Goal: Task Accomplishment & Management: Use online tool/utility

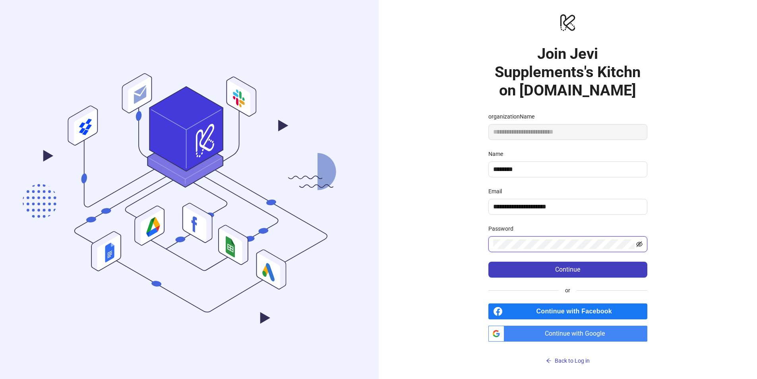
click at [639, 246] on icon "eye-invisible" at bounding box center [639, 244] width 6 height 6
click at [536, 275] on button "Continue" at bounding box center [567, 269] width 159 height 16
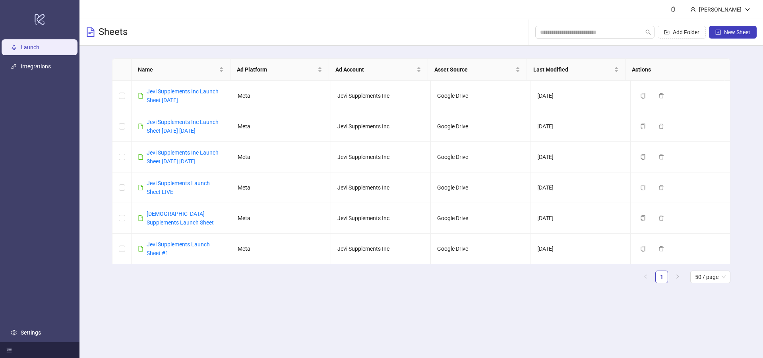
click at [141, 311] on main "[PERSON_NAME] Sheets Add Folder New Sheet Name Ad Platform Ad Account Asset Sou…" at bounding box center [420, 179] width 683 height 358
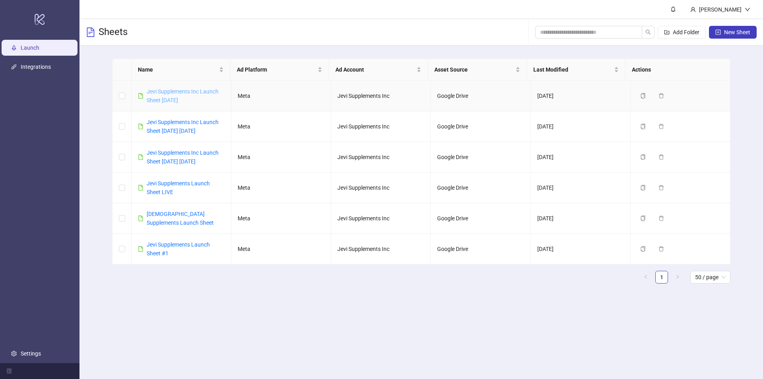
click at [170, 90] on link "Jevi Supplements Inc Launch Sheet [DATE]" at bounding box center [183, 95] width 72 height 15
click at [719, 31] on icon "plus-square" at bounding box center [718, 32] width 6 height 6
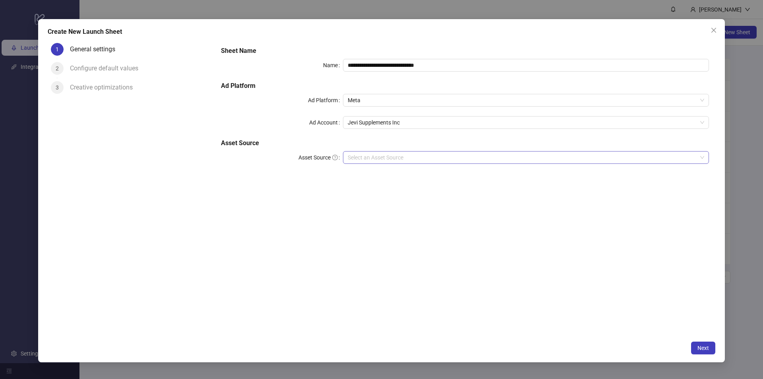
click at [572, 157] on input "Asset Source" at bounding box center [522, 157] width 349 height 12
click at [710, 33] on span "Close" at bounding box center [713, 30] width 13 height 6
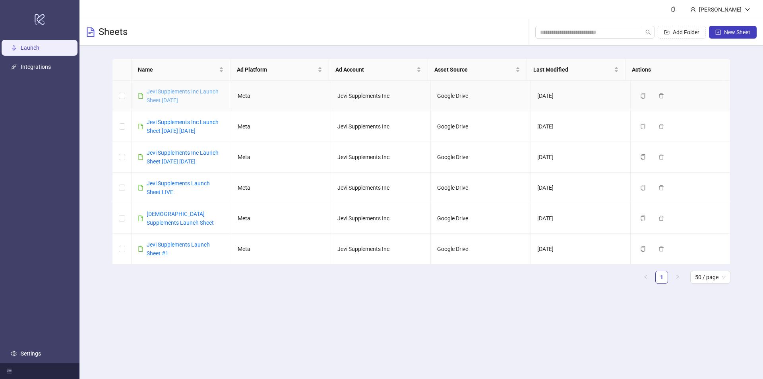
click at [179, 97] on link "Jevi Supplements Inc Launch Sheet [DATE]" at bounding box center [183, 95] width 72 height 15
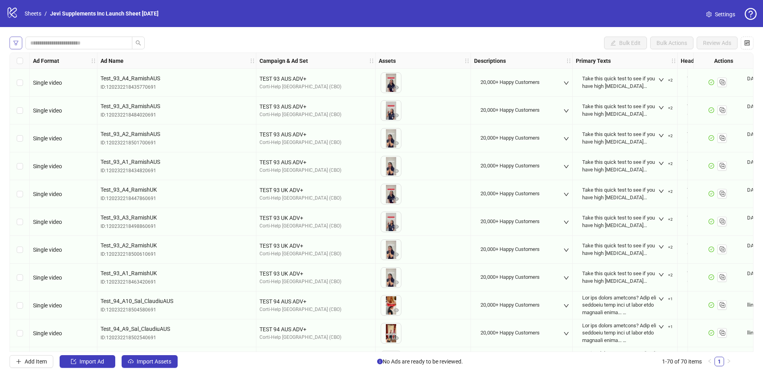
click at [16, 44] on icon "filter" at bounding box center [16, 43] width 6 height 6
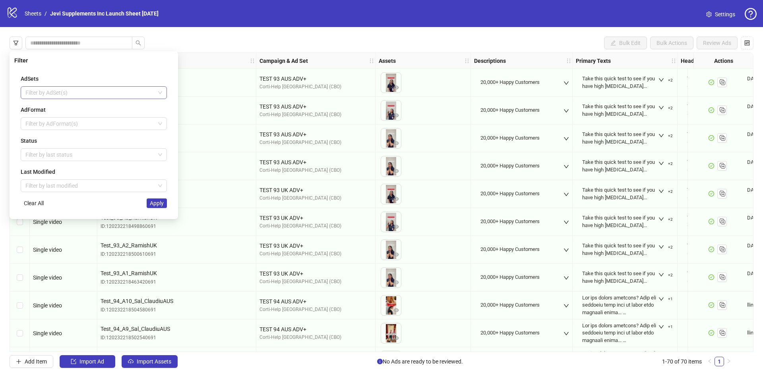
click at [63, 92] on div at bounding box center [89, 92] width 135 height 11
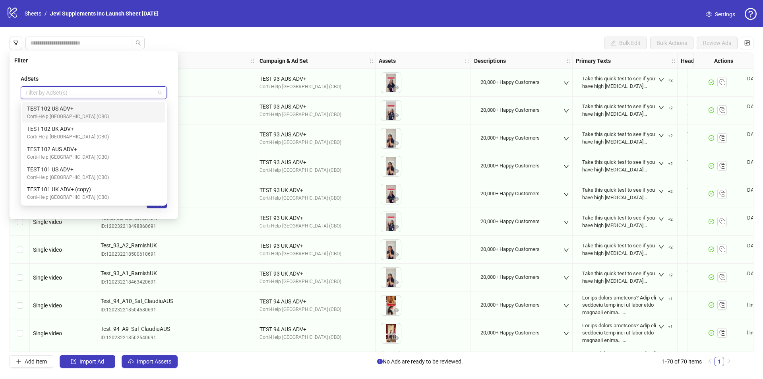
click at [141, 59] on div "Filter" at bounding box center [93, 60] width 159 height 9
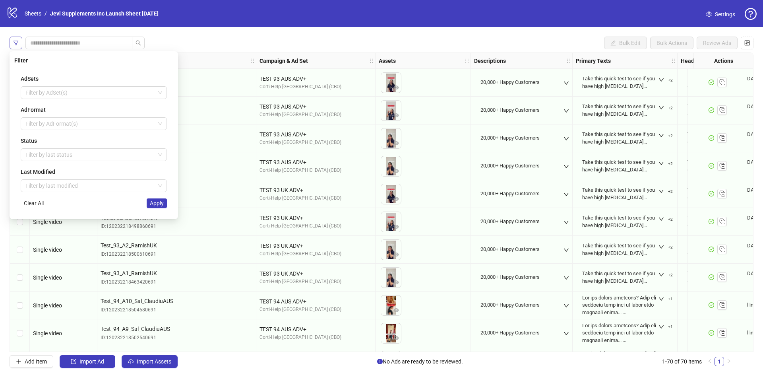
click at [16, 41] on icon "filter" at bounding box center [16, 43] width 6 height 6
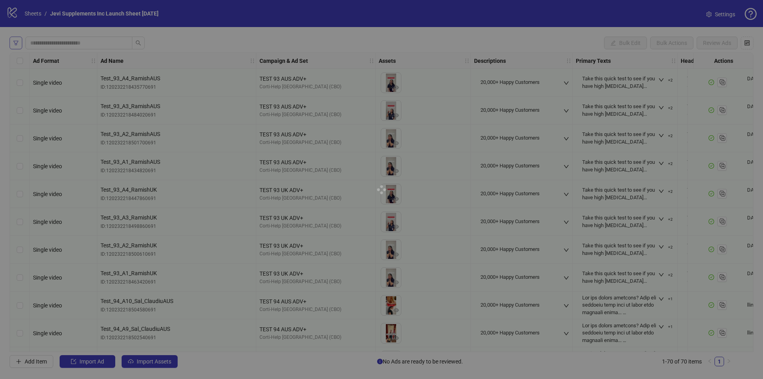
click at [16, 41] on div at bounding box center [381, 189] width 763 height 379
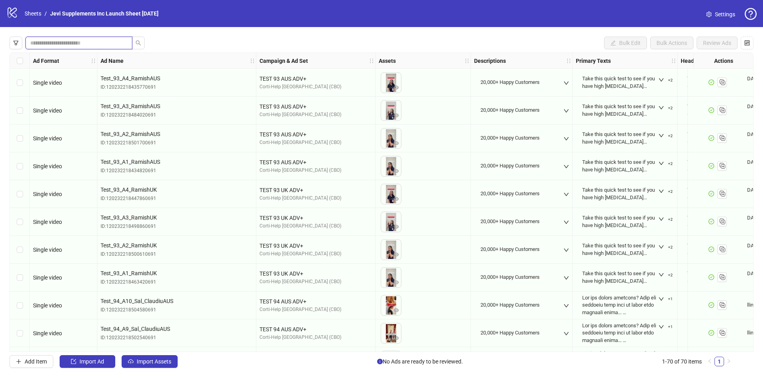
click at [53, 45] on input "search" at bounding box center [75, 43] width 91 height 9
click at [745, 46] on span "button" at bounding box center [747, 43] width 6 height 6
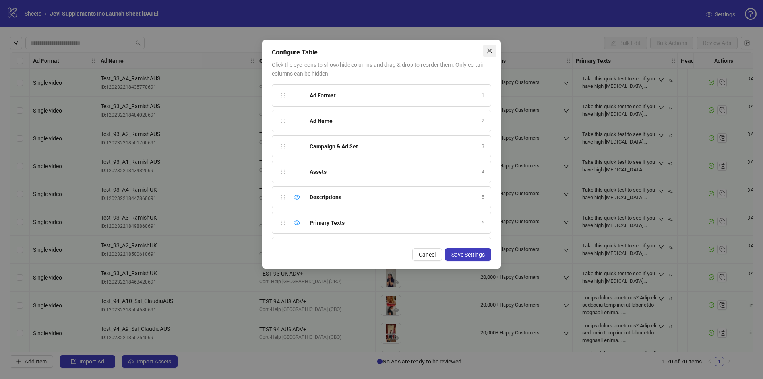
click at [486, 52] on icon "close" at bounding box center [489, 51] width 6 height 6
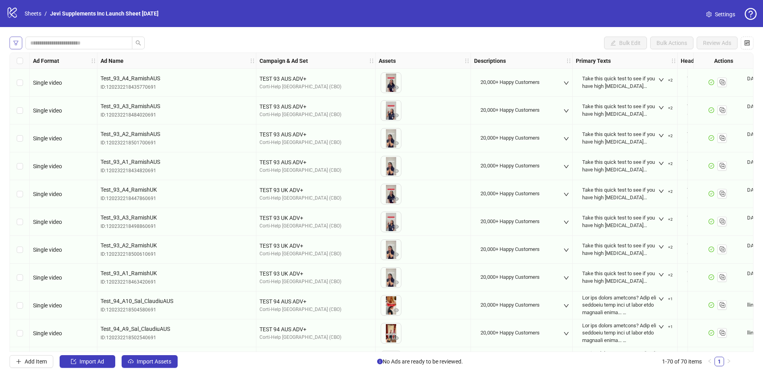
click at [13, 42] on icon "filter" at bounding box center [16, 43] width 6 height 6
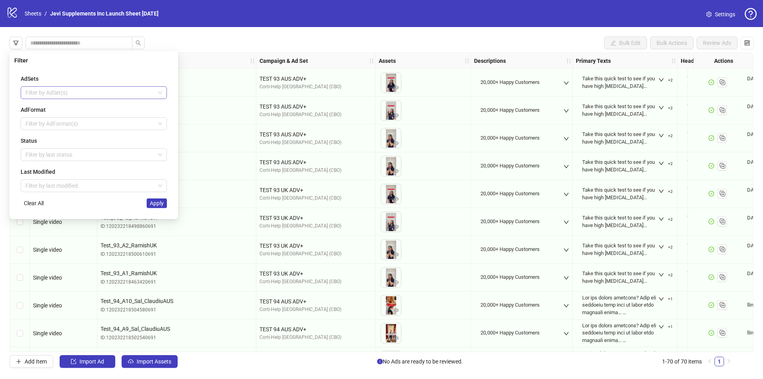
click at [93, 93] on div at bounding box center [89, 92] width 135 height 11
click at [108, 70] on div "AdSets Filter by AdSet(s) AdFormat Filter by AdFormat(s) Status Filter by last …" at bounding box center [93, 141] width 159 height 146
click at [87, 124] on div at bounding box center [89, 123] width 135 height 11
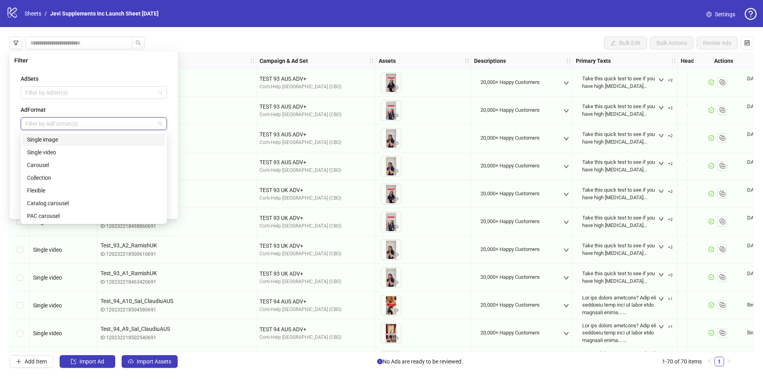
click at [101, 70] on div "AdSets Filter by AdSet(s) AdFormat Filter by AdFormat(s) Status Filter by last …" at bounding box center [93, 141] width 159 height 146
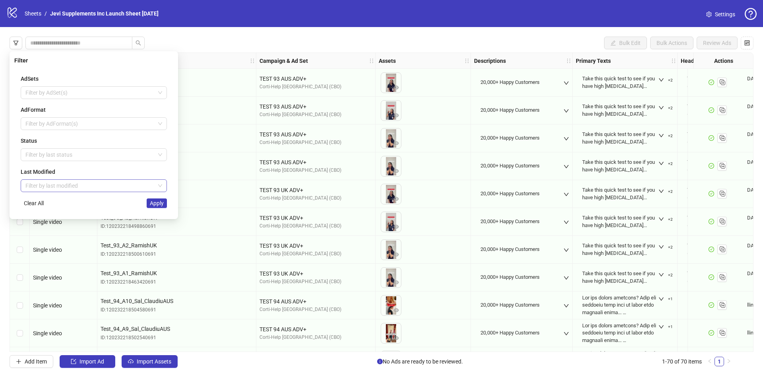
click at [78, 186] on input "search" at bounding box center [89, 186] width 129 height 12
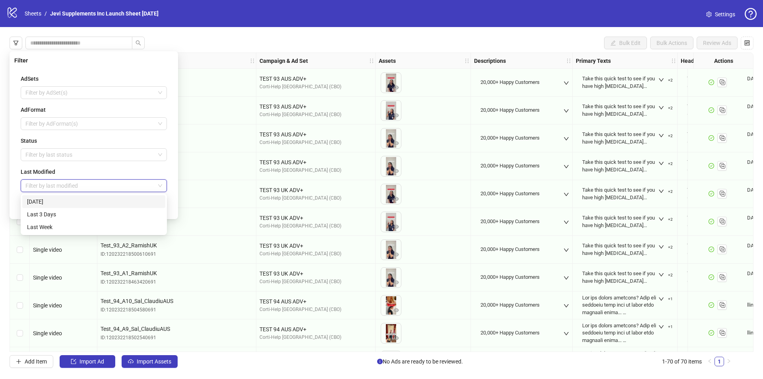
click at [108, 62] on div "Filter" at bounding box center [93, 60] width 159 height 9
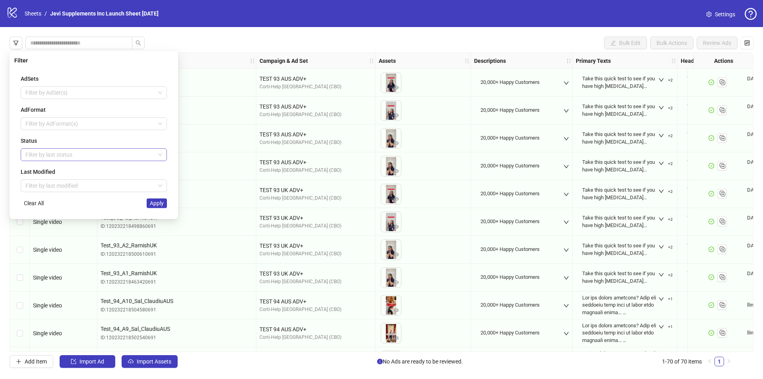
click at [87, 148] on div "Filter by last status" at bounding box center [94, 154] width 146 height 13
click at [61, 170] on div "Draft" at bounding box center [93, 170] width 133 height 9
click at [12, 168] on div "Filter AdSets Filter by AdSet(s) AdFormat Filter by AdFormat(s) Status Draft La…" at bounding box center [94, 135] width 168 height 168
click at [152, 203] on span "Apply" at bounding box center [157, 203] width 14 height 6
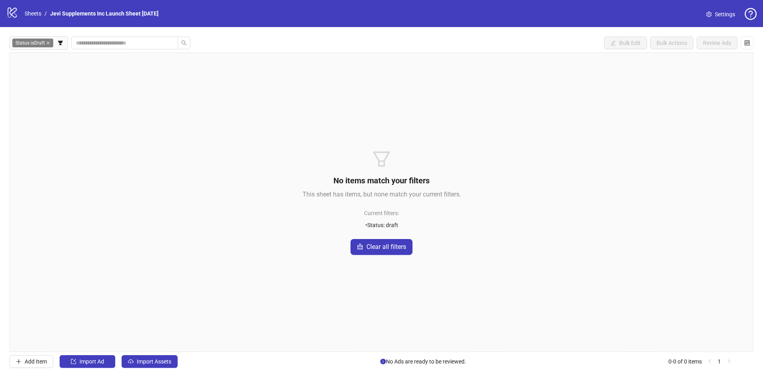
click at [49, 44] on icon "close" at bounding box center [47, 42] width 3 height 3
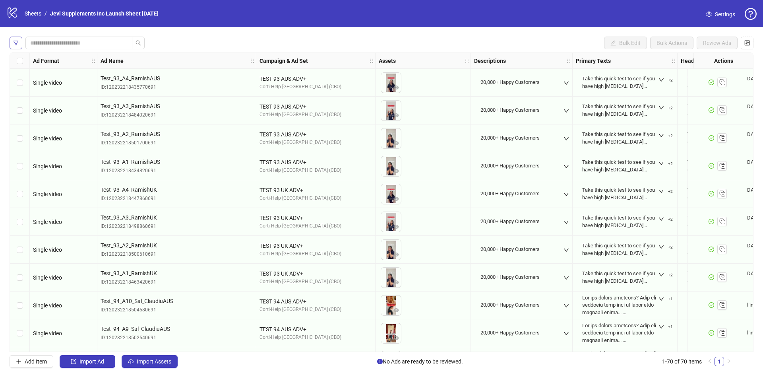
click at [17, 41] on icon "filter" at bounding box center [16, 43] width 5 height 4
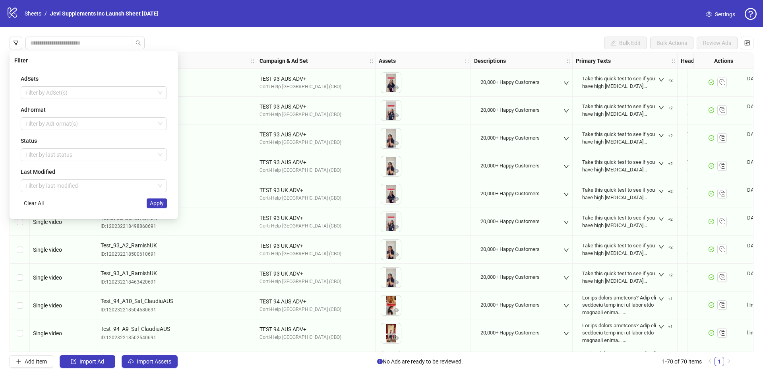
click at [48, 161] on div "AdSets Filter by AdSet(s) AdFormat Filter by AdFormat(s) Status Filter by last …" at bounding box center [93, 141] width 159 height 146
click at [50, 149] on div at bounding box center [89, 154] width 135 height 11
click at [49, 170] on div "Draft" at bounding box center [93, 170] width 133 height 9
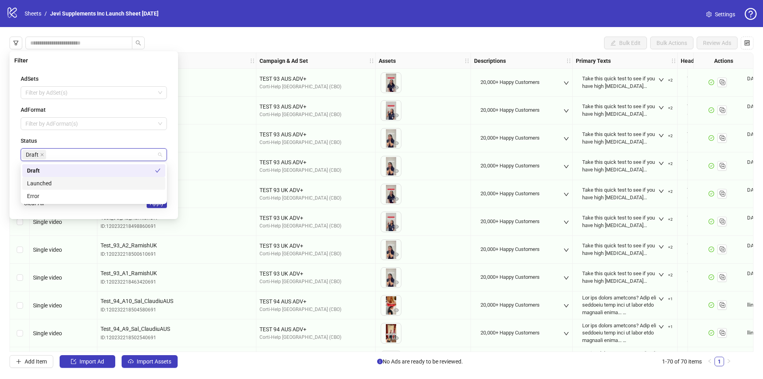
click at [14, 178] on div "Filter AdSets Filter by AdSet(s) AdFormat Filter by AdFormat(s) Status Draft La…" at bounding box center [94, 135] width 168 height 168
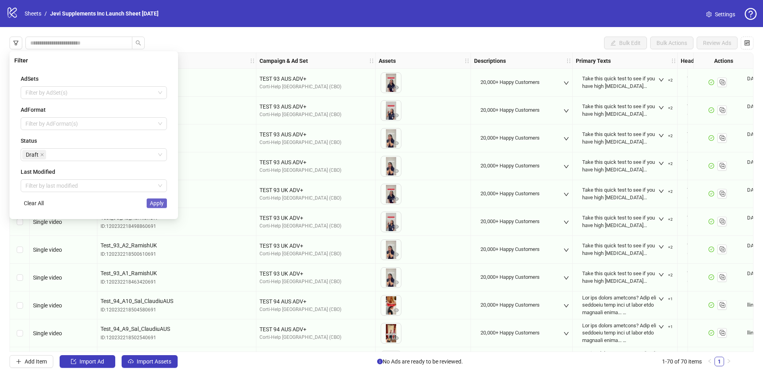
click at [151, 205] on span "Apply" at bounding box center [157, 203] width 14 height 6
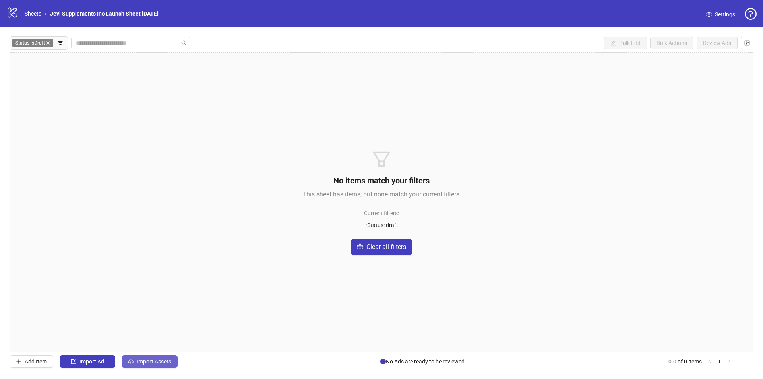
click at [130, 363] on icon "cloud-upload" at bounding box center [131, 361] width 6 height 6
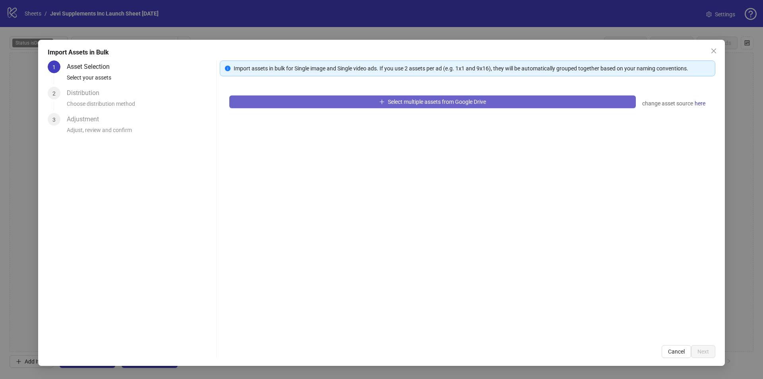
click at [409, 104] on span "Select multiple assets from Google Drive" at bounding box center [437, 102] width 98 height 6
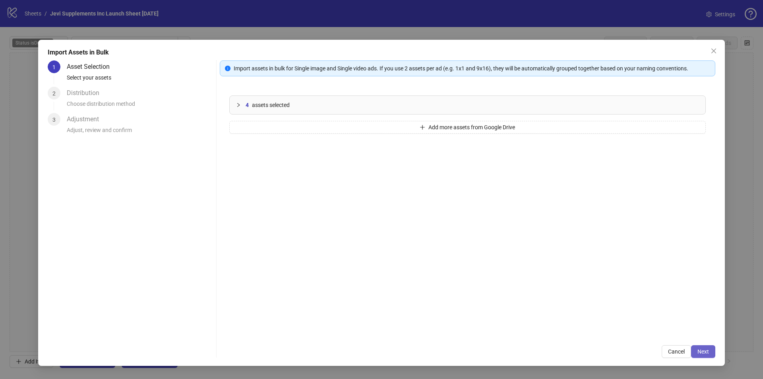
click at [704, 348] on span "Next" at bounding box center [703, 351] width 12 height 6
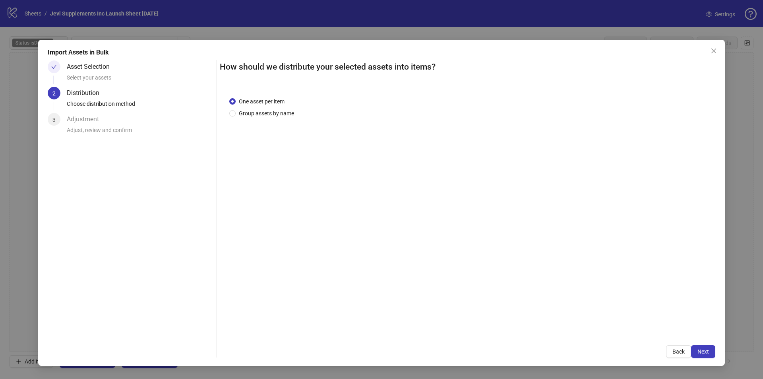
click at [272, 166] on div "One asset per item Group assets by name" at bounding box center [467, 211] width 495 height 248
click at [341, 214] on div "One asset per item Group assets by name" at bounding box center [467, 211] width 495 height 248
click at [374, 180] on div "One asset per item Group assets by name" at bounding box center [467, 211] width 495 height 248
click at [415, 193] on div "One asset per item Group assets by name" at bounding box center [467, 211] width 495 height 248
click at [413, 206] on div "One asset per item Group assets by name" at bounding box center [467, 211] width 495 height 248
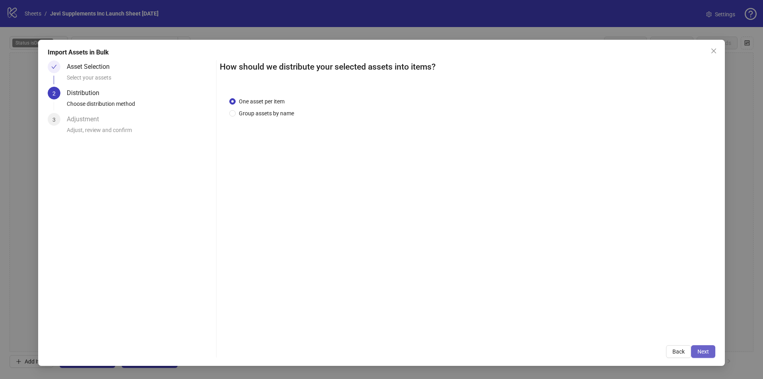
click at [701, 348] on span "Next" at bounding box center [703, 351] width 12 height 6
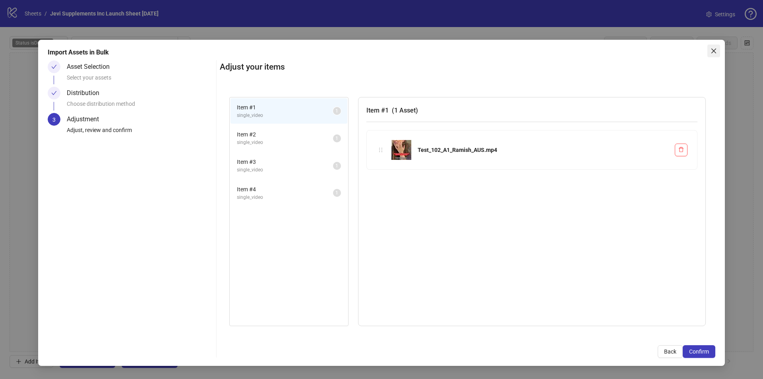
click at [714, 50] on icon "close" at bounding box center [713, 50] width 5 height 5
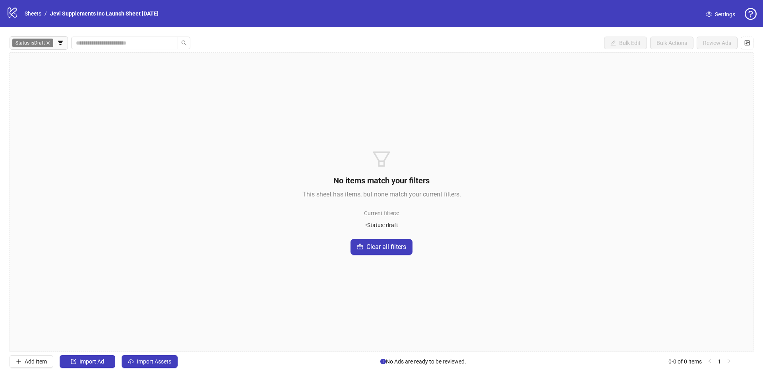
click at [48, 44] on icon "close" at bounding box center [48, 43] width 4 height 4
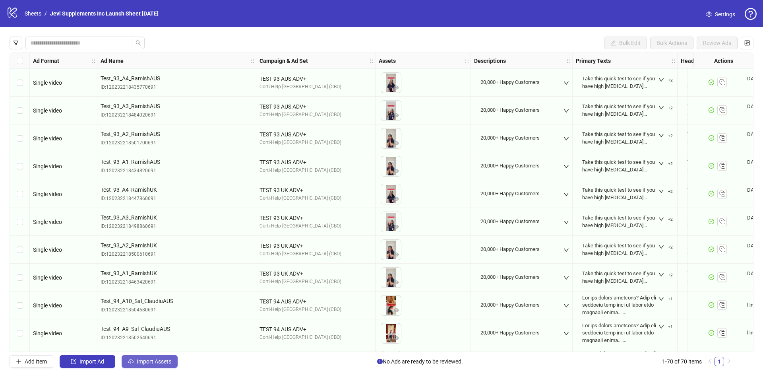
click at [129, 364] on span "button" at bounding box center [131, 361] width 6 height 6
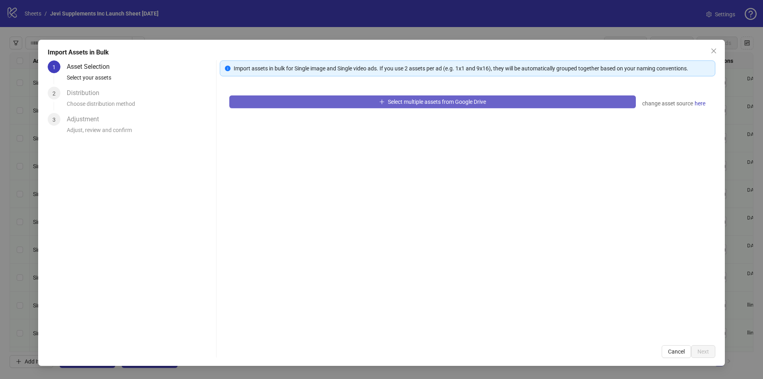
click at [375, 100] on button "Select multiple assets from Google Drive" at bounding box center [432, 101] width 406 height 13
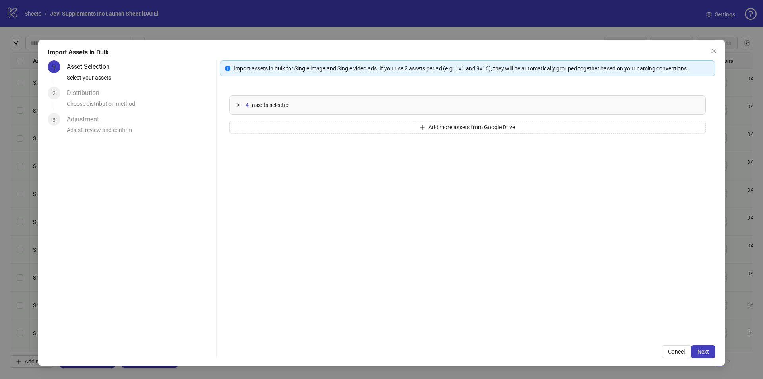
click at [236, 104] on icon "collapsed" at bounding box center [238, 104] width 5 height 5
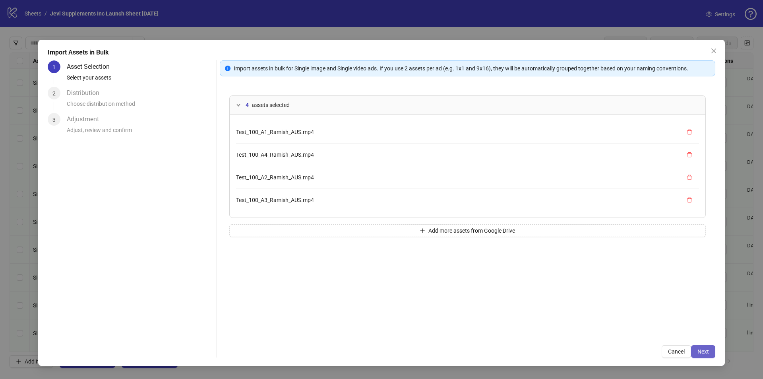
click at [704, 350] on span "Next" at bounding box center [703, 351] width 12 height 6
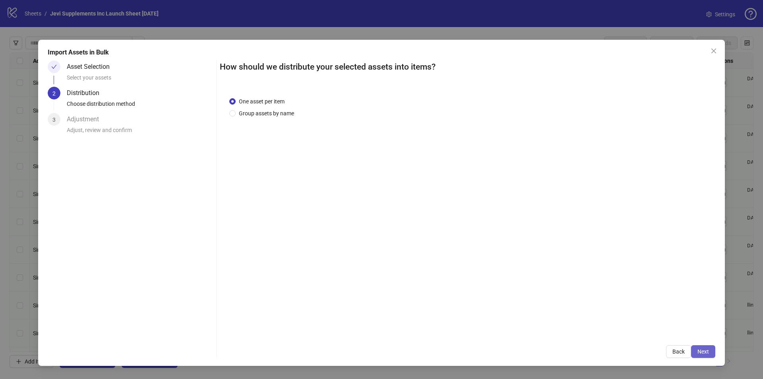
click at [703, 350] on span "Next" at bounding box center [703, 351] width 12 height 6
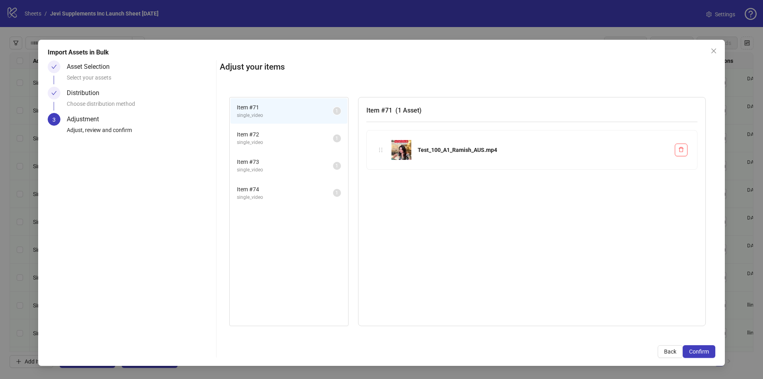
click at [381, 109] on h3 "Item # 71 ( 1 Asset )" at bounding box center [531, 110] width 331 height 10
click at [664, 350] on span "Back" at bounding box center [670, 351] width 12 height 6
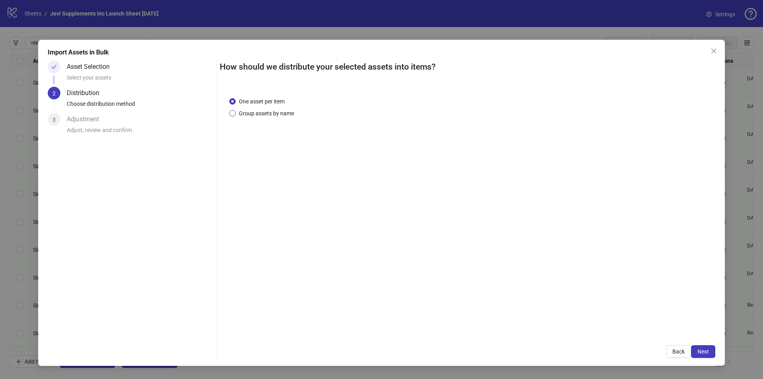
click at [253, 112] on span "Group assets by name" at bounding box center [267, 113] width 62 height 9
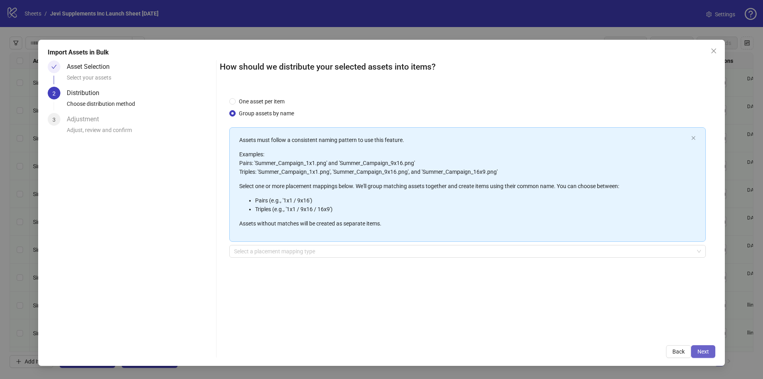
click at [703, 351] on span "Next" at bounding box center [703, 351] width 12 height 6
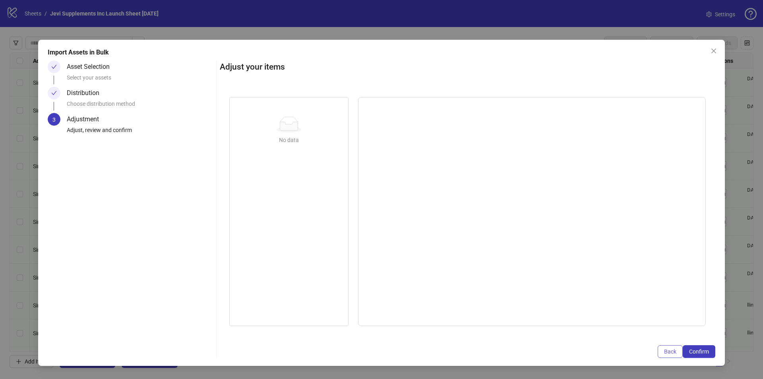
click at [670, 352] on span "Back" at bounding box center [670, 351] width 12 height 6
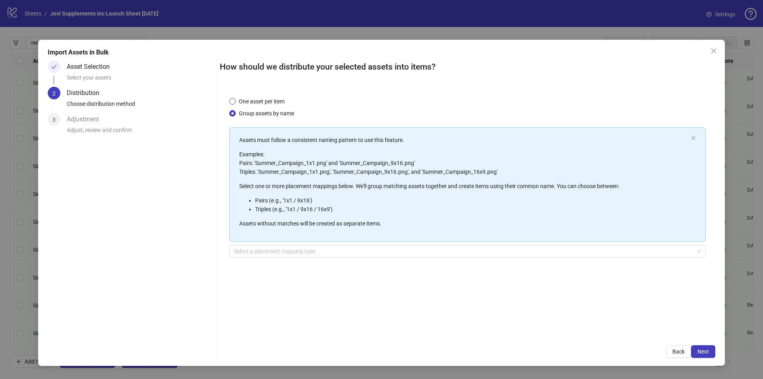
click at [265, 99] on span "One asset per item" at bounding box center [262, 101] width 52 height 9
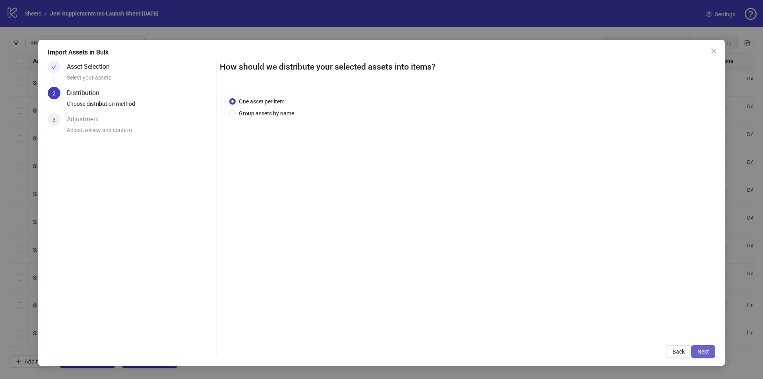
click at [699, 352] on span "Next" at bounding box center [703, 351] width 12 height 6
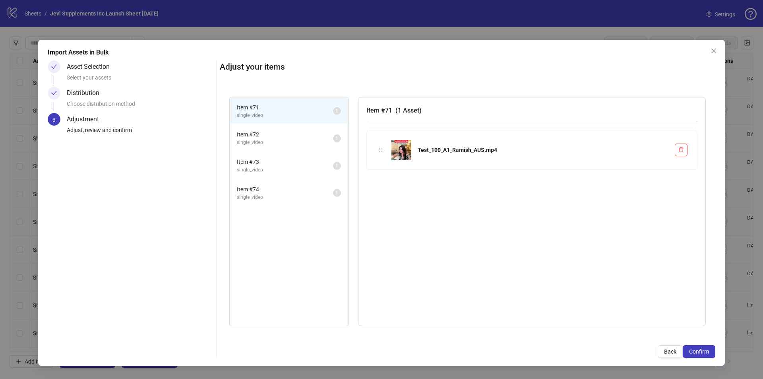
click at [393, 114] on h3 "Item # 71 ( 1 Asset )" at bounding box center [531, 110] width 331 height 10
click at [694, 347] on button "Confirm" at bounding box center [698, 351] width 33 height 13
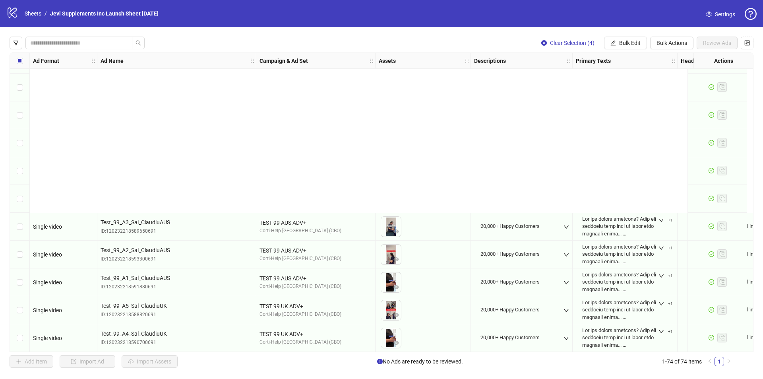
scroll to position [1778, 0]
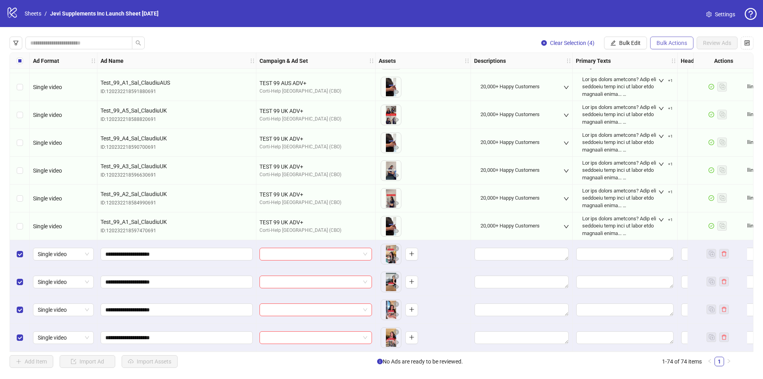
click at [662, 43] on span "Bulk Actions" at bounding box center [671, 43] width 31 height 6
click at [668, 57] on span "Delete" at bounding box center [682, 59] width 54 height 9
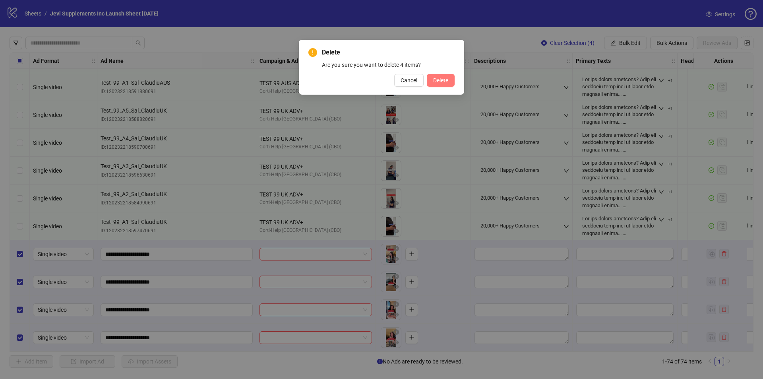
click at [445, 79] on span "Delete" at bounding box center [440, 80] width 15 height 6
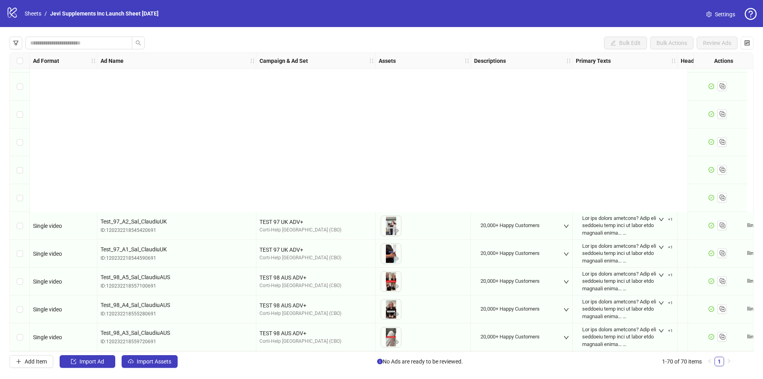
scroll to position [1390, 0]
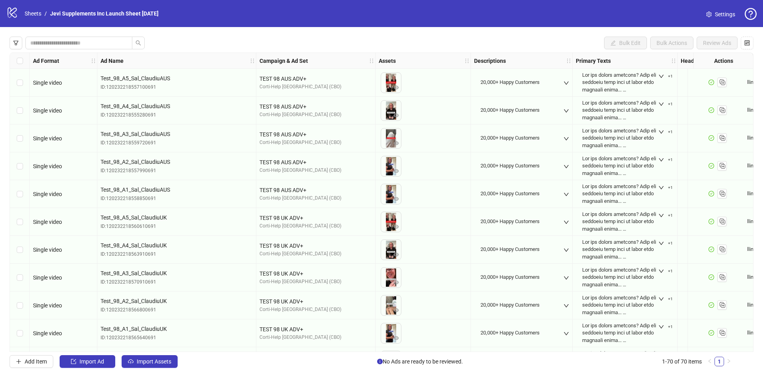
click at [164, 62] on div "Ad Name" at bounding box center [176, 61] width 159 height 16
click at [251, 61] on icon "holder" at bounding box center [252, 60] width 3 height 4
click at [149, 57] on div "Ad Name" at bounding box center [176, 61] width 159 height 16
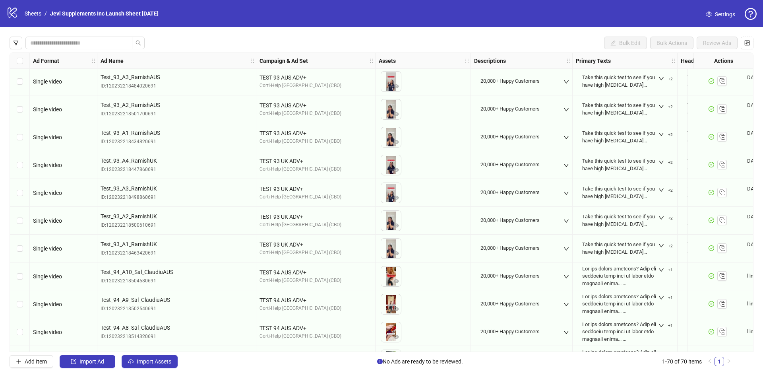
scroll to position [0, 0]
click at [18, 42] on icon "filter" at bounding box center [16, 43] width 6 height 6
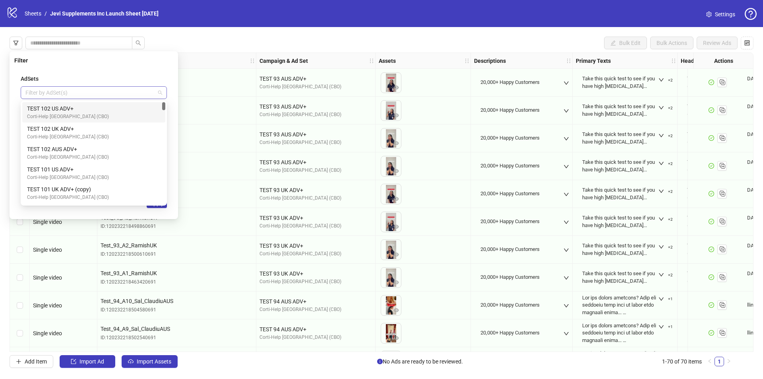
click at [66, 97] on div at bounding box center [89, 92] width 135 height 11
click at [214, 38] on div "Bulk Edit Bulk Actions Review Ads Ad Format Ad Name Campaign & Ad Set Assets De…" at bounding box center [381, 202] width 763 height 350
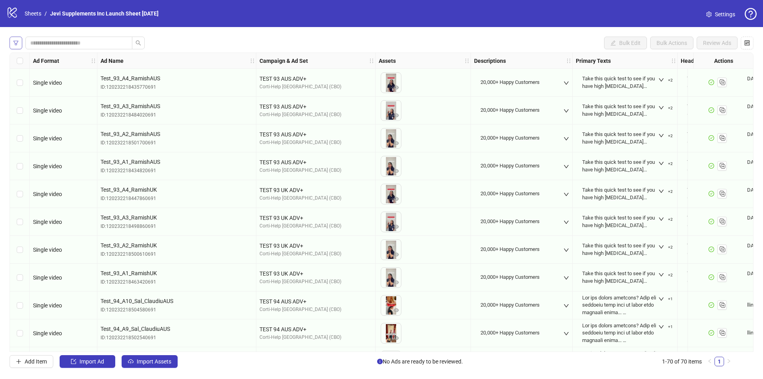
click at [17, 42] on icon "filter" at bounding box center [16, 43] width 6 height 6
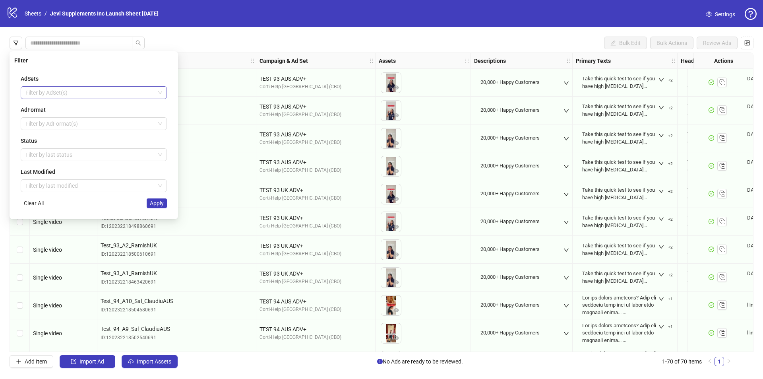
click at [44, 91] on div at bounding box center [89, 92] width 135 height 11
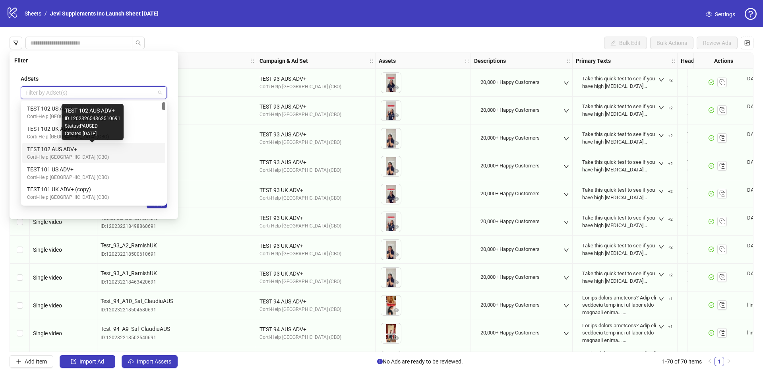
click at [106, 153] on div "TEST 102 AUS ADV+" at bounding box center [92, 149] width 130 height 9
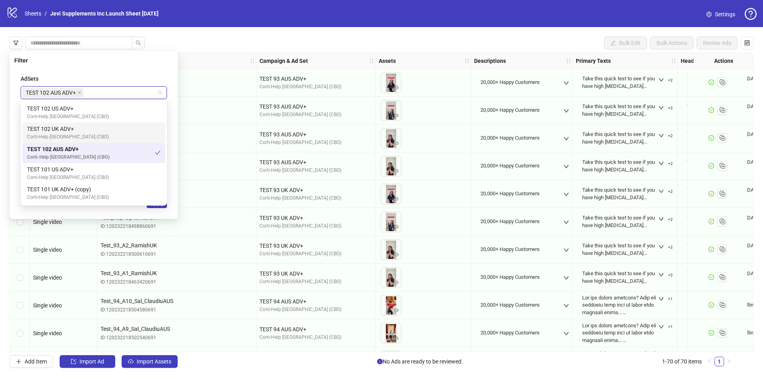
click at [240, 36] on div "Bulk Edit Bulk Actions Review Ads Ad Format Ad Name Campaign & Ad Set Assets De…" at bounding box center [381, 202] width 763 height 350
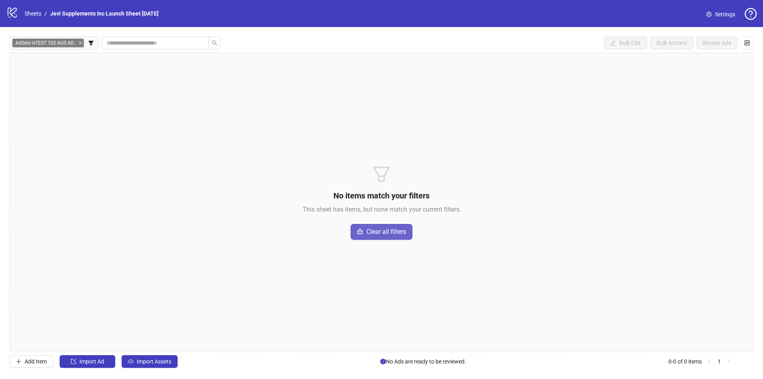
click at [365, 236] on button "Clear all filters" at bounding box center [381, 232] width 62 height 16
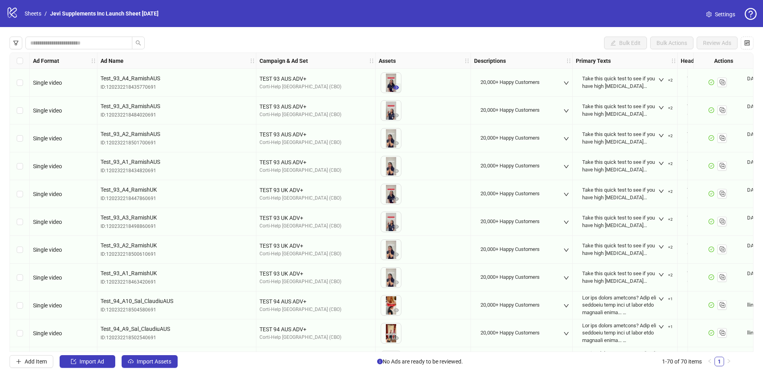
click at [395, 89] on icon "eye" at bounding box center [396, 87] width 6 height 4
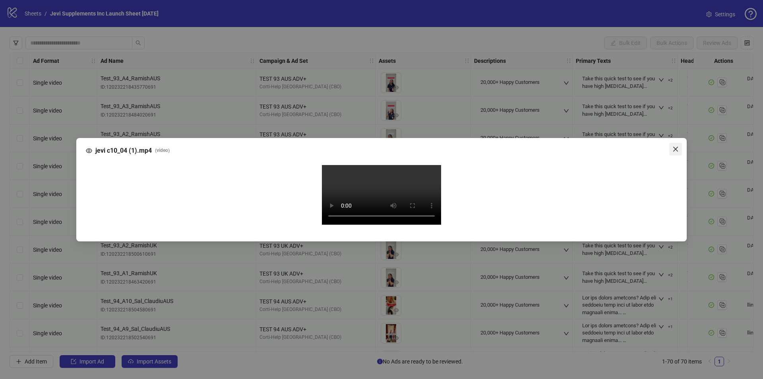
click at [678, 146] on icon "close" at bounding box center [675, 149] width 6 height 6
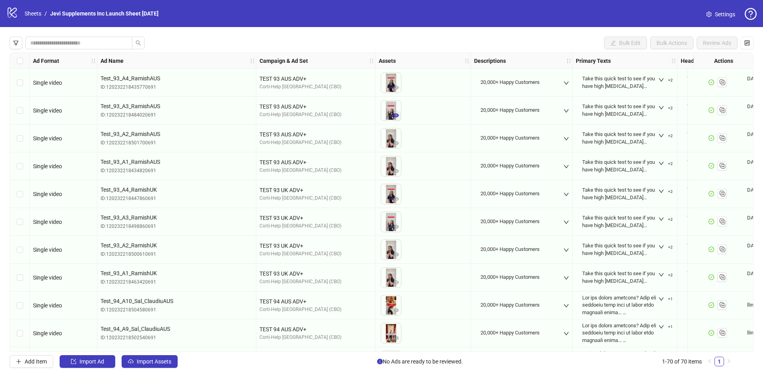
click at [396, 113] on icon "eye" at bounding box center [396, 115] width 6 height 6
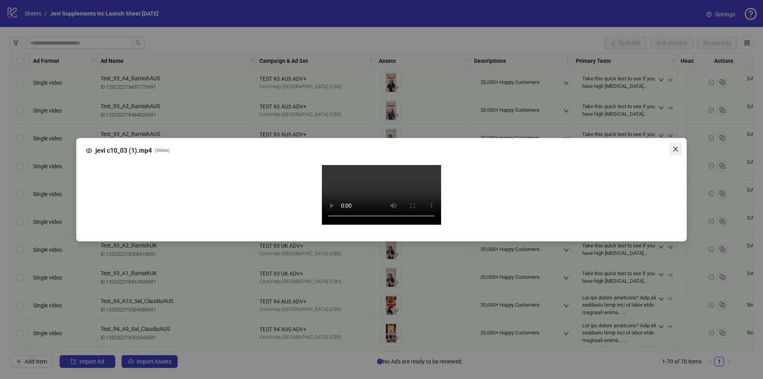
click at [670, 146] on span "Close" at bounding box center [675, 149] width 13 height 6
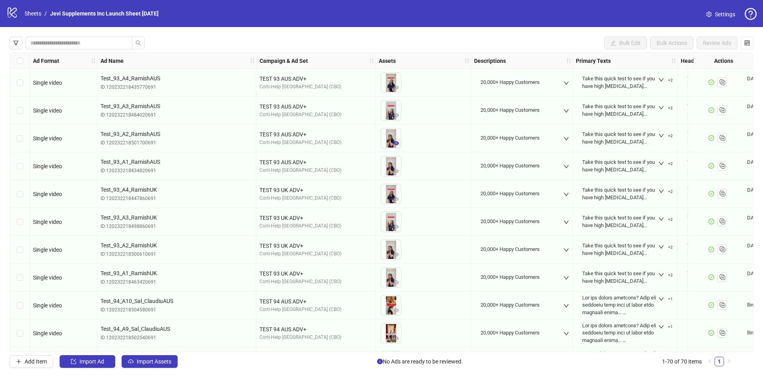
click at [394, 143] on icon "eye" at bounding box center [396, 143] width 6 height 4
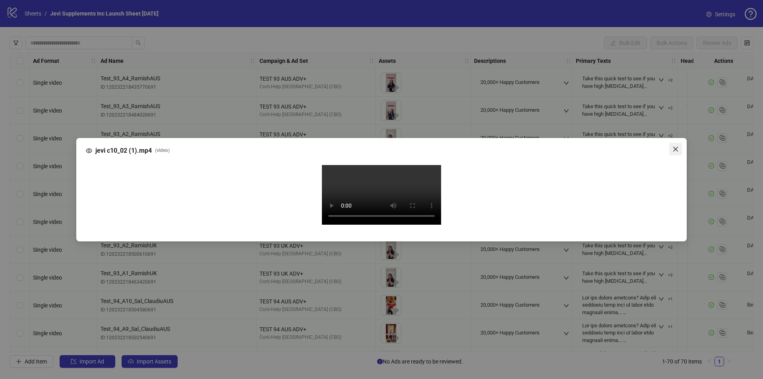
click at [676, 146] on icon "close" at bounding box center [675, 149] width 6 height 6
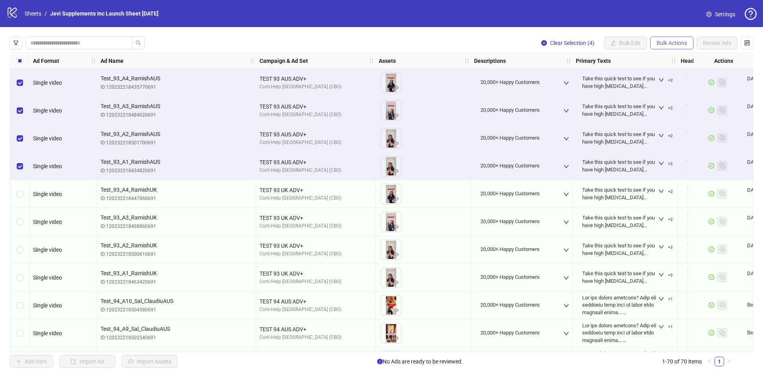
click at [676, 47] on button "Bulk Actions" at bounding box center [671, 43] width 43 height 13
click at [673, 72] on span "Duplicate" at bounding box center [682, 72] width 54 height 9
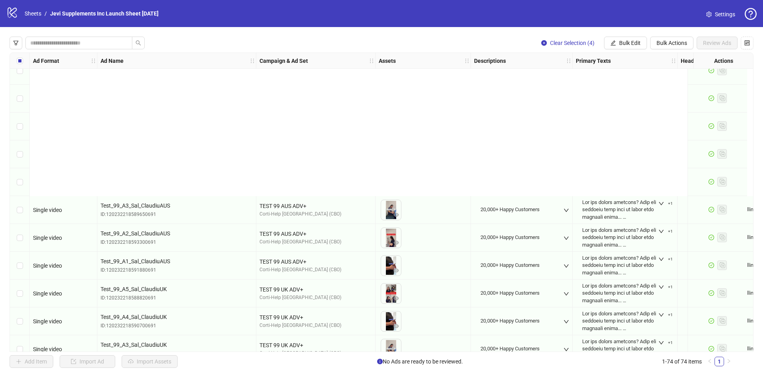
scroll to position [1778, 0]
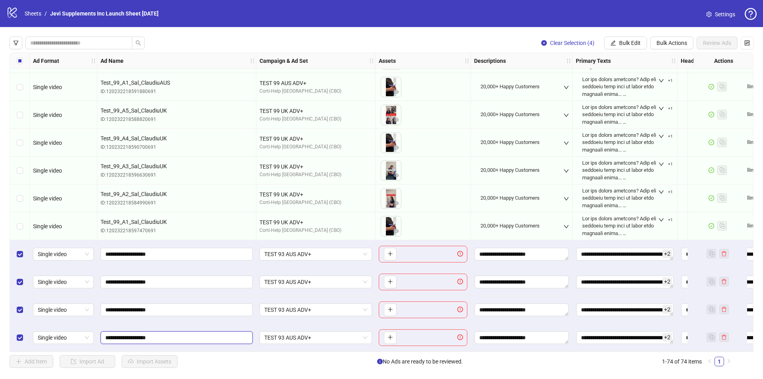
click at [122, 336] on input "**********" at bounding box center [175, 337] width 141 height 9
drag, startPoint x: 125, startPoint y: 334, endPoint x: 118, endPoint y: 335, distance: 6.4
click at [118, 335] on input "**********" at bounding box center [175, 337] width 141 height 9
type input "**********"
drag, startPoint x: 124, startPoint y: 309, endPoint x: 119, endPoint y: 309, distance: 5.2
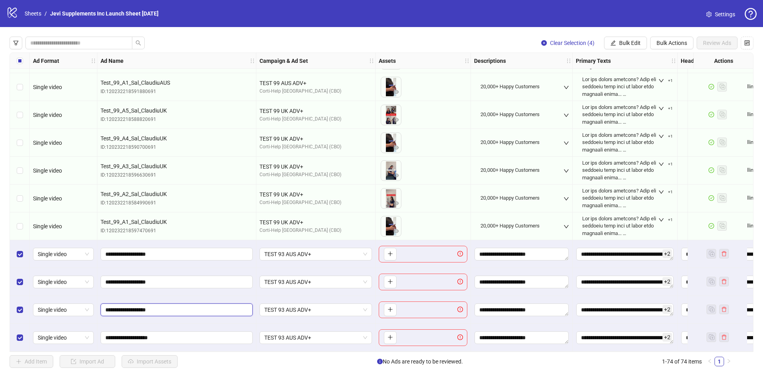
click at [119, 309] on input "**********" at bounding box center [175, 309] width 141 height 9
type input "**********"
drag, startPoint x: 124, startPoint y: 280, endPoint x: 119, endPoint y: 280, distance: 4.8
click at [119, 280] on input "**********" at bounding box center [175, 281] width 141 height 9
type input "**********"
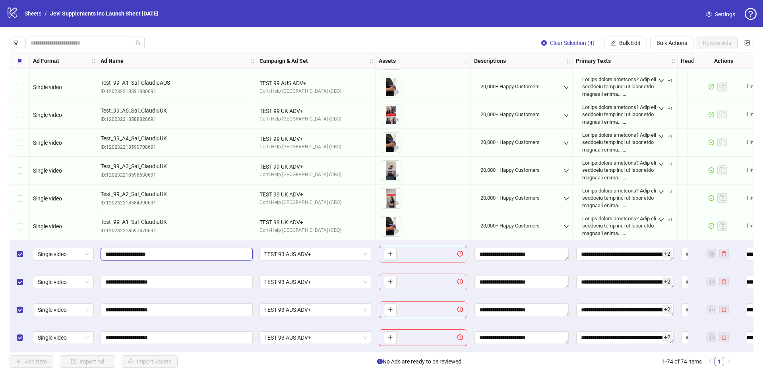
drag, startPoint x: 124, startPoint y: 253, endPoint x: 118, endPoint y: 252, distance: 5.2
click at [118, 252] on input "**********" at bounding box center [175, 253] width 141 height 9
type input "**********"
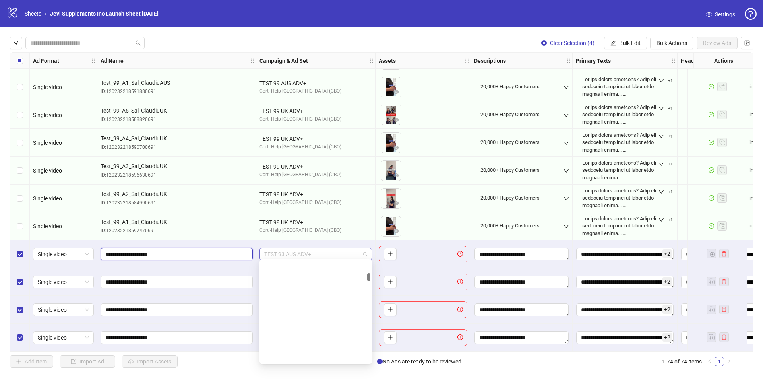
scroll to position [334, 0]
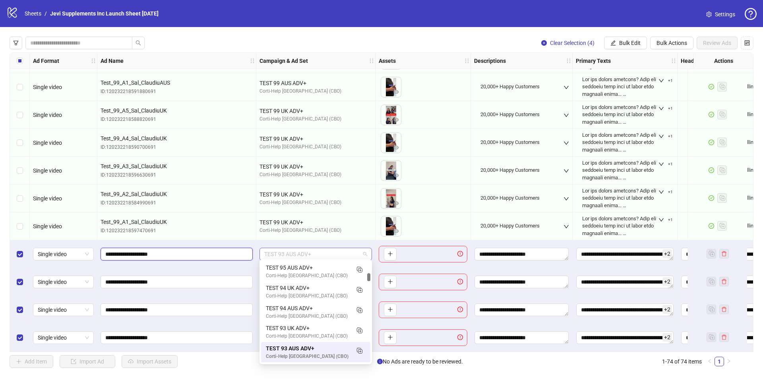
click at [281, 250] on span "TEST 93 AUS ADV+" at bounding box center [315, 254] width 103 height 12
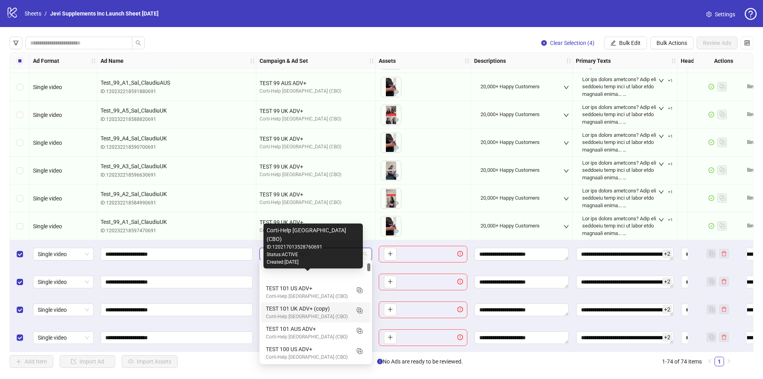
scroll to position [79, 0]
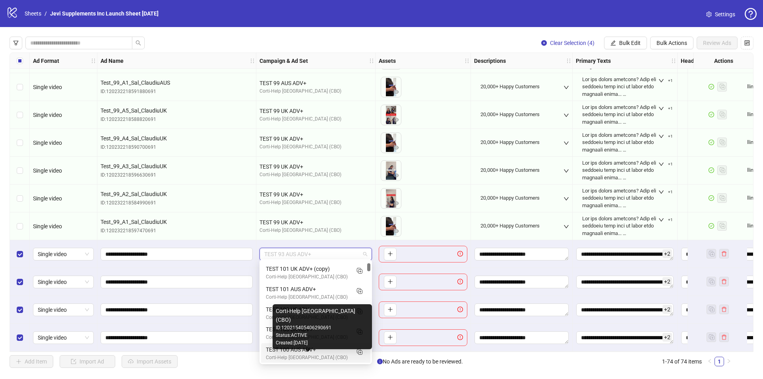
click at [294, 355] on div "Corti-Help [GEOGRAPHIC_DATA] (CBO)" at bounding box center [308, 358] width 84 height 8
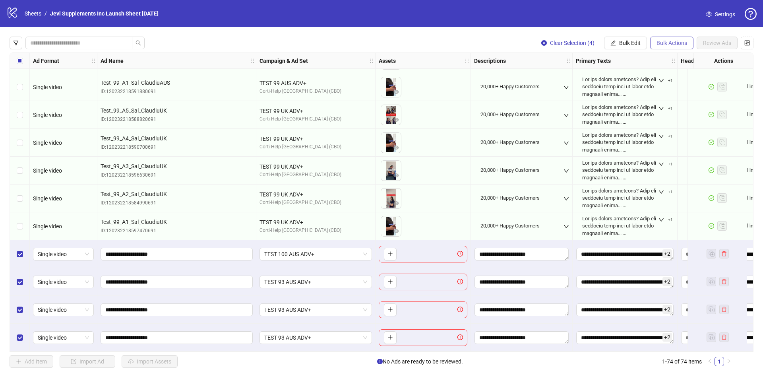
click at [661, 42] on span "Bulk Actions" at bounding box center [671, 43] width 31 height 6
click at [609, 43] on button "Bulk Edit" at bounding box center [625, 43] width 43 height 13
click at [623, 83] on span "Campaign & Ad Set" at bounding box center [632, 84] width 47 height 9
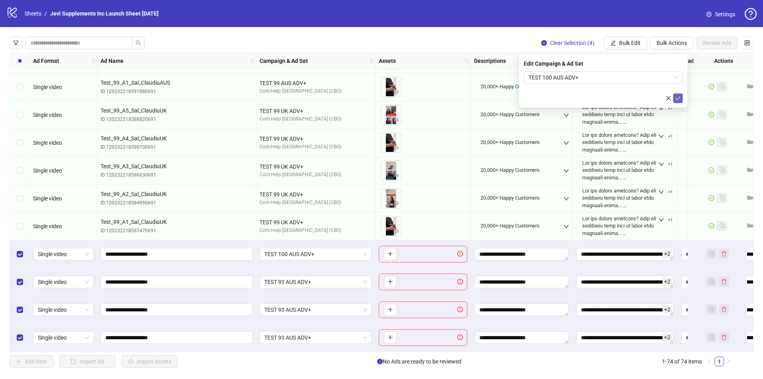
click at [677, 100] on icon "check" at bounding box center [678, 98] width 6 height 6
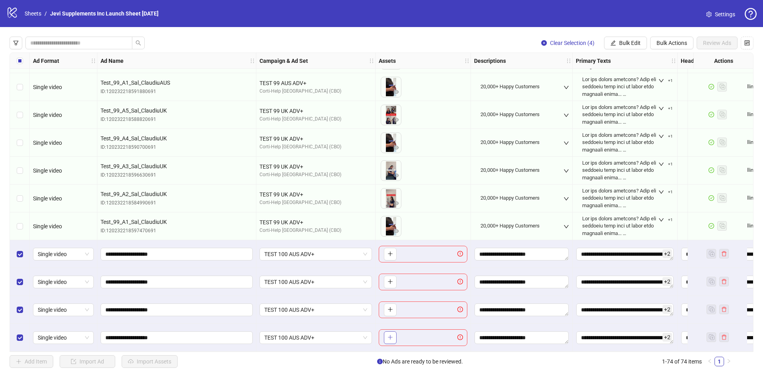
click at [387, 337] on span "button" at bounding box center [390, 337] width 6 height 6
click at [394, 329] on icon "close-circle" at bounding box center [396, 332] width 6 height 6
click at [389, 337] on span "button" at bounding box center [390, 337] width 6 height 6
click at [386, 303] on button "button" at bounding box center [390, 309] width 13 height 13
click at [177, 278] on input "**********" at bounding box center [175, 281] width 141 height 9
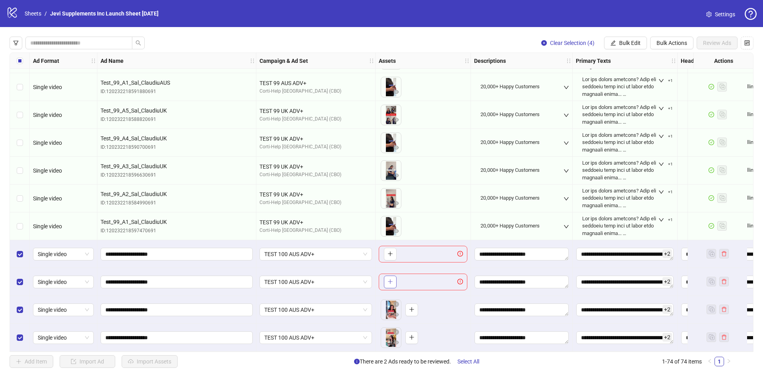
click at [391, 278] on icon "plus" at bounding box center [390, 281] width 6 height 6
click at [186, 251] on input "**********" at bounding box center [175, 253] width 141 height 9
click at [391, 251] on icon "plus" at bounding box center [390, 254] width 6 height 6
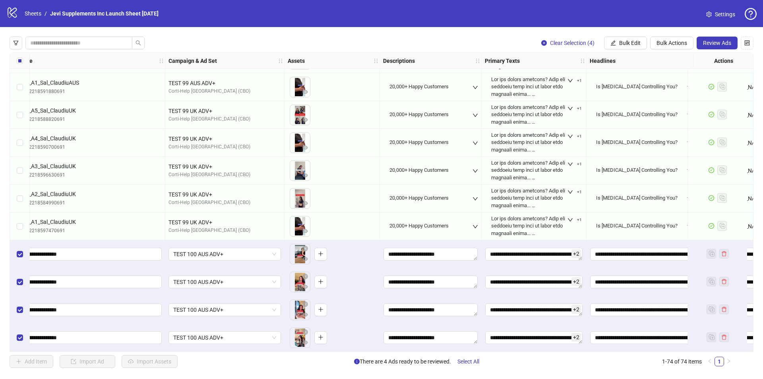
scroll to position [1778, 141]
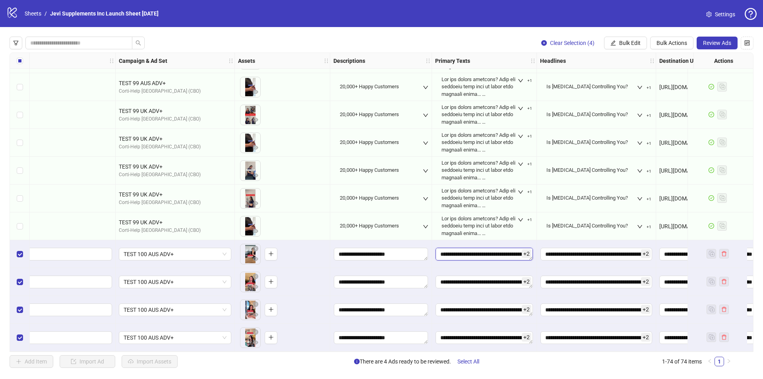
click at [504, 253] on textarea "**********" at bounding box center [483, 253] width 97 height 13
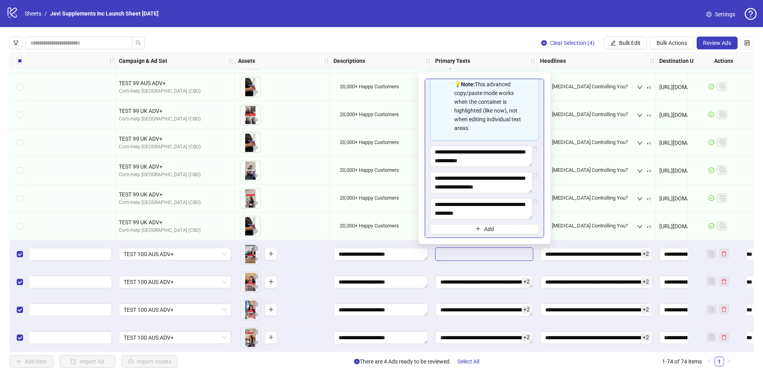
scroll to position [124, 0]
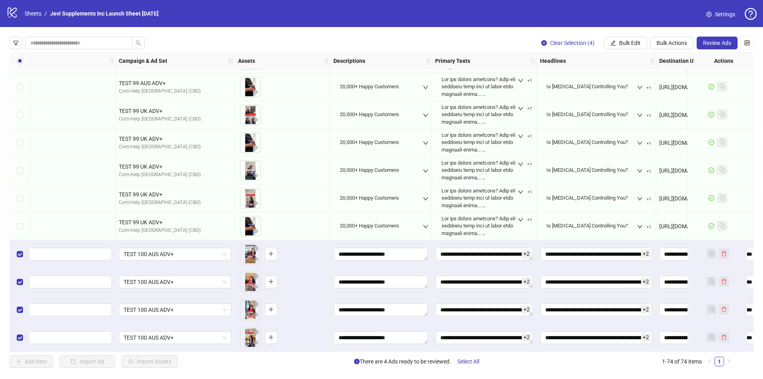
click at [452, 33] on div "Clear Selection (4) Bulk Edit Bulk Actions Review Ads Ad Format Ad Name Campaig…" at bounding box center [381, 202] width 763 height 350
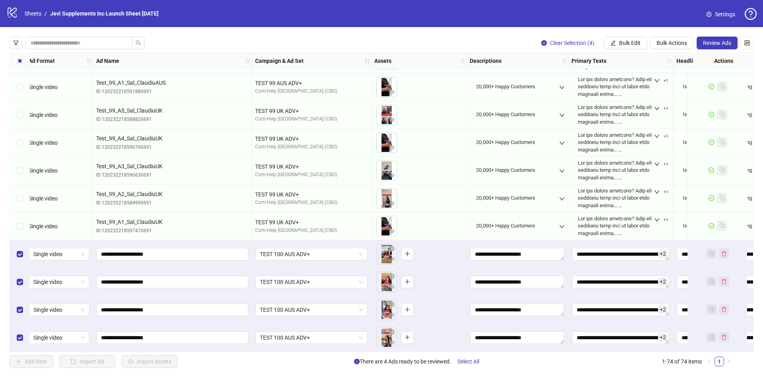
scroll to position [1778, 0]
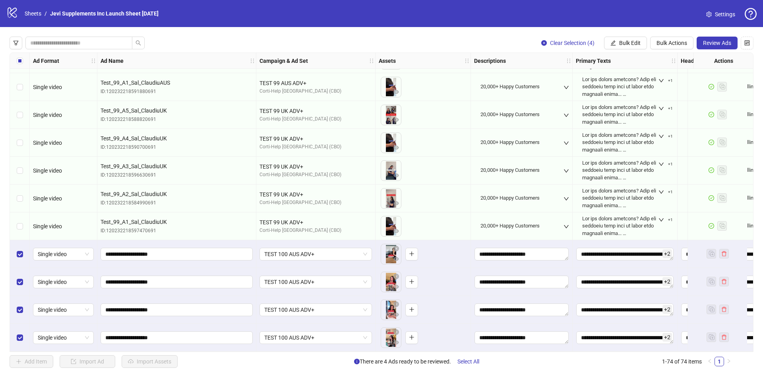
click at [663, 251] on span "+ 2" at bounding box center [667, 253] width 10 height 9
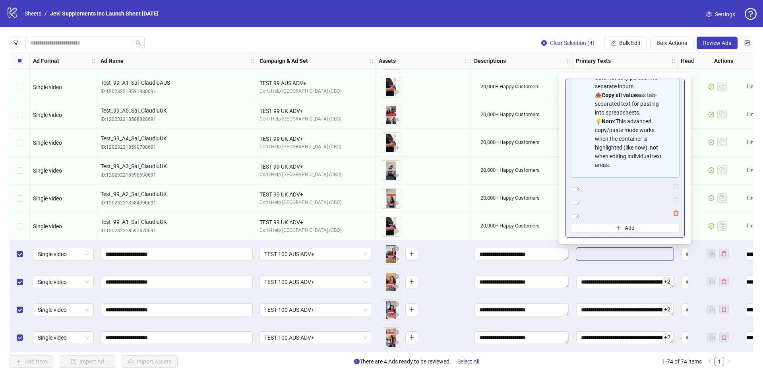
click at [673, 210] on icon "delete" at bounding box center [676, 213] width 6 height 6
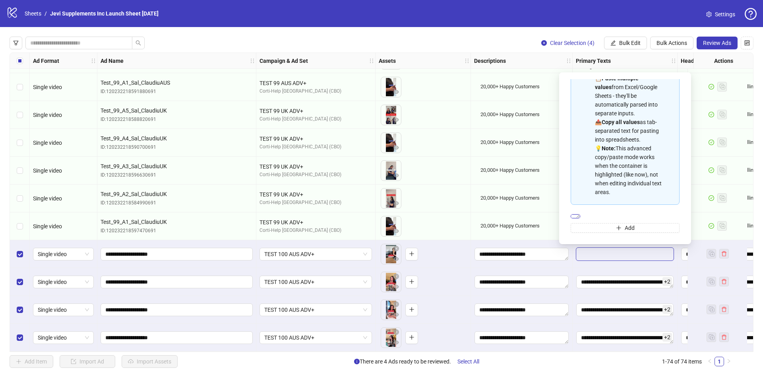
click at [580, 214] on textarea "**********" at bounding box center [575, 216] width 10 height 4
paste textarea "**********"
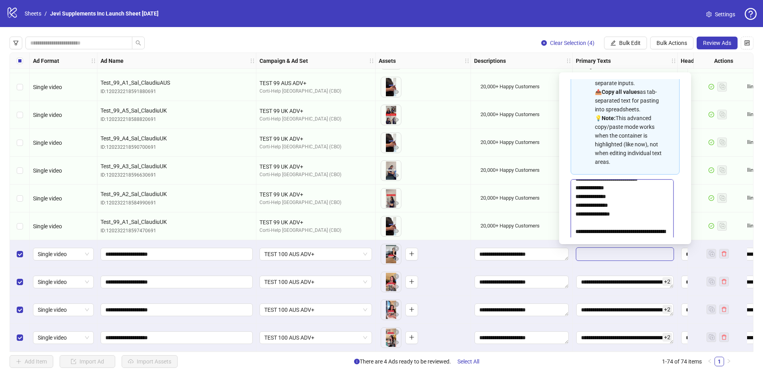
scroll to position [295, 0]
drag, startPoint x: 671, startPoint y: 214, endPoint x: 667, endPoint y: 322, distance: 107.3
click at [667, 322] on body "logo/logo-mobile Sheets / Jevi Supplements Inc Launch Sheet [DATE] Settings Cle…" at bounding box center [381, 189] width 763 height 379
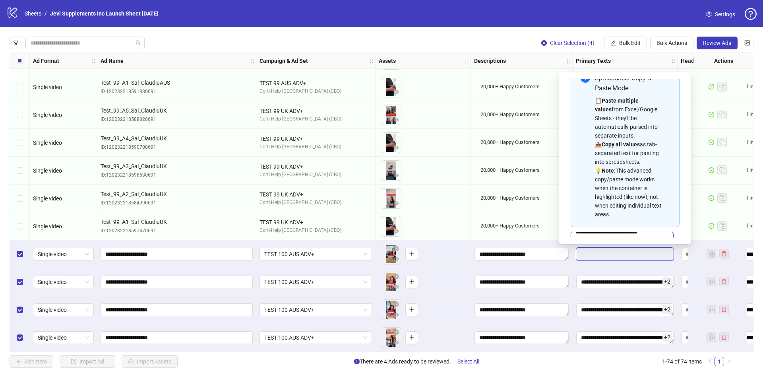
scroll to position [0, 0]
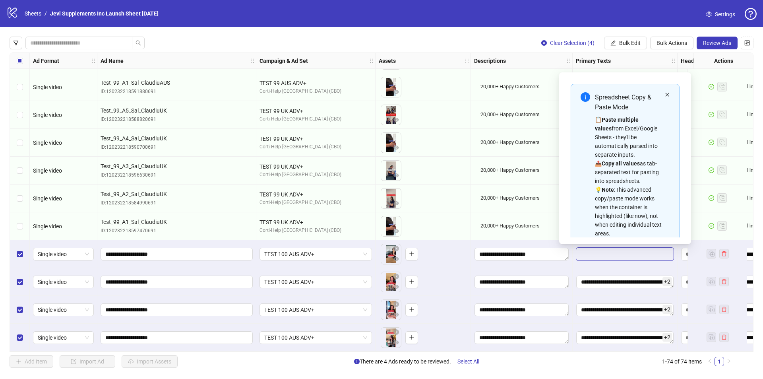
type textarea "**********"
click at [665, 94] on icon "close" at bounding box center [667, 94] width 5 height 5
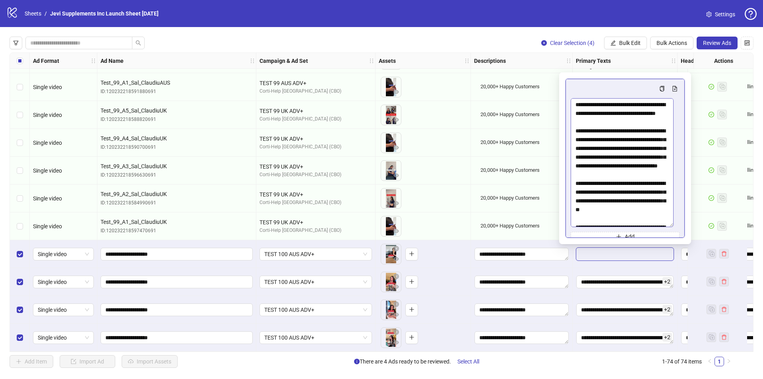
scroll to position [40, 0]
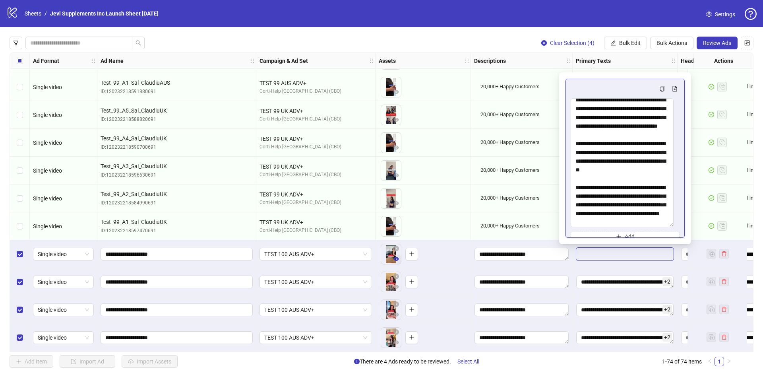
click at [395, 257] on icon "eye" at bounding box center [396, 259] width 6 height 4
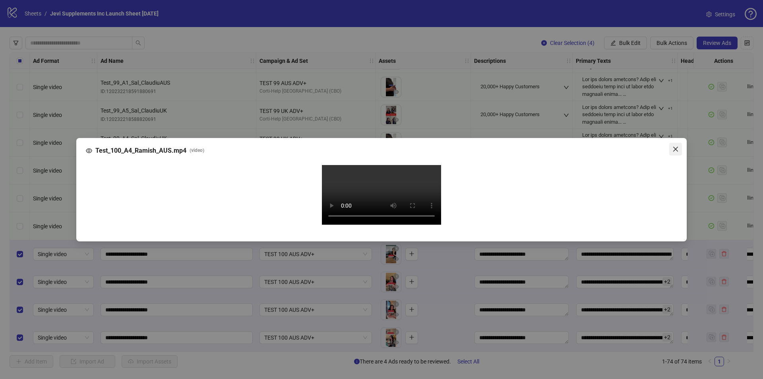
click at [672, 146] on icon "close" at bounding box center [675, 149] width 6 height 6
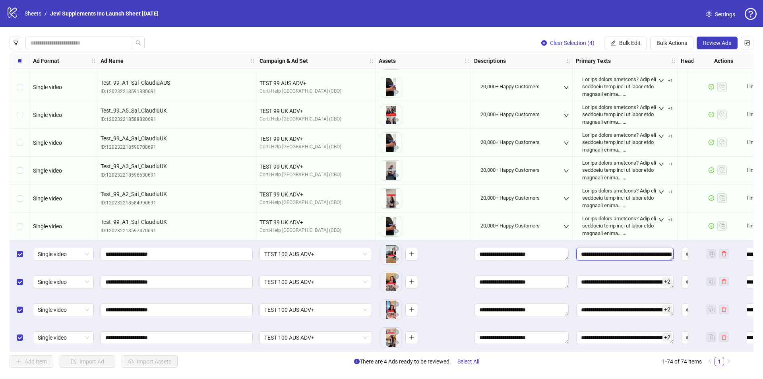
click at [636, 254] on textarea "Edit values" at bounding box center [624, 253] width 97 height 13
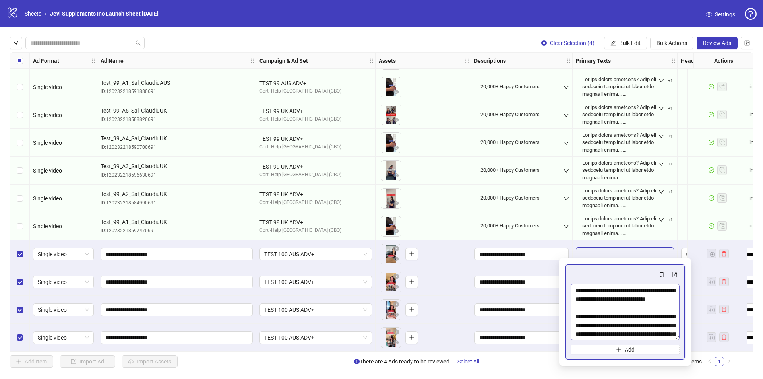
drag, startPoint x: 676, startPoint y: 304, endPoint x: 672, endPoint y: 342, distance: 38.8
click at [672, 340] on textarea "Multi-text input container - paste or copy values" at bounding box center [624, 312] width 109 height 56
click at [633, 315] on textarea "Multi-text input container - paste or copy values" at bounding box center [624, 314] width 109 height 60
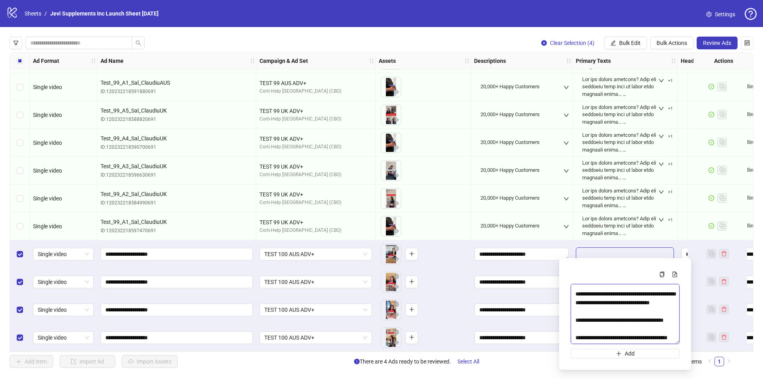
scroll to position [346, 0]
click at [627, 314] on textarea "Multi-text input container - paste or copy values" at bounding box center [624, 314] width 109 height 60
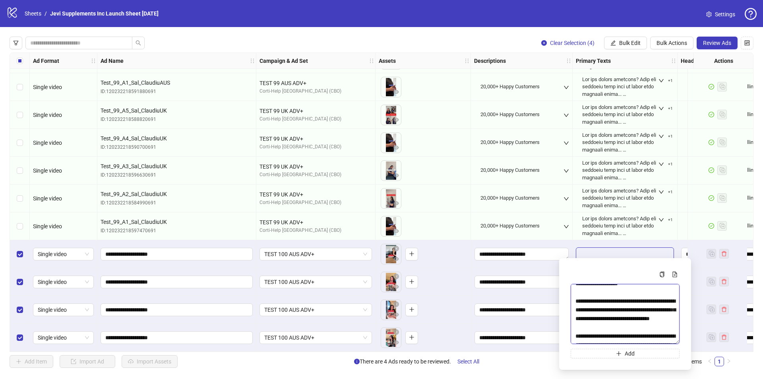
scroll to position [0, 0]
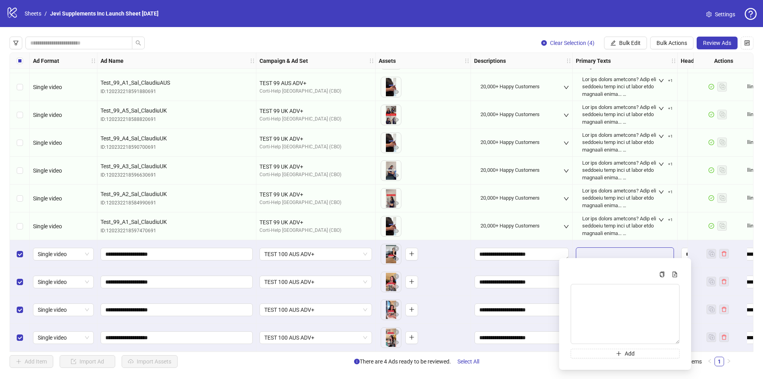
click at [566, 206] on div "20,000+ Happy Customers" at bounding box center [521, 198] width 95 height 24
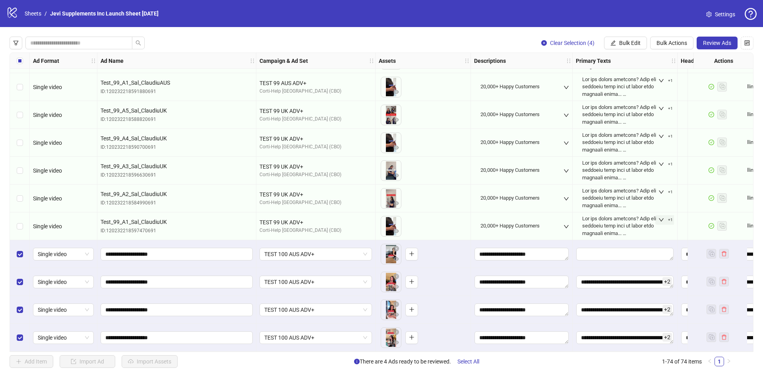
click at [661, 217] on icon "down" at bounding box center [661, 220] width 6 height 6
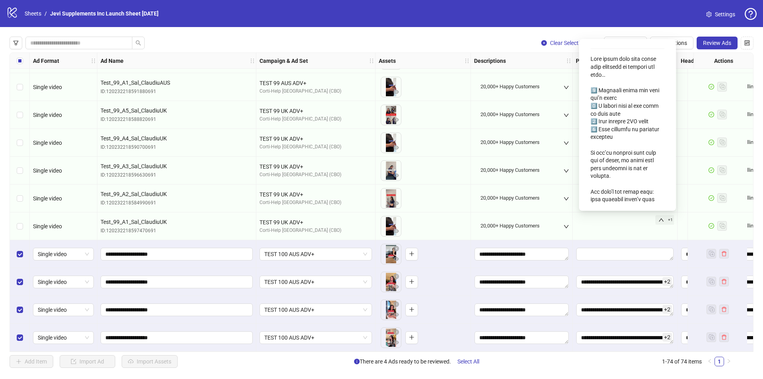
scroll to position [436, 0]
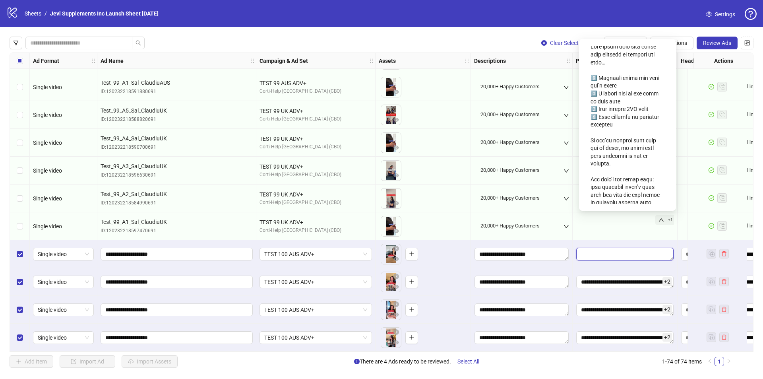
click at [611, 257] on textarea "Edit values" at bounding box center [624, 253] width 97 height 13
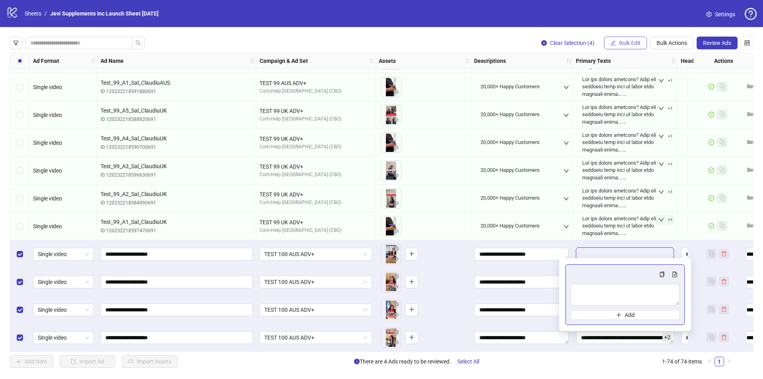
click at [617, 39] on button "Bulk Edit" at bounding box center [625, 43] width 43 height 13
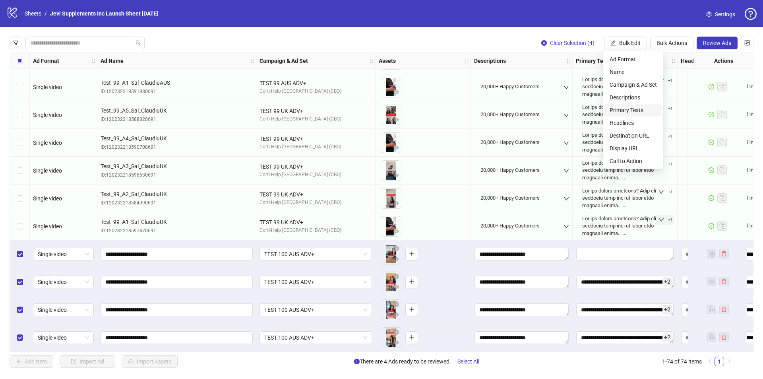
click at [628, 110] on span "Primary Texts" at bounding box center [632, 110] width 47 height 9
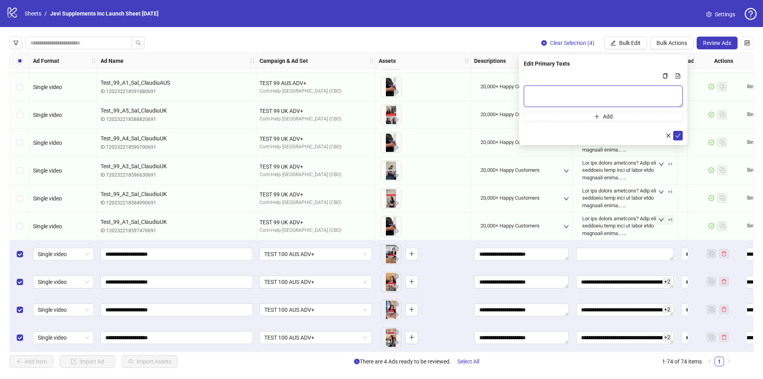
click at [566, 98] on textarea "Multi-text input container - paste or copy values" at bounding box center [603, 95] width 159 height 21
click at [667, 135] on icon "close" at bounding box center [668, 136] width 6 height 6
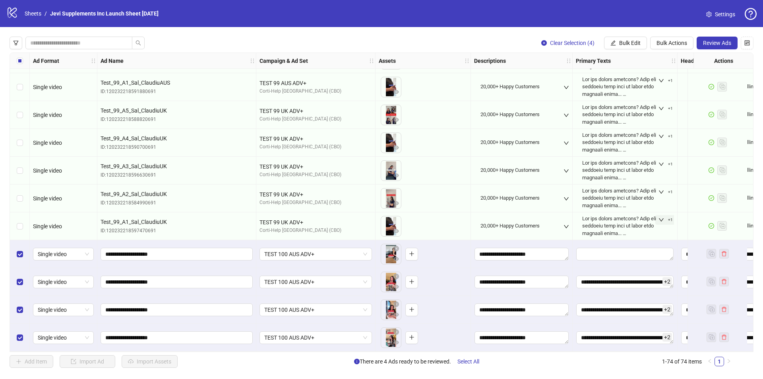
click at [662, 217] on icon "down" at bounding box center [661, 220] width 6 height 6
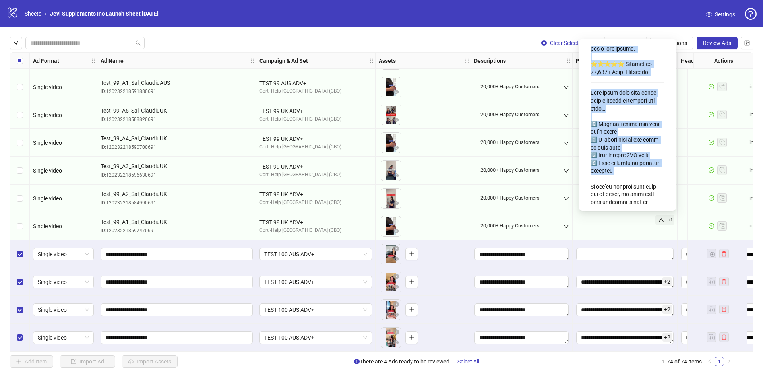
scroll to position [404, 0]
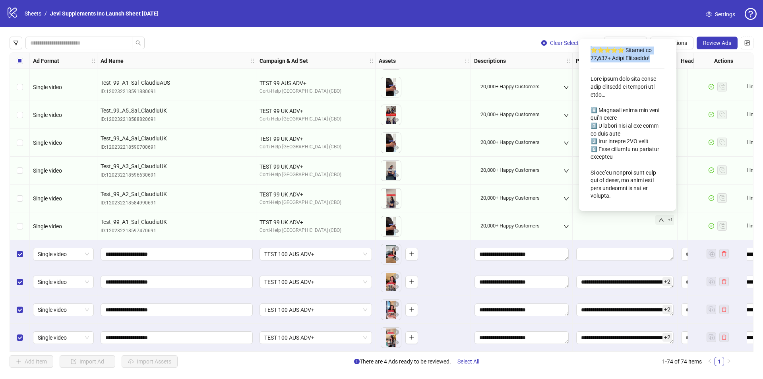
drag, startPoint x: 591, startPoint y: 57, endPoint x: 661, endPoint y: 84, distance: 75.5
click at [661, 84] on div at bounding box center [627, 124] width 84 height 159
copy div "Lor ips dolors ametcons? Adip eli seddoeiu temp inci ut labor etdo magnaali eni…"
click at [464, 34] on div "Clear Selection (4) Bulk Edit Bulk Actions Review Ads Ad Format Ad Name Campaig…" at bounding box center [381, 202] width 763 height 350
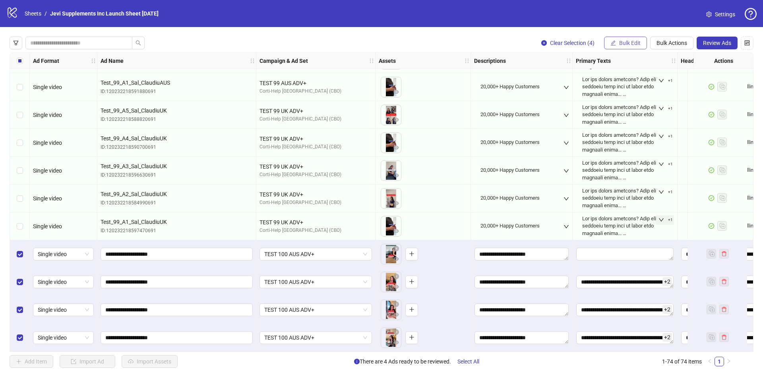
click at [613, 46] on span "button" at bounding box center [613, 43] width 6 height 6
click at [626, 109] on span "Primary Texts" at bounding box center [632, 110] width 47 height 9
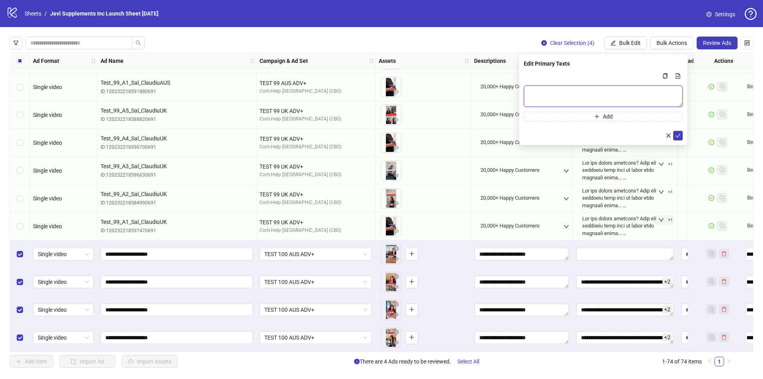
click at [581, 96] on textarea "Multi-text input container - paste or copy values" at bounding box center [603, 95] width 159 height 21
paste textarea "**********"
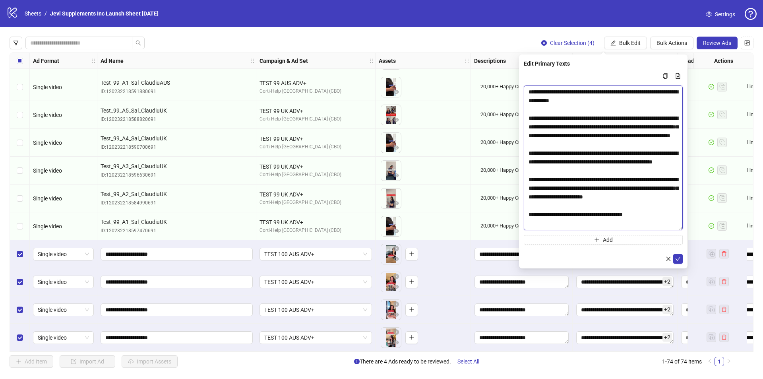
drag, startPoint x: 678, startPoint y: 104, endPoint x: 669, endPoint y: 228, distance: 123.8
click at [672, 228] on textarea "Multi-text input container - paste or copy values" at bounding box center [603, 157] width 159 height 145
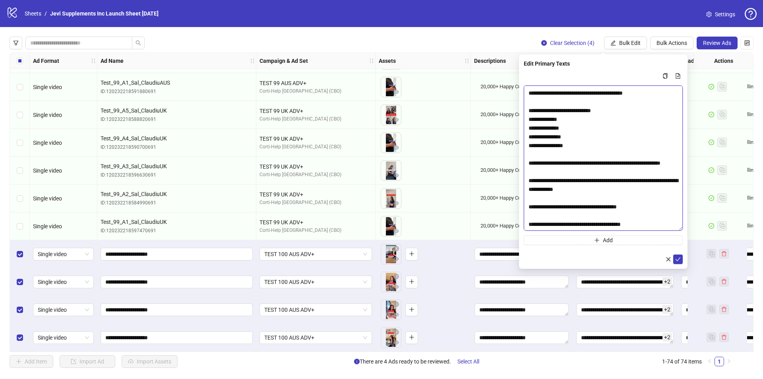
scroll to position [156, 0]
type textarea "**********"
click at [678, 258] on icon "check" at bounding box center [678, 259] width 6 height 6
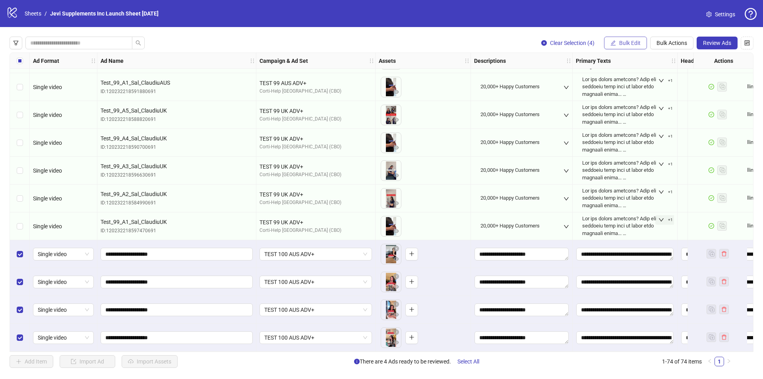
click at [616, 42] on button "Bulk Edit" at bounding box center [625, 43] width 43 height 13
click at [621, 108] on span "Primary Texts" at bounding box center [632, 110] width 47 height 9
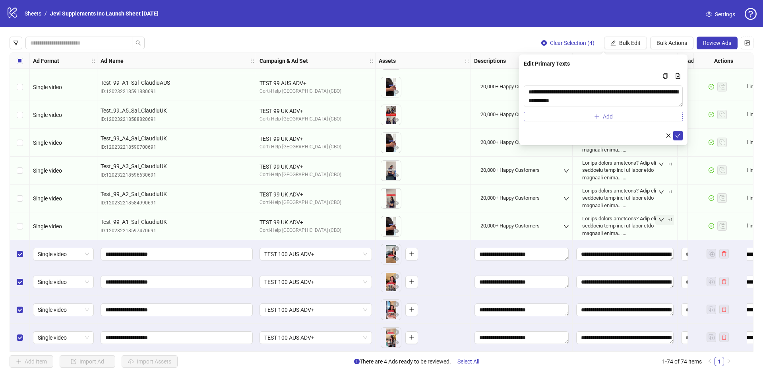
click at [599, 115] on button "Add" at bounding box center [603, 117] width 159 height 10
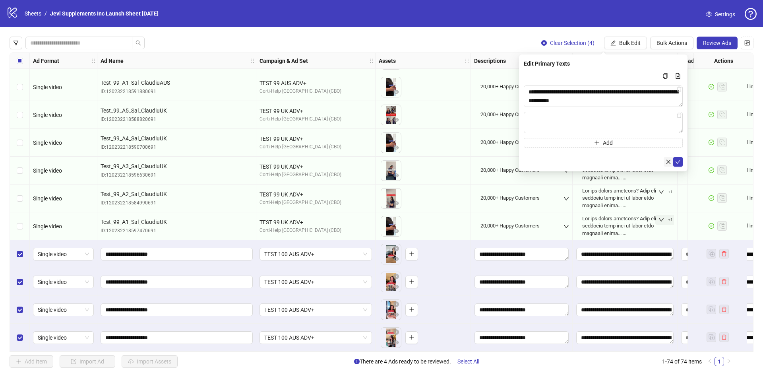
click at [667, 160] on icon "close" at bounding box center [668, 162] width 6 height 6
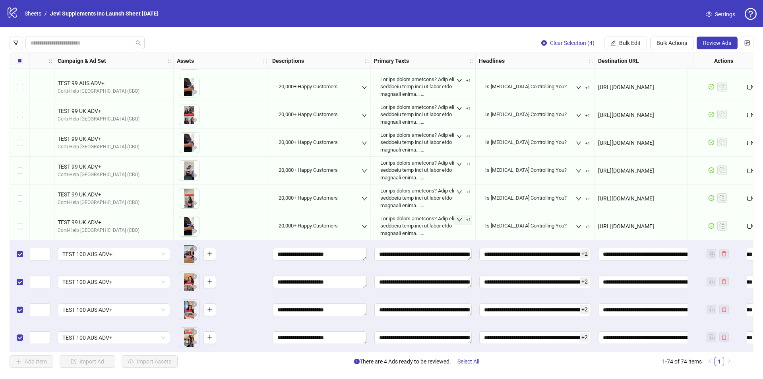
scroll to position [1778, 207]
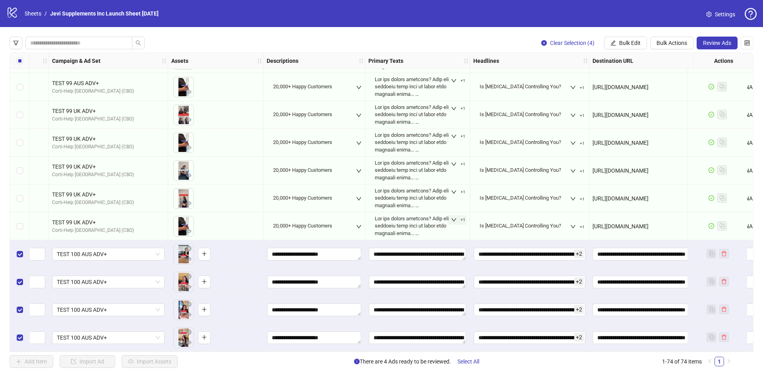
click at [579, 249] on span "+ 2" at bounding box center [579, 253] width 10 height 9
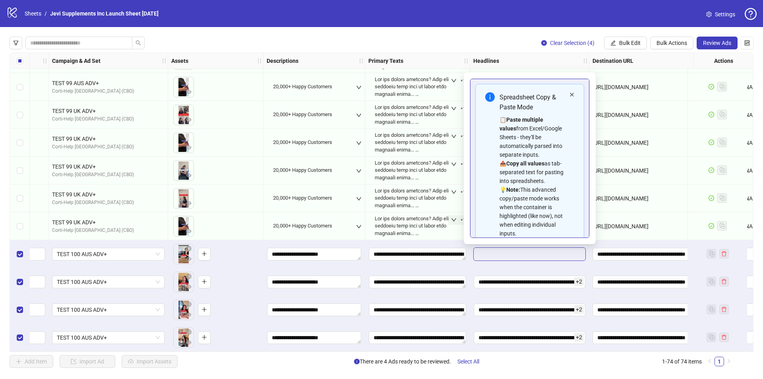
click at [569, 96] on icon "close" at bounding box center [571, 94] width 5 height 5
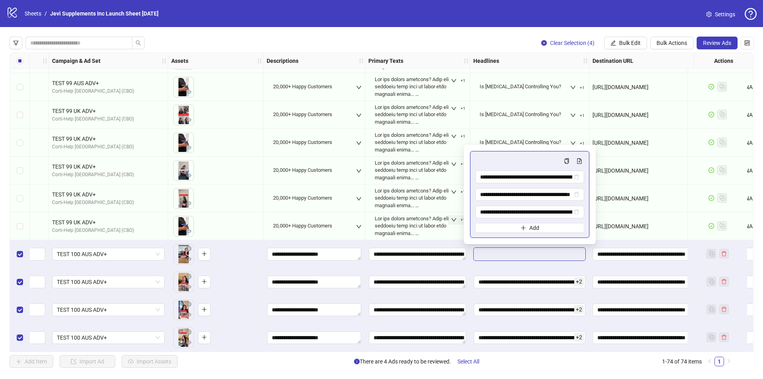
click at [487, 36] on div "Clear Selection (4) Bulk Edit Bulk Actions Review Ads Ad Format Ad Name Campaig…" at bounding box center [381, 202] width 763 height 350
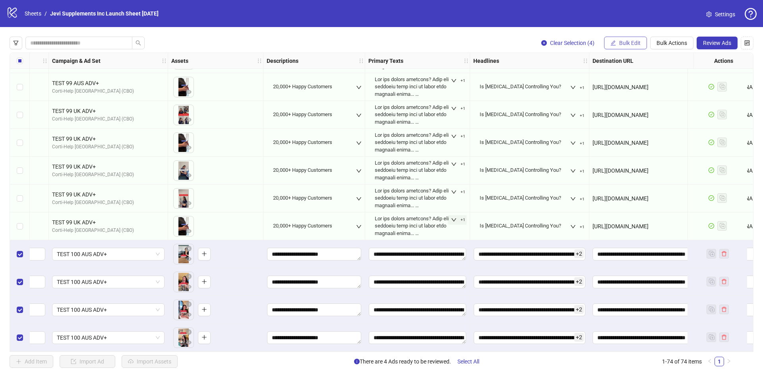
click at [611, 38] on button "Bulk Edit" at bounding box center [625, 43] width 43 height 13
click at [626, 106] on span "Primary Texts" at bounding box center [632, 110] width 47 height 9
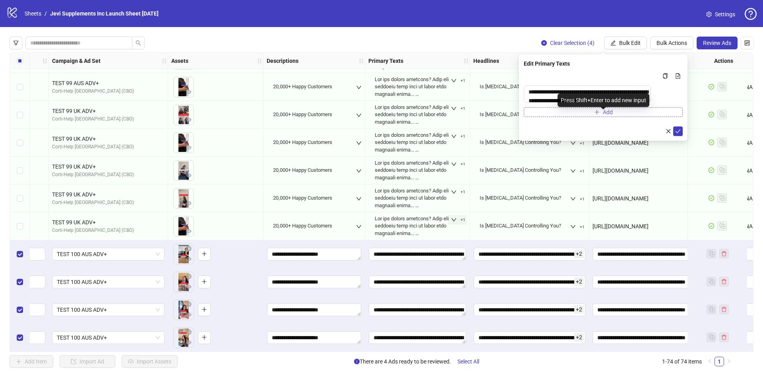
click at [607, 115] on span "Add" at bounding box center [608, 112] width 10 height 6
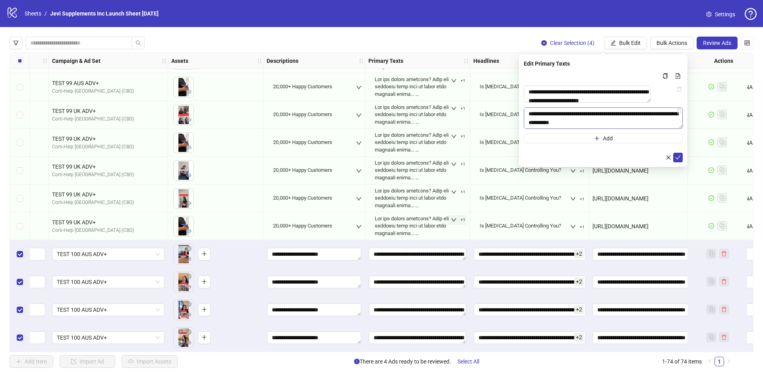
scroll to position [889, 0]
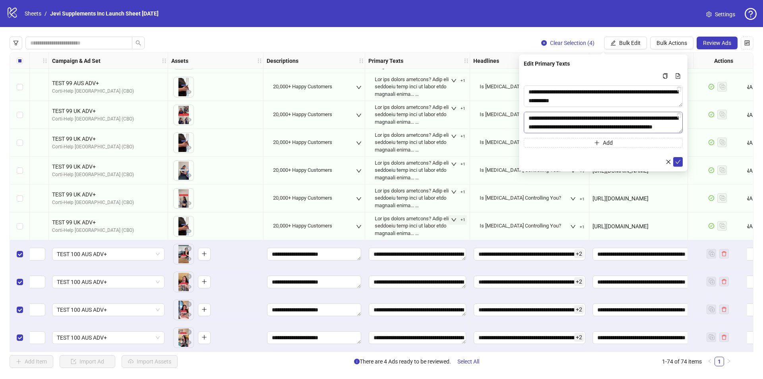
click at [583, 127] on textarea "Multi-text input container - paste or copy values" at bounding box center [603, 122] width 159 height 21
type textarea "**********"
click at [593, 101] on textarea "Multi-text input container - paste or copy values" at bounding box center [603, 95] width 159 height 21
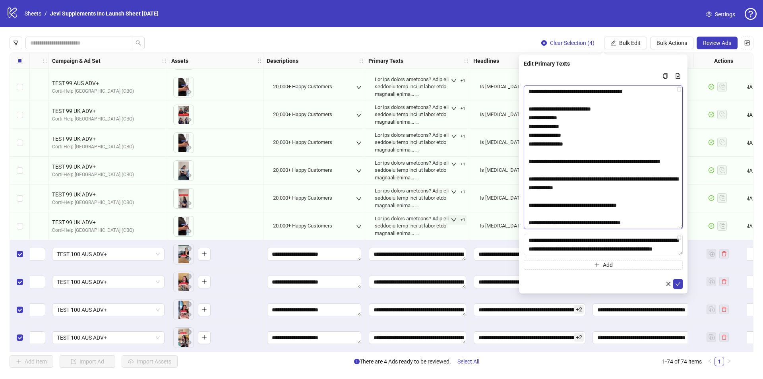
scroll to position [149, 0]
drag, startPoint x: 679, startPoint y: 114, endPoint x: 677, endPoint y: 234, distance: 119.6
click at [677, 229] on textarea "Multi-text input container - paste or copy values" at bounding box center [603, 156] width 159 height 143
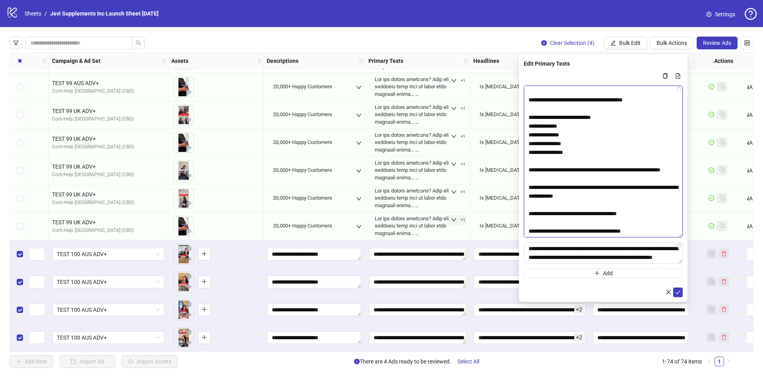
click at [530, 160] on textarea "Multi-text input container - paste or copy values" at bounding box center [603, 161] width 159 height 152
click at [586, 179] on textarea "Multi-text input container - paste or copy values" at bounding box center [603, 161] width 159 height 152
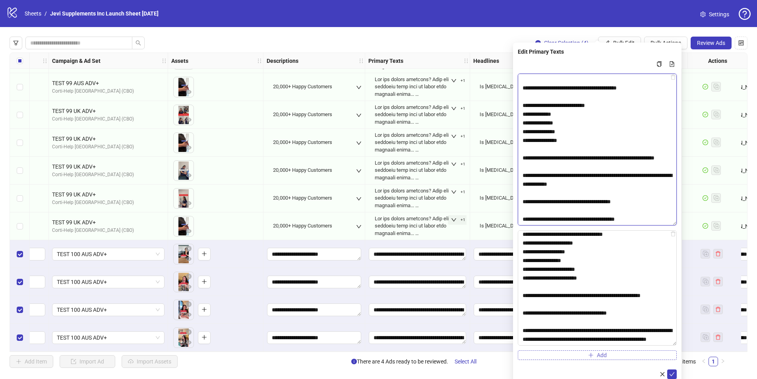
drag, startPoint x: 679, startPoint y: 261, endPoint x: 663, endPoint y: 354, distance: 95.1
click at [663, 354] on div "Add" at bounding box center [597, 209] width 159 height 300
click at [613, 283] on textarea "Multi-text input container - paste or copy values" at bounding box center [597, 287] width 159 height 115
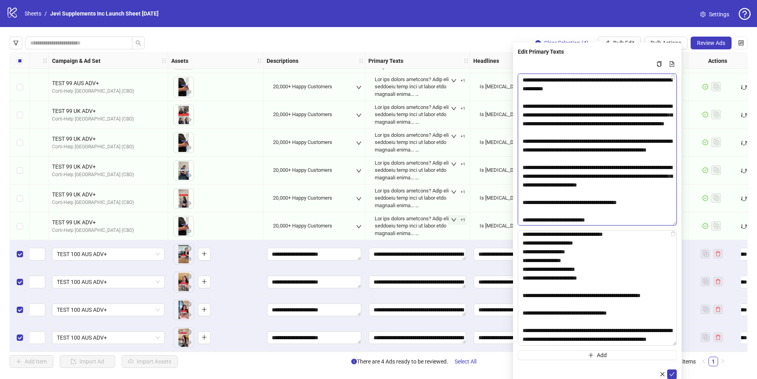
click at [597, 86] on textarea "Multi-text input container - paste or copy values" at bounding box center [597, 149] width 159 height 152
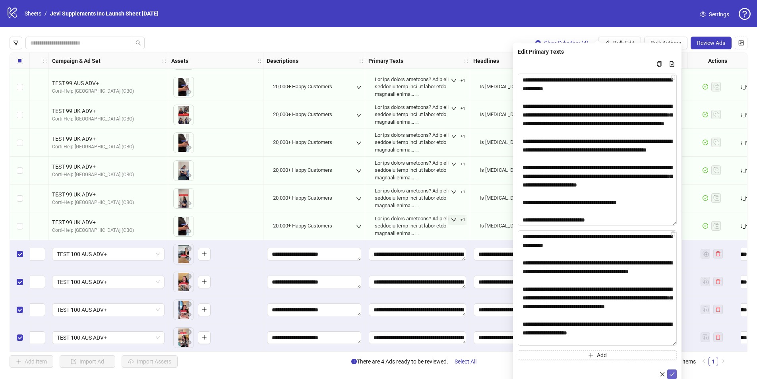
click at [674, 373] on icon "check" at bounding box center [672, 374] width 6 height 6
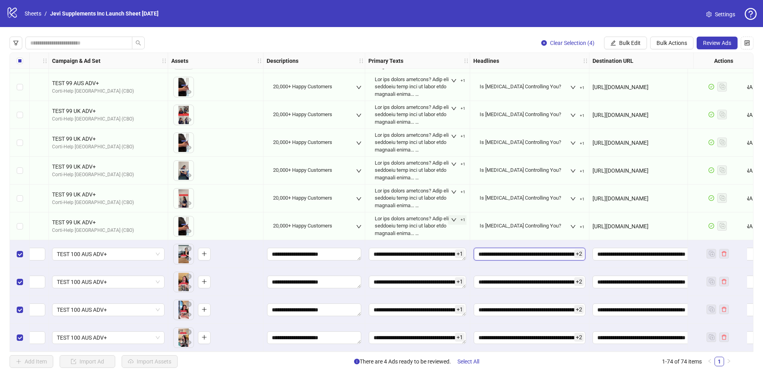
click at [537, 250] on input "**********" at bounding box center [529, 253] width 112 height 13
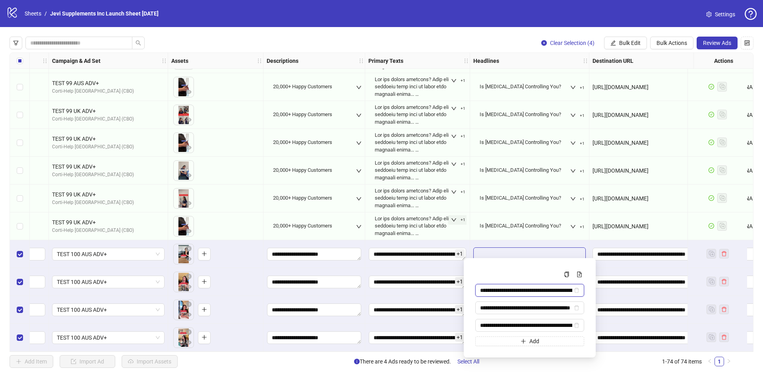
click at [522, 289] on input "**********" at bounding box center [526, 290] width 92 height 9
click at [480, 321] on input "**********" at bounding box center [526, 325] width 92 height 9
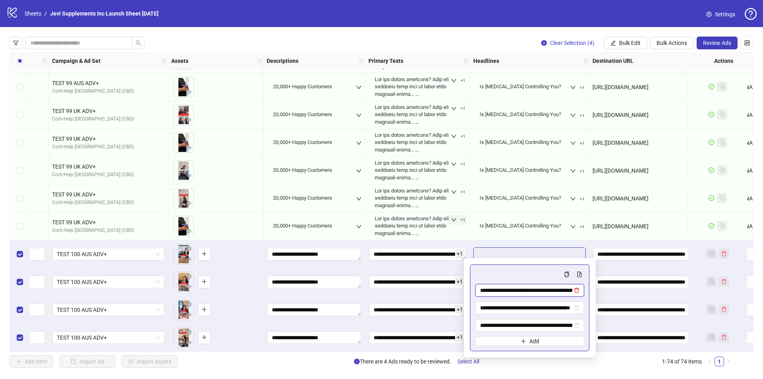
click at [577, 289] on icon "delete" at bounding box center [577, 290] width 6 height 6
type input "**********"
click at [577, 289] on icon "delete" at bounding box center [577, 290] width 6 height 6
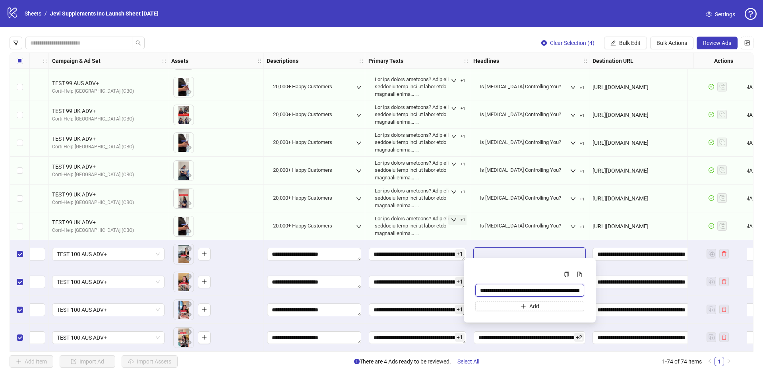
click at [570, 292] on input "**********" at bounding box center [529, 290] width 109 height 13
click at [507, 291] on input "**********" at bounding box center [529, 290] width 109 height 13
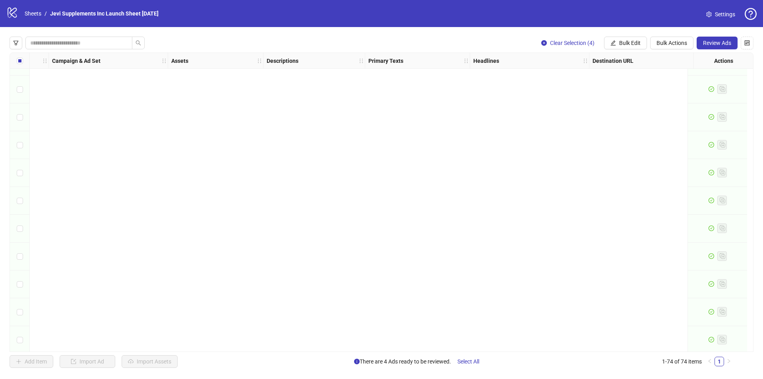
scroll to position [1778, 207]
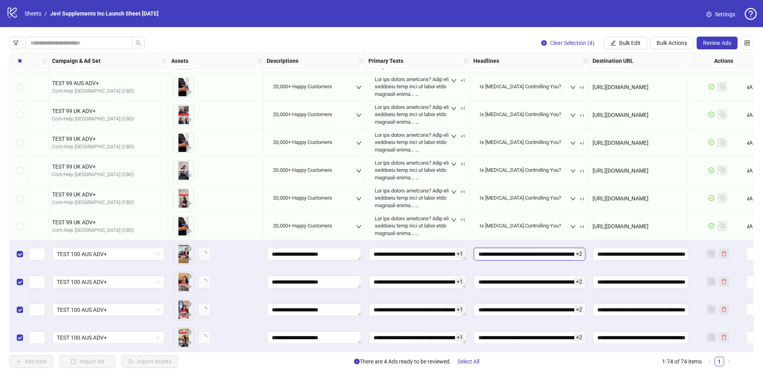
click at [556, 251] on input "**********" at bounding box center [529, 253] width 112 height 13
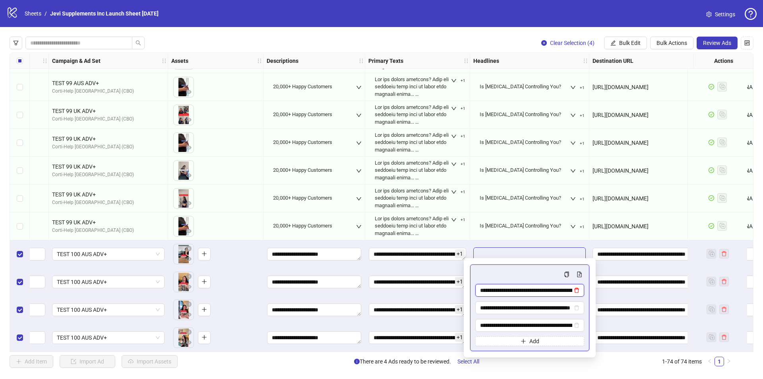
click at [576, 289] on icon "delete" at bounding box center [576, 290] width 5 height 5
type input "**********"
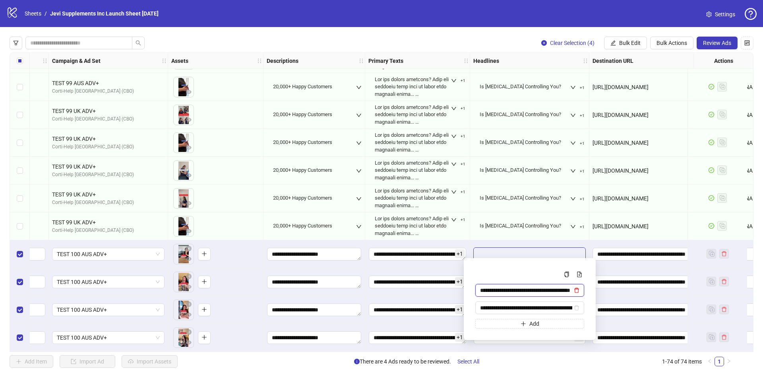
scroll to position [0, 21]
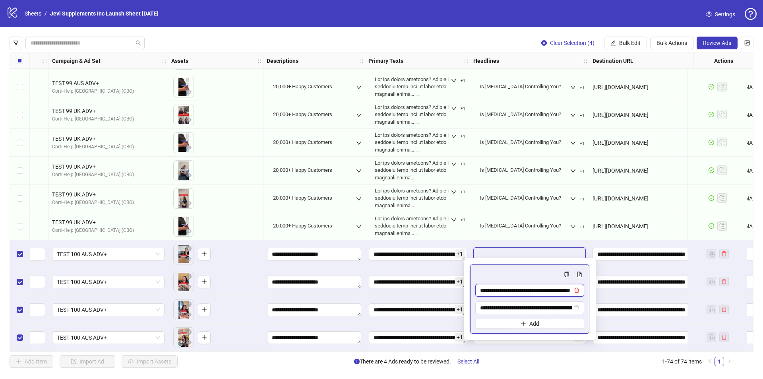
click at [576, 289] on icon "delete" at bounding box center [577, 290] width 6 height 6
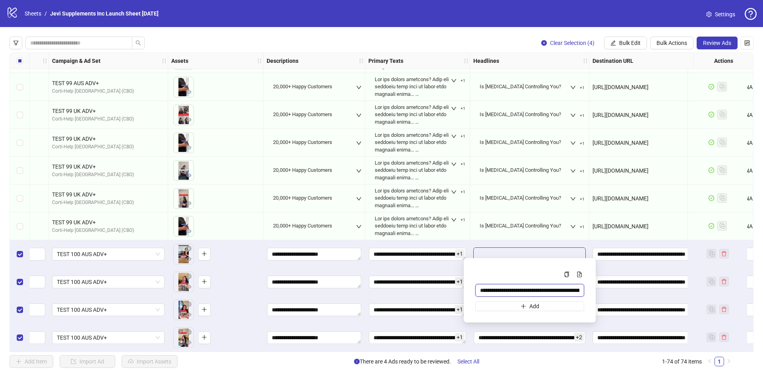
click at [543, 289] on input "**********" at bounding box center [529, 290] width 109 height 13
type input "**********"
click at [519, 305] on button "Add" at bounding box center [529, 306] width 109 height 10
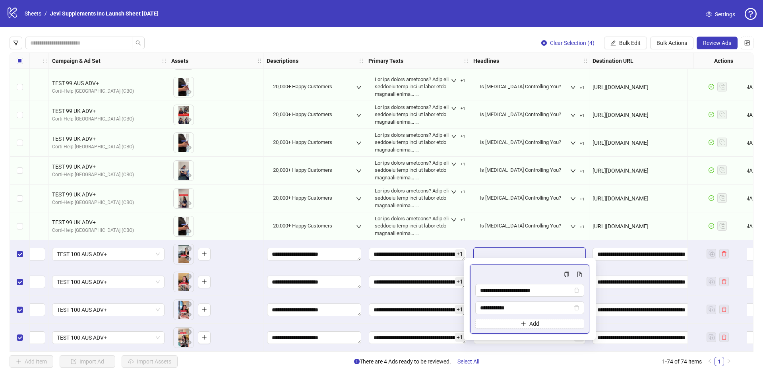
click at [510, 272] on div "Multi-input container - paste or copy values" at bounding box center [529, 274] width 109 height 10
click at [488, 307] on input "**********" at bounding box center [526, 307] width 92 height 9
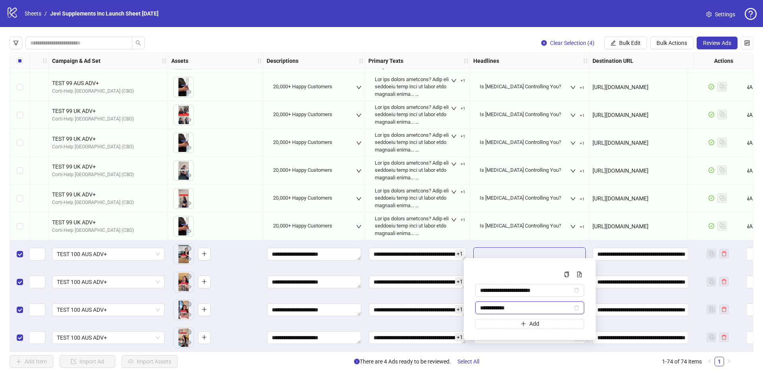
click at [512, 309] on input "**********" at bounding box center [526, 307] width 92 height 9
type input "**********"
click at [618, 43] on button "Bulk Edit" at bounding box center [625, 43] width 43 height 13
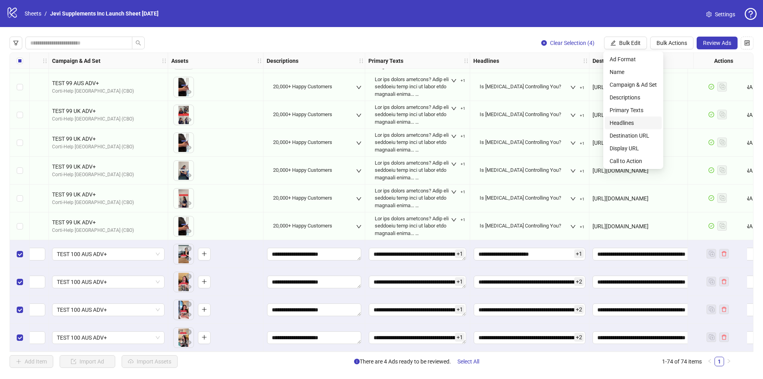
click at [629, 124] on span "Headlines" at bounding box center [632, 122] width 47 height 9
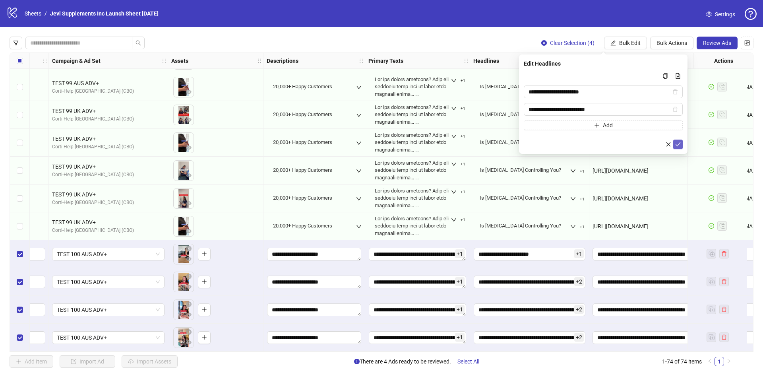
click at [680, 144] on icon "check" at bounding box center [678, 144] width 6 height 6
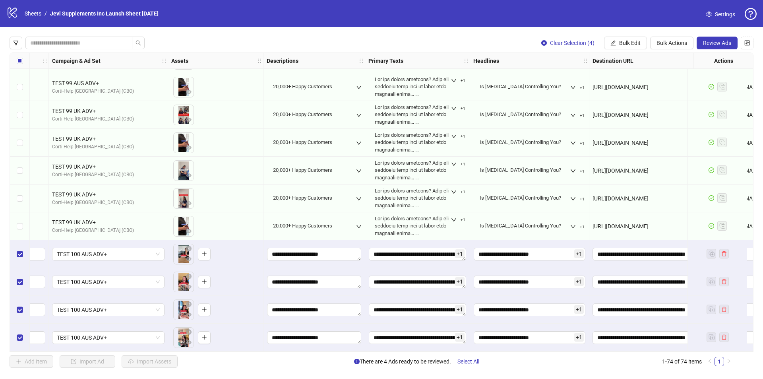
click at [459, 251] on span "+ 1" at bounding box center [460, 253] width 10 height 9
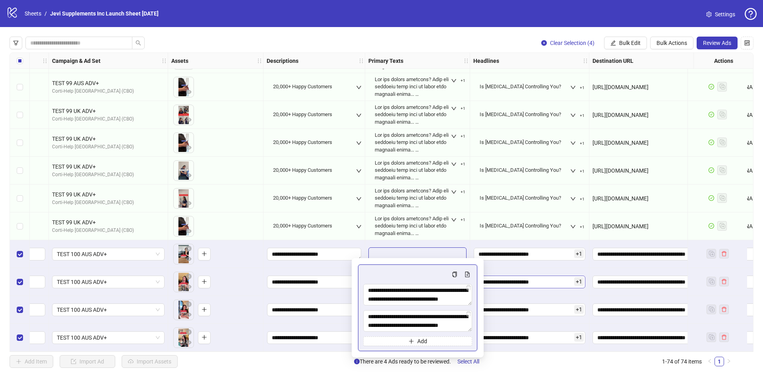
click at [526, 283] on input "**********" at bounding box center [529, 281] width 112 height 13
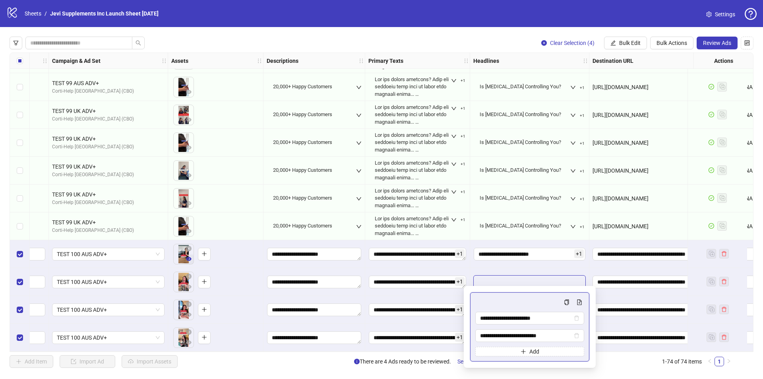
click at [184, 255] on button "button" at bounding box center [189, 259] width 10 height 10
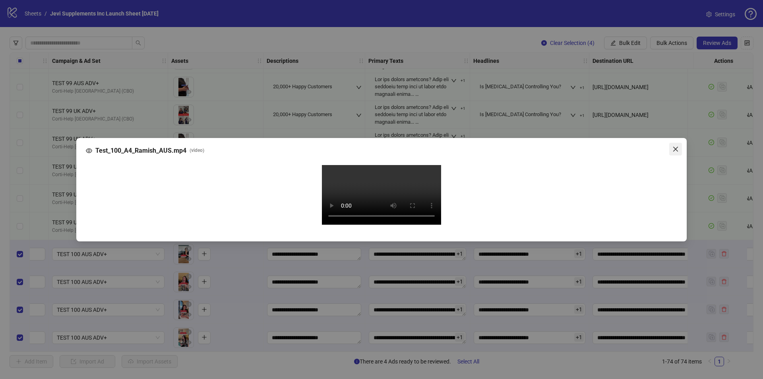
click at [674, 146] on icon "close" at bounding box center [675, 149] width 6 height 6
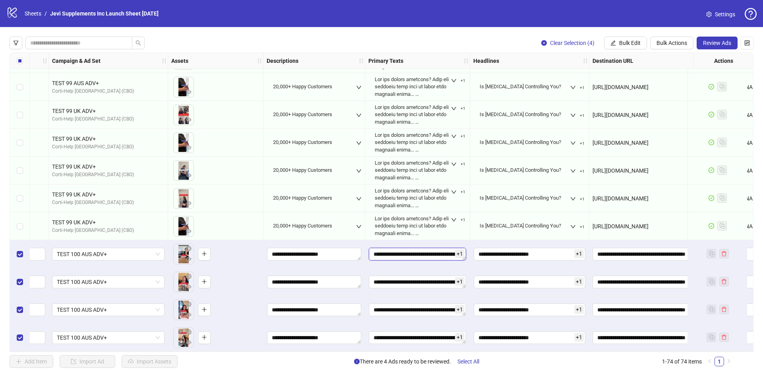
click at [443, 254] on textarea "Edit values" at bounding box center [417, 253] width 97 height 13
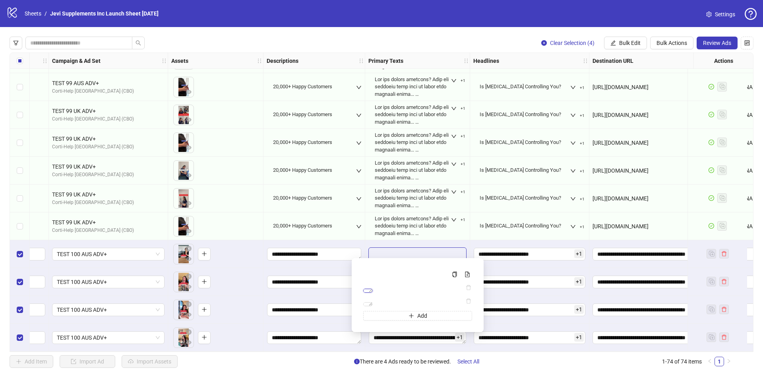
click at [373, 292] on textarea "Multi-text input container - paste or copy values" at bounding box center [368, 290] width 10 height 4
click at [373, 306] on textarea "Multi-text input container - paste or copy values" at bounding box center [368, 304] width 10 height 4
click at [452, 217] on icon "down" at bounding box center [454, 220] width 6 height 6
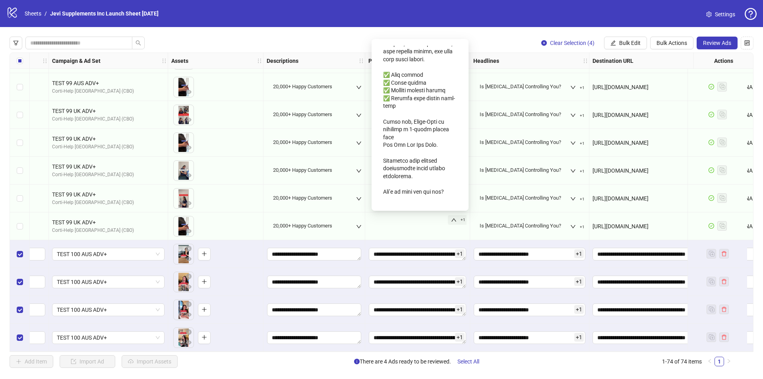
scroll to position [743, 0]
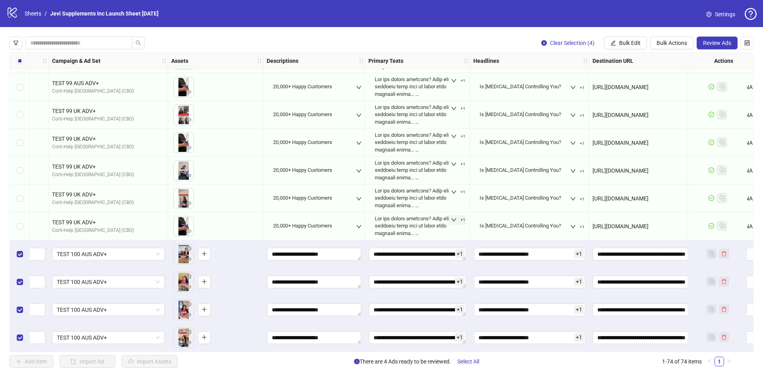
click at [333, 37] on div "Clear Selection (4) Bulk Edit Bulk Actions Review Ads" at bounding box center [382, 43] width 744 height 13
click at [182, 282] on body "logo/logo-mobile Sheets / Jevi Supplements Inc Launch Sheet [DATE] Settings Cle…" at bounding box center [381, 189] width 763 height 379
click at [189, 284] on icon "eye" at bounding box center [189, 287] width 6 height 6
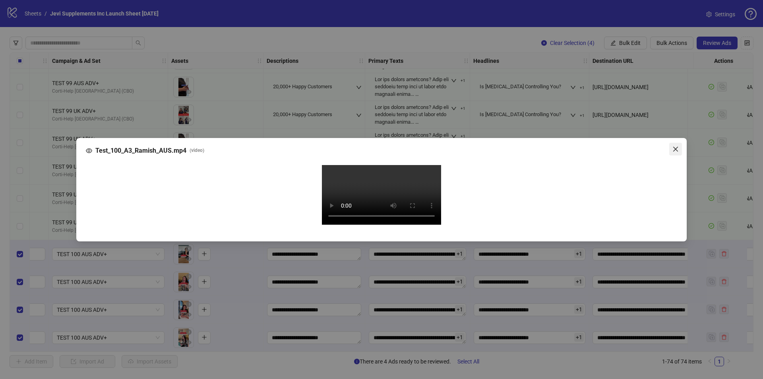
click at [672, 146] on icon "close" at bounding box center [675, 149] width 6 height 6
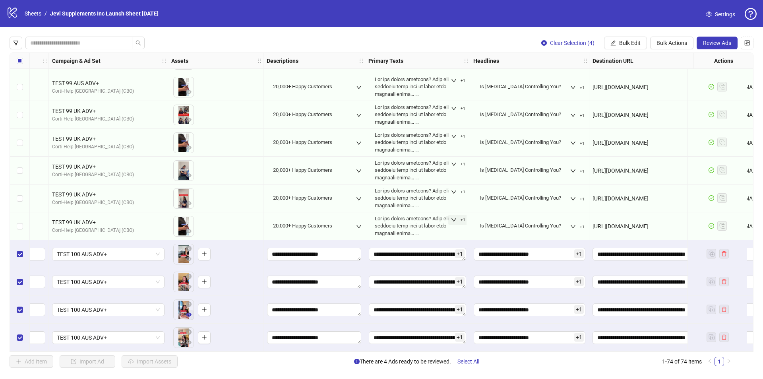
click at [187, 312] on icon "eye" at bounding box center [189, 314] width 6 height 4
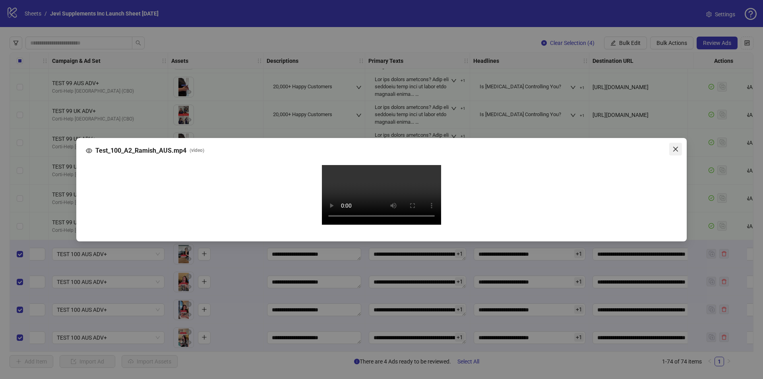
click at [675, 146] on icon "close" at bounding box center [675, 149] width 6 height 6
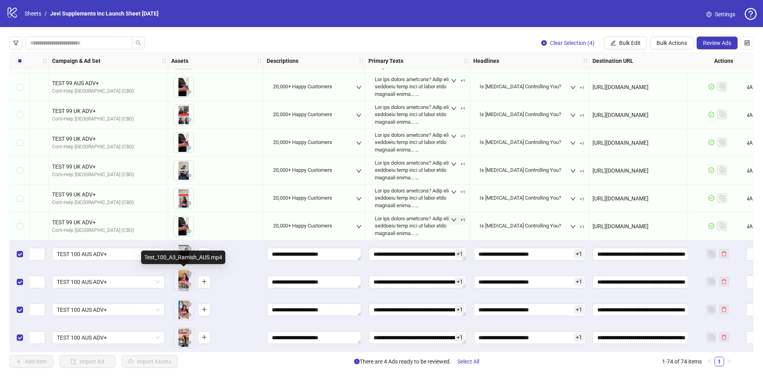
click at [182, 284] on body "logo/logo-mobile Sheets / Jevi Supplements Inc Launch Sheet [DATE] Settings Cle…" at bounding box center [381, 189] width 763 height 379
click at [189, 285] on icon "eye" at bounding box center [189, 286] width 6 height 4
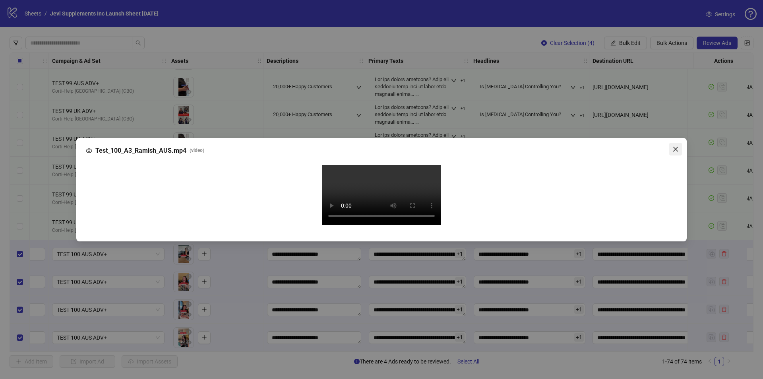
click at [677, 146] on icon "close" at bounding box center [675, 149] width 6 height 6
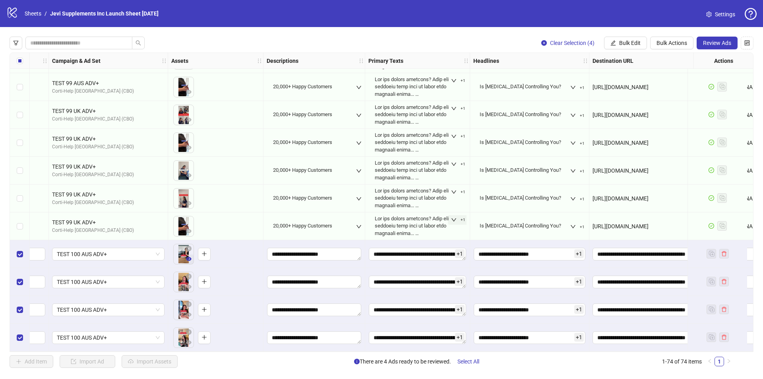
click at [188, 257] on icon "eye" at bounding box center [189, 259] width 6 height 4
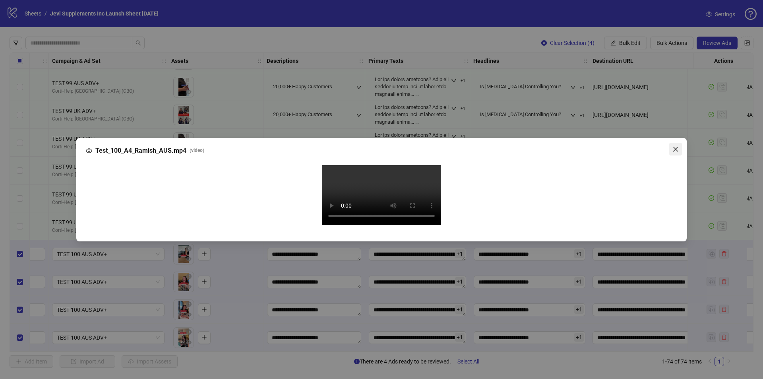
click at [674, 146] on icon "close" at bounding box center [675, 148] width 5 height 5
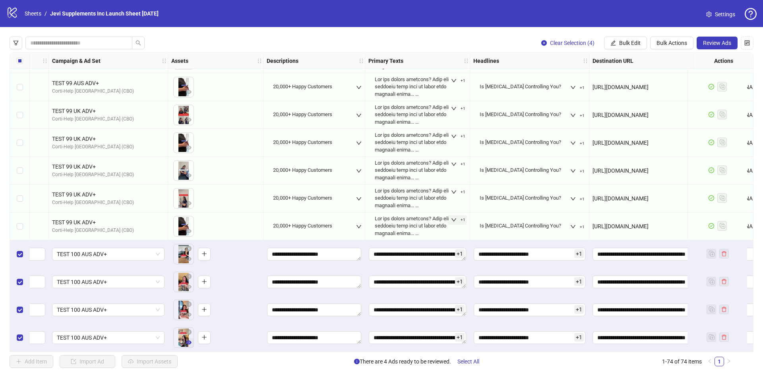
click at [189, 339] on icon "eye" at bounding box center [189, 342] width 6 height 6
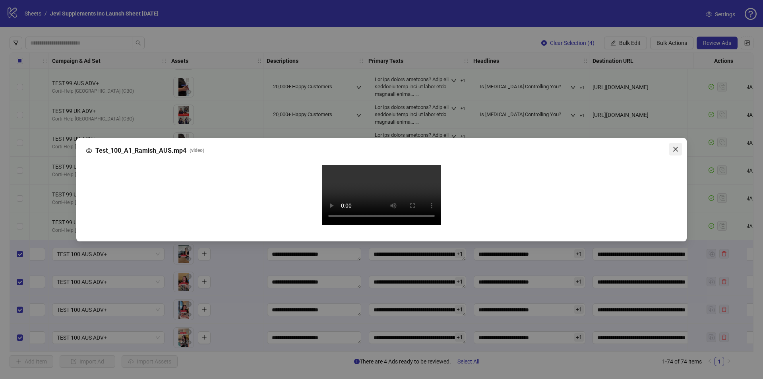
click at [676, 146] on icon "close" at bounding box center [675, 149] width 6 height 6
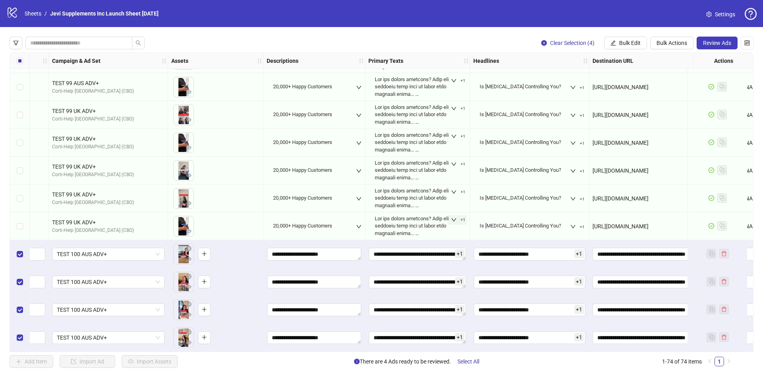
drag, startPoint x: 292, startPoint y: 348, endPoint x: 322, endPoint y: 347, distance: 30.6
click at [322, 347] on div "**********" at bounding box center [314, 337] width 102 height 28
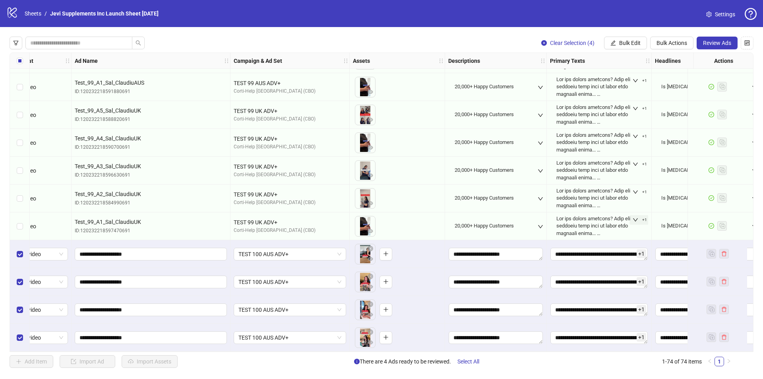
scroll to position [1778, 0]
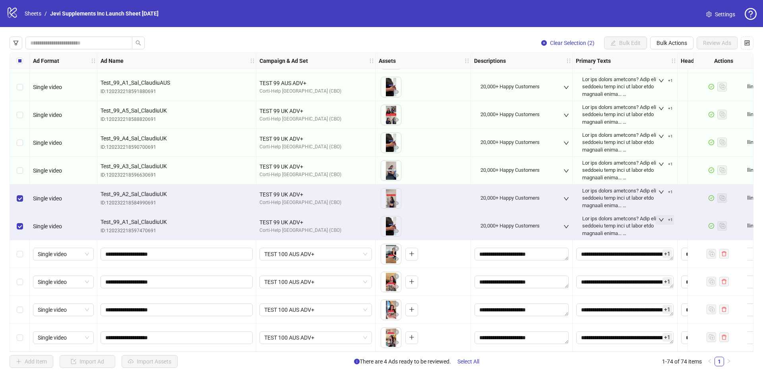
click at [23, 163] on div "Select row 68" at bounding box center [20, 171] width 20 height 28
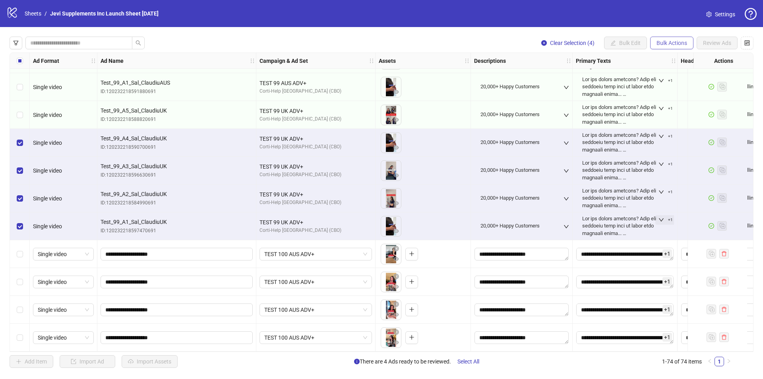
click at [656, 45] on span "Bulk Actions" at bounding box center [671, 43] width 31 height 6
click at [675, 70] on span "Duplicate" at bounding box center [682, 72] width 54 height 9
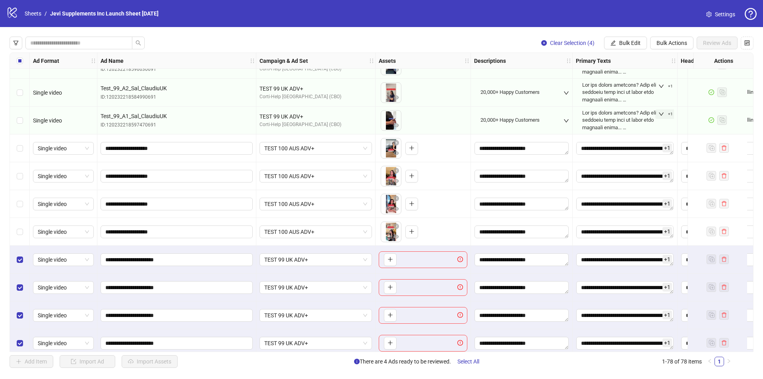
scroll to position [1890, 0]
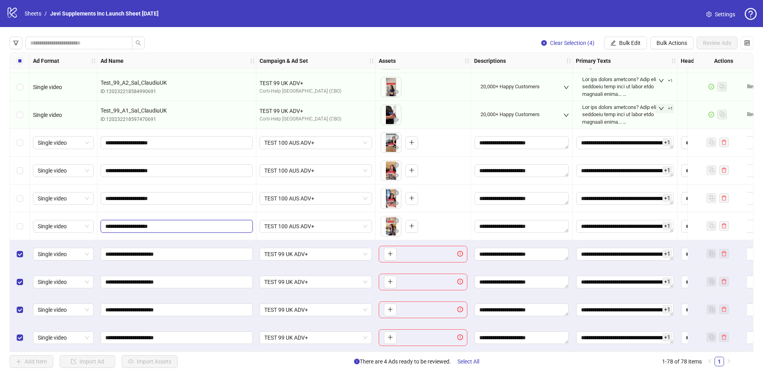
click at [179, 222] on input "**********" at bounding box center [175, 226] width 141 height 9
click at [180, 251] on input "**********" at bounding box center [175, 253] width 141 height 9
drag, startPoint x: 172, startPoint y: 334, endPoint x: 137, endPoint y: 333, distance: 34.2
click at [137, 333] on input "**********" at bounding box center [175, 337] width 141 height 9
click at [187, 333] on input "**********" at bounding box center [175, 337] width 141 height 9
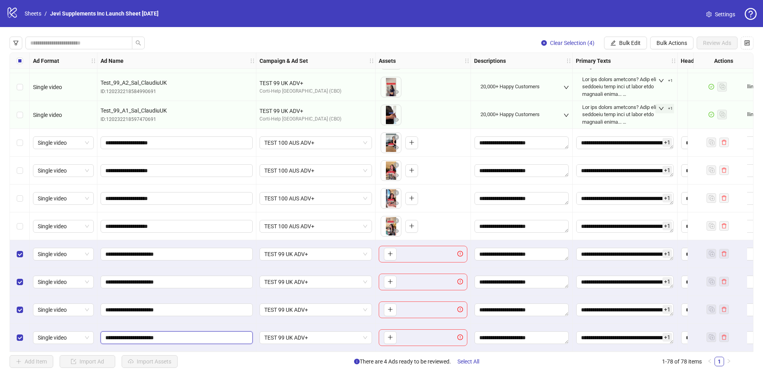
paste input "text"
click at [178, 334] on input "**********" at bounding box center [175, 337] width 141 height 9
type input "**********"
click at [181, 305] on input "**********" at bounding box center [175, 309] width 141 height 9
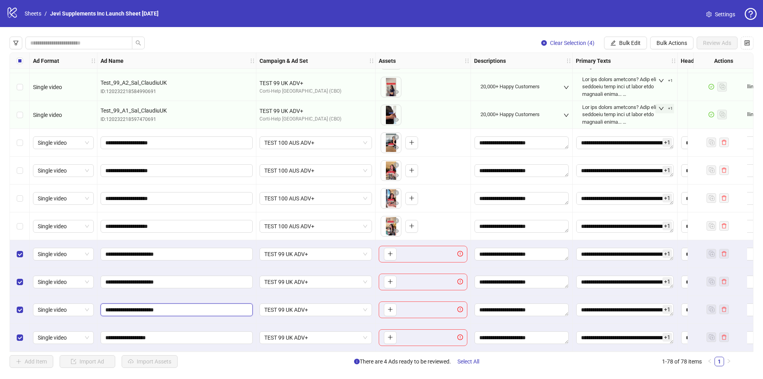
paste input "text"
type input "**********"
click at [177, 280] on input "**********" at bounding box center [175, 281] width 141 height 9
paste input "text"
type input "**********"
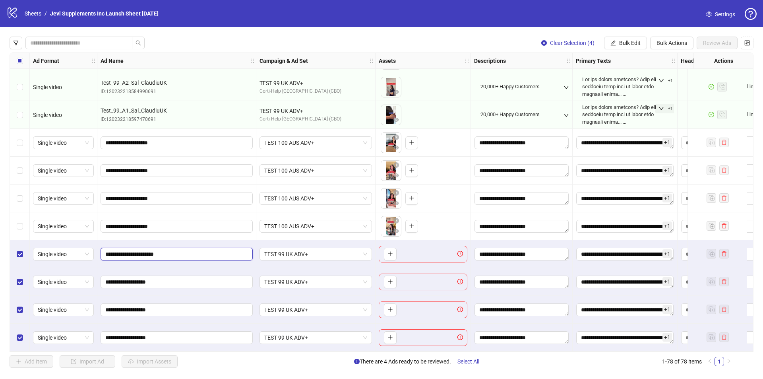
click at [188, 249] on input "**********" at bounding box center [175, 253] width 141 height 9
paste input "text"
type input "**********"
click at [133, 307] on input "**********" at bounding box center [175, 309] width 141 height 9
type input "**********"
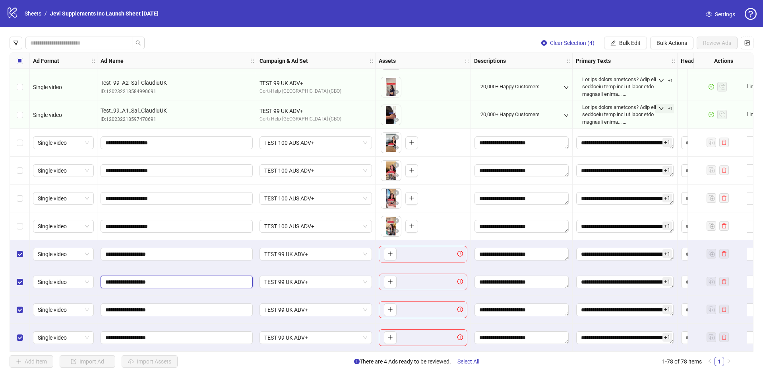
click at [135, 280] on input "**********" at bounding box center [175, 281] width 141 height 9
type input "**********"
click at [134, 252] on input "**********" at bounding box center [175, 253] width 141 height 9
type input "**********"
click at [169, 336] on input "**********" at bounding box center [175, 337] width 141 height 9
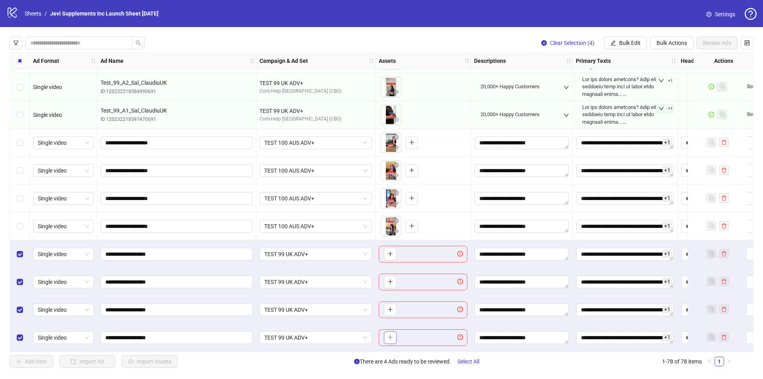
click at [392, 336] on icon "plus" at bounding box center [390, 337] width 6 height 6
click at [189, 307] on input "**********" at bounding box center [175, 309] width 141 height 9
click at [394, 307] on button "button" at bounding box center [390, 309] width 13 height 13
click at [394, 278] on button "button" at bounding box center [390, 281] width 13 height 13
click at [176, 277] on input "**********" at bounding box center [175, 281] width 141 height 9
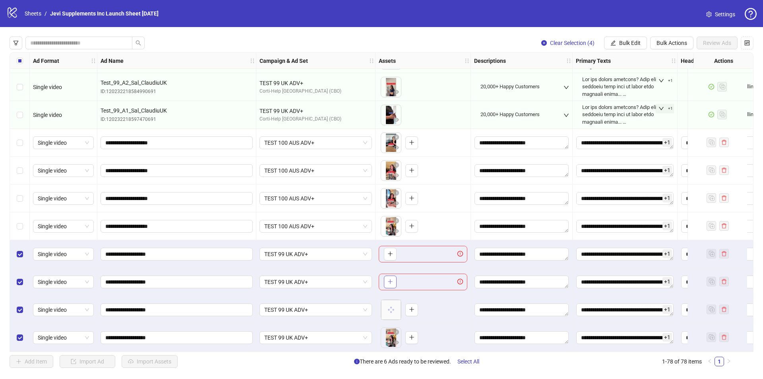
click at [391, 280] on icon "plus" at bounding box center [390, 281] width 6 height 6
click at [191, 251] on input "**********" at bounding box center [175, 253] width 141 height 9
click at [390, 251] on icon "plus" at bounding box center [390, 254] width 6 height 6
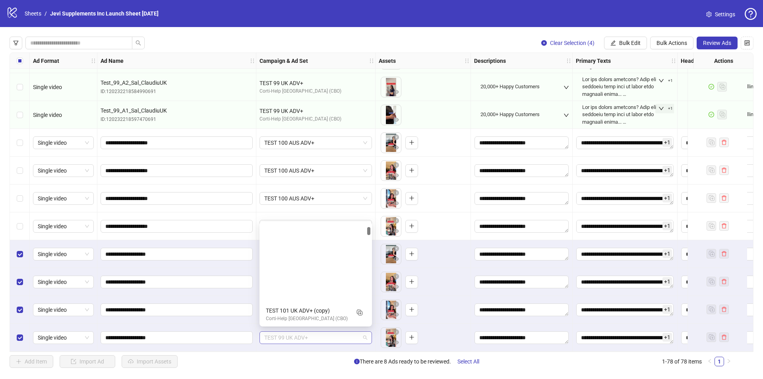
scroll to position [101, 0]
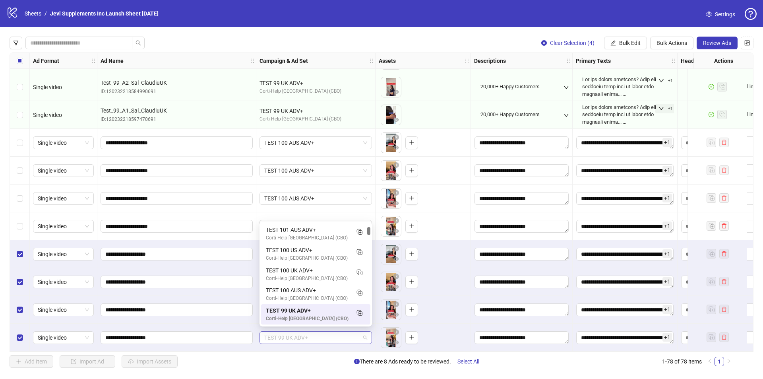
drag, startPoint x: 283, startPoint y: 336, endPoint x: 279, endPoint y: 336, distance: 4.4
click at [279, 336] on span "TEST 99 UK ADV+" at bounding box center [315, 337] width 103 height 12
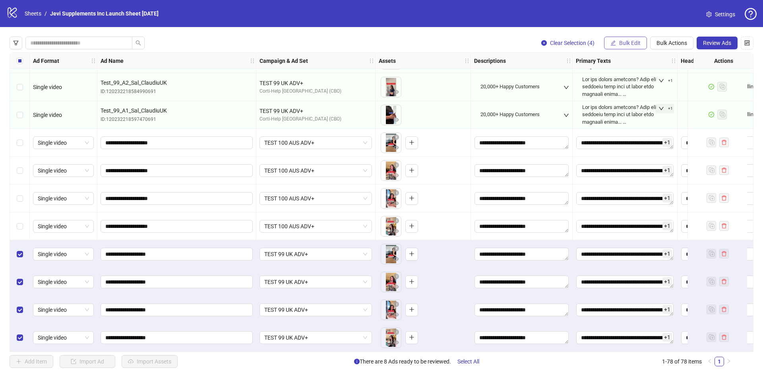
click at [619, 43] on span "Bulk Edit" at bounding box center [629, 43] width 21 height 6
click at [622, 85] on span "Campaign & Ad Set" at bounding box center [632, 84] width 47 height 9
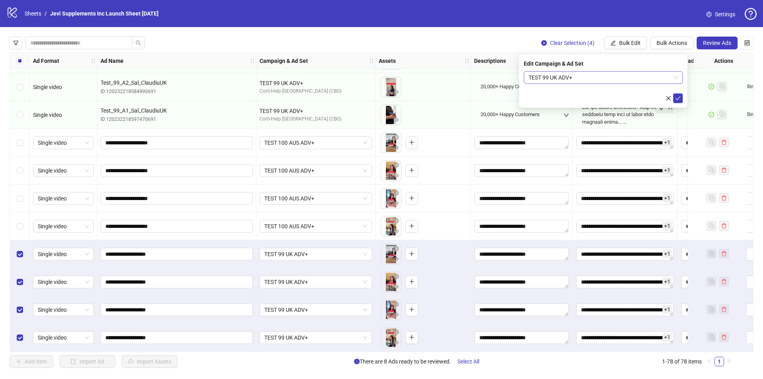
click at [661, 76] on span "TEST 99 UK ADV+" at bounding box center [602, 77] width 149 height 12
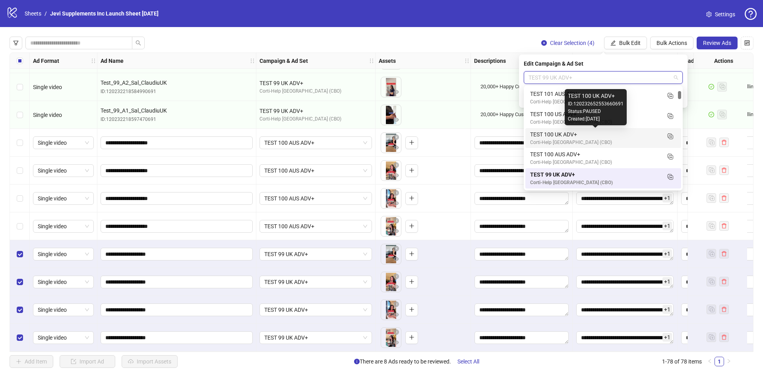
click at [607, 136] on div "TEST 100 UK ADV+" at bounding box center [595, 134] width 130 height 9
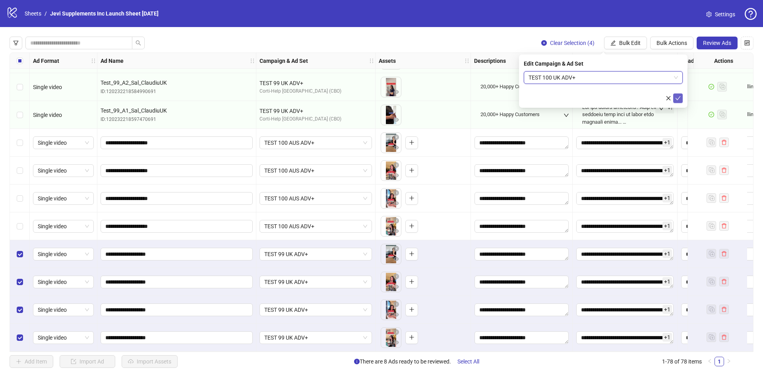
click at [679, 99] on icon "check" at bounding box center [678, 98] width 6 height 6
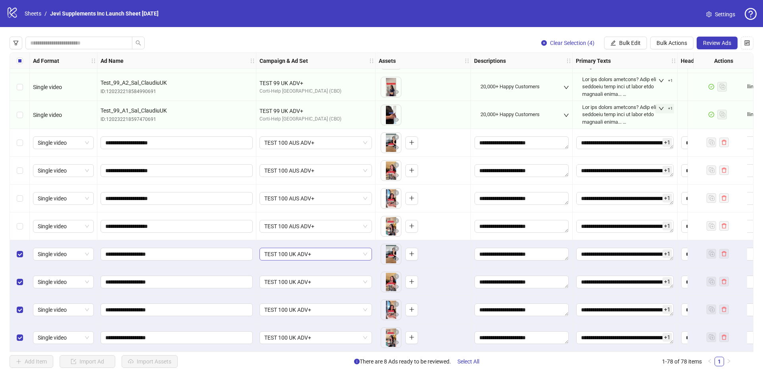
click at [342, 249] on span "TEST 100 UK ADV+" at bounding box center [315, 254] width 103 height 12
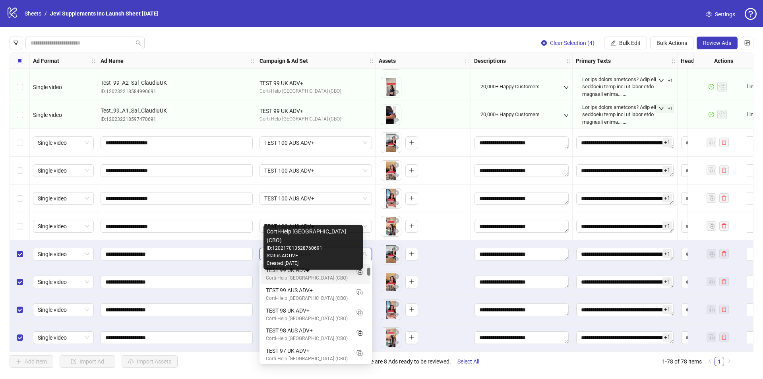
scroll to position [140, 0]
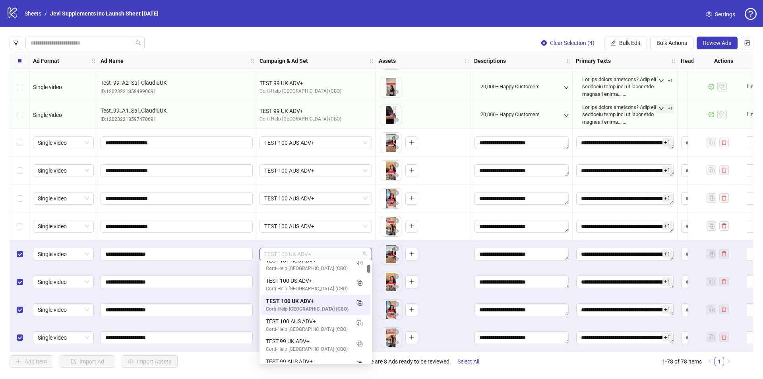
click at [369, 266] on div at bounding box center [368, 269] width 3 height 8
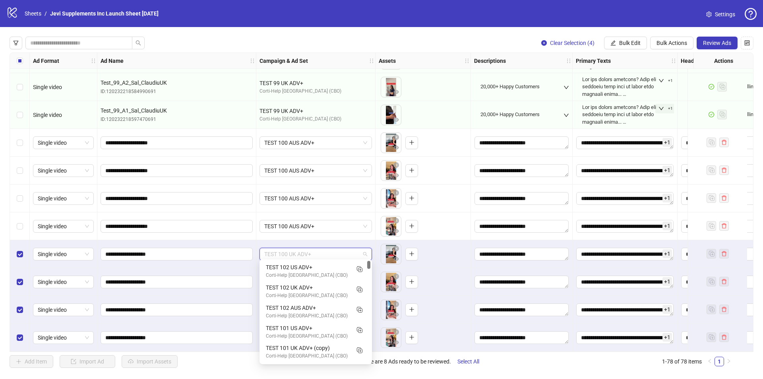
scroll to position [0, 0]
drag, startPoint x: 368, startPoint y: 266, endPoint x: 369, endPoint y: 261, distance: 4.8
click at [369, 261] on div at bounding box center [368, 265] width 3 height 8
click at [524, 369] on div "Clear Selection (4) Bulk Edit Bulk Actions Review Ads Ad Format Ad Name Campaig…" at bounding box center [381, 202] width 763 height 350
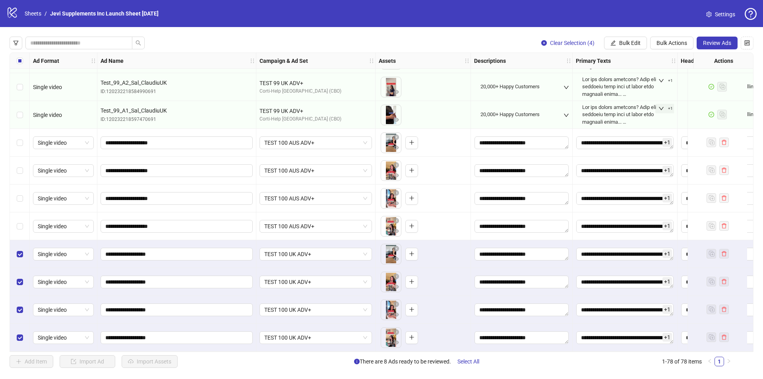
scroll to position [1890, 85]
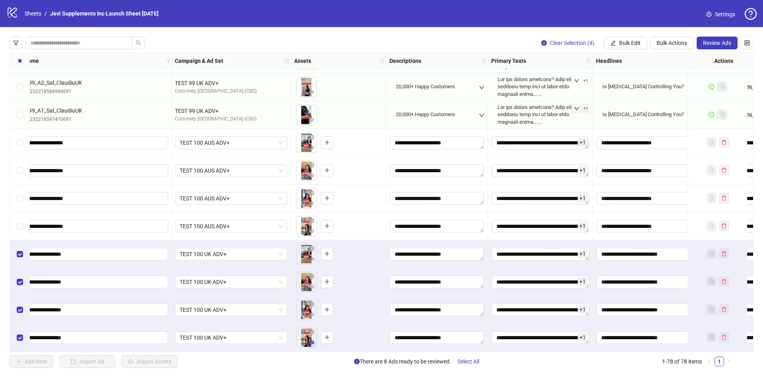
click at [310, 340] on icon "eye" at bounding box center [312, 342] width 6 height 4
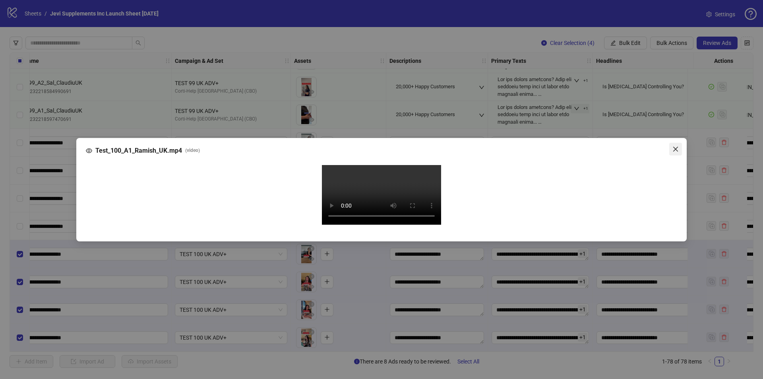
click at [673, 146] on icon "close" at bounding box center [675, 149] width 6 height 6
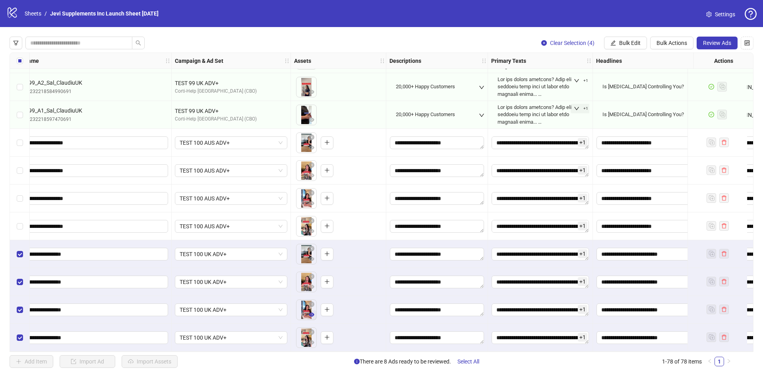
click at [313, 312] on icon "eye" at bounding box center [312, 314] width 6 height 4
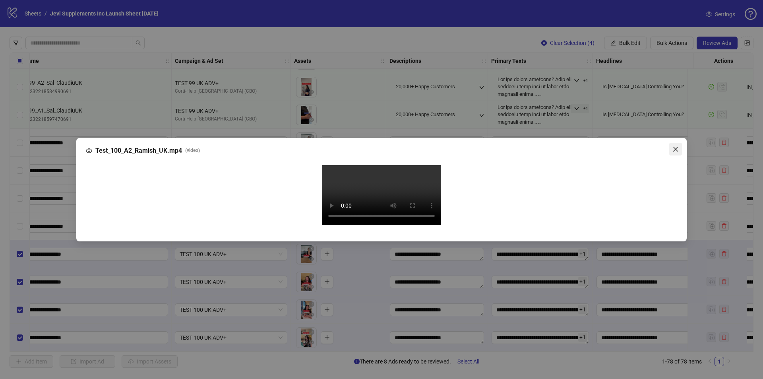
click at [674, 146] on icon "close" at bounding box center [675, 149] width 6 height 6
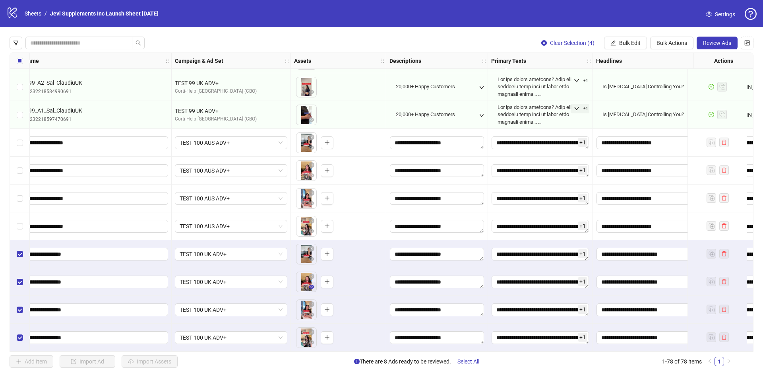
click at [311, 284] on icon "eye" at bounding box center [312, 287] width 6 height 6
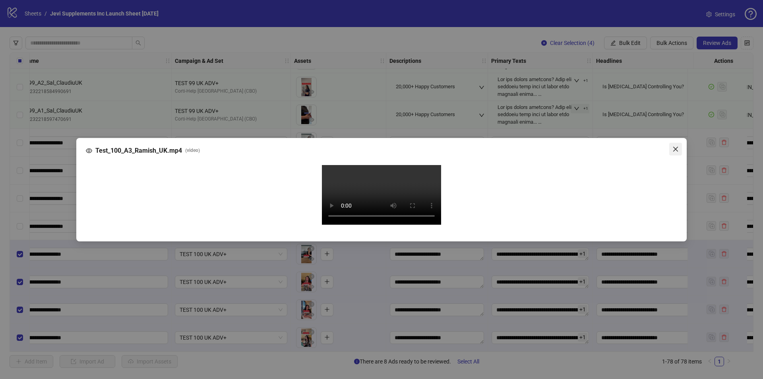
click at [676, 146] on icon "close" at bounding box center [675, 148] width 5 height 5
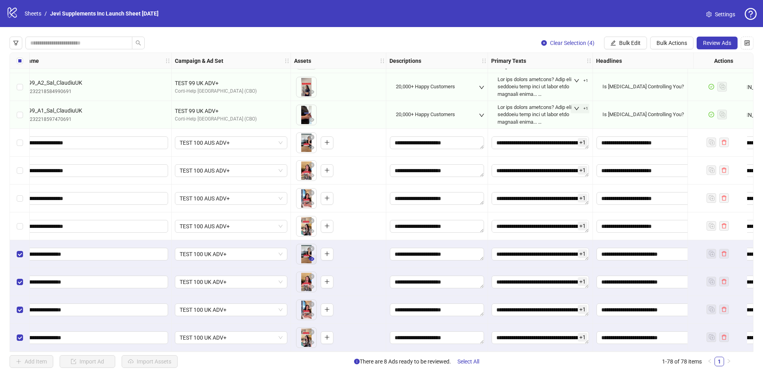
click at [312, 258] on icon "eye" at bounding box center [312, 259] width 6 height 6
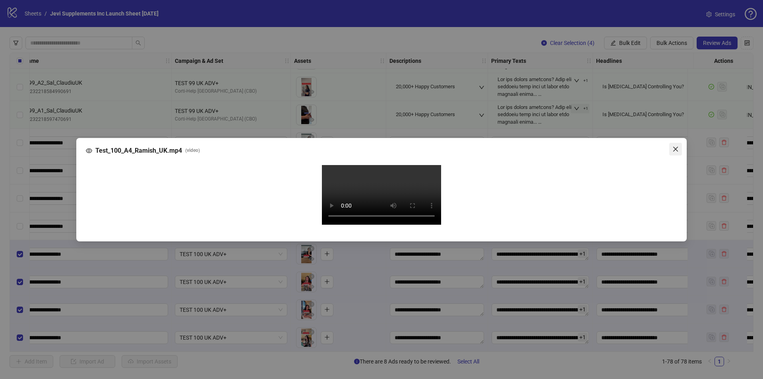
click at [674, 146] on icon "close" at bounding box center [675, 149] width 6 height 6
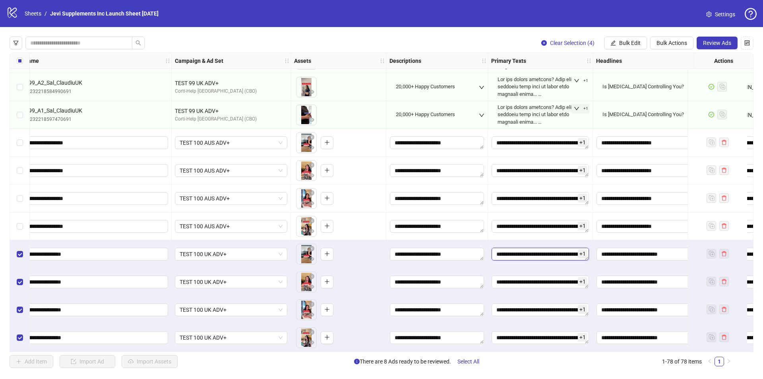
click at [571, 253] on textarea "Edit values" at bounding box center [539, 253] width 97 height 13
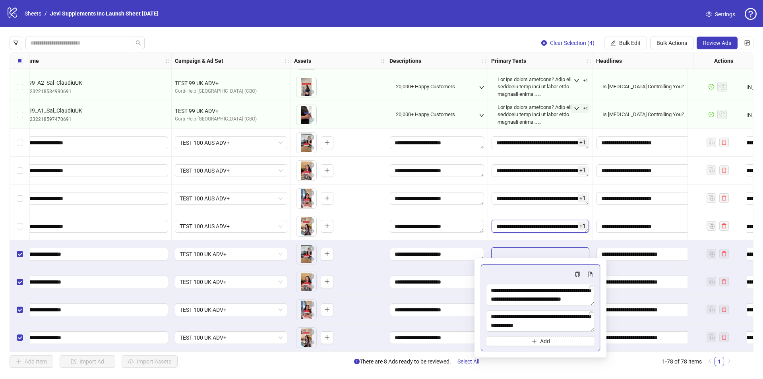
click at [569, 224] on textarea "Edit values" at bounding box center [539, 226] width 97 height 13
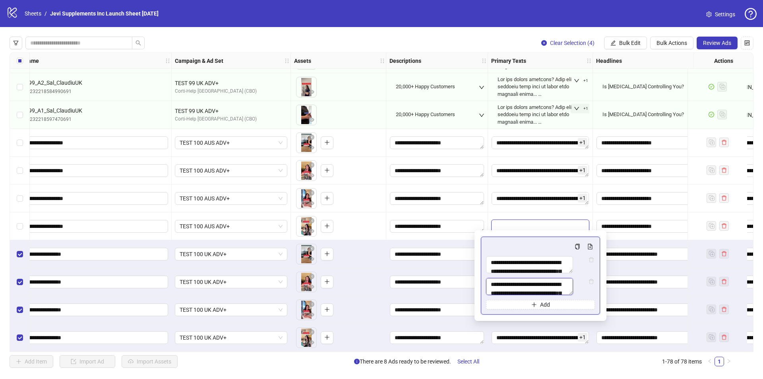
click at [560, 293] on textarea "Multi-text input container - paste or copy values" at bounding box center [529, 286] width 87 height 17
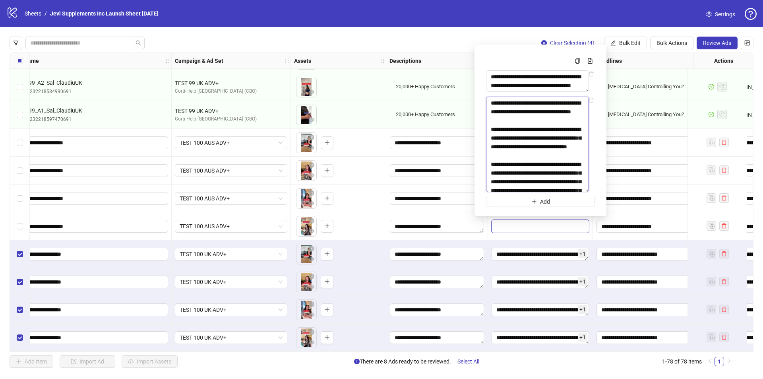
drag, startPoint x: 593, startPoint y: 301, endPoint x: 591, endPoint y: 375, distance: 73.9
click at [591, 375] on body "logo/logo-mobile Sheets / Jevi Supplements Inc Launch Sheet [DATE] Settings Cle…" at bounding box center [381, 189] width 763 height 379
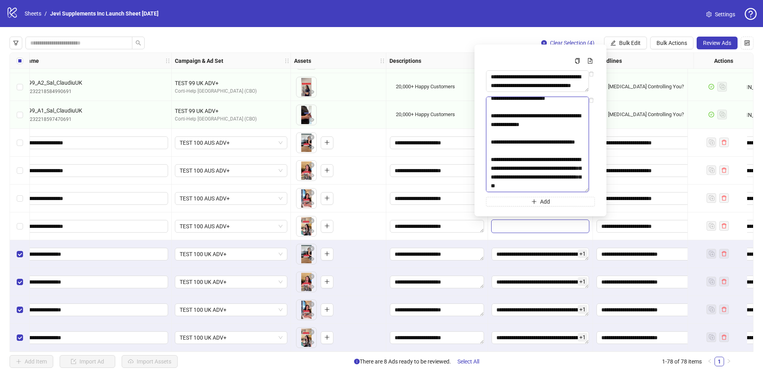
scroll to position [2, 0]
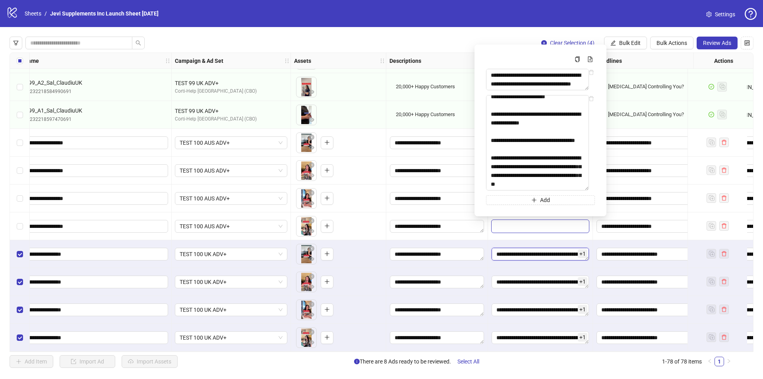
click at [533, 253] on textarea "Edit values" at bounding box center [539, 253] width 97 height 13
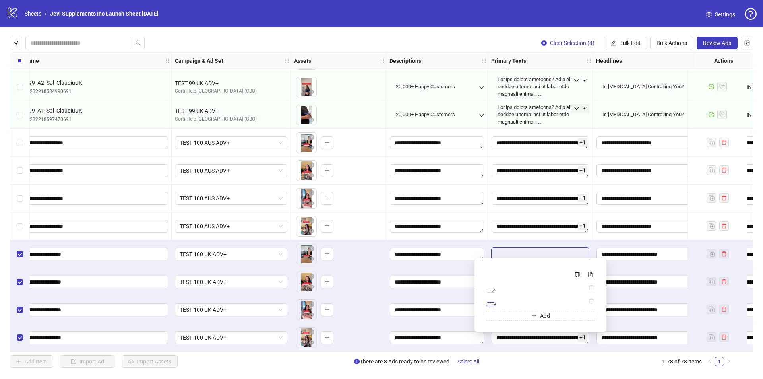
click at [495, 306] on textarea "**********" at bounding box center [491, 304] width 10 height 4
paste textarea "**********"
type textarea "**********"
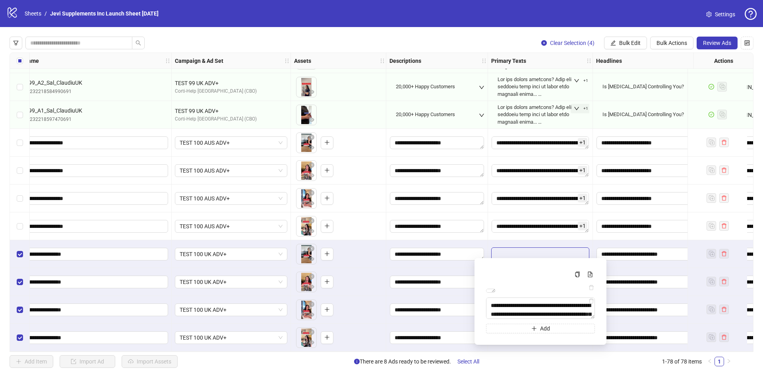
click at [631, 366] on div "Add Item Import Ad Import Assets There are 8 Ads ready to be reviewed. Select A…" at bounding box center [372, 361] width 724 height 13
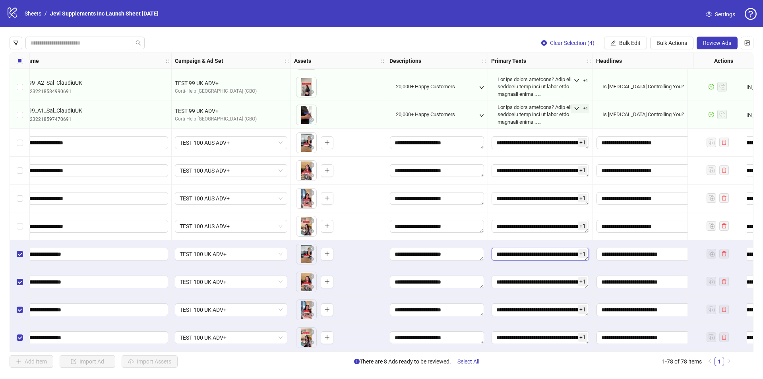
click at [572, 251] on textarea "Edit values" at bounding box center [539, 253] width 97 height 13
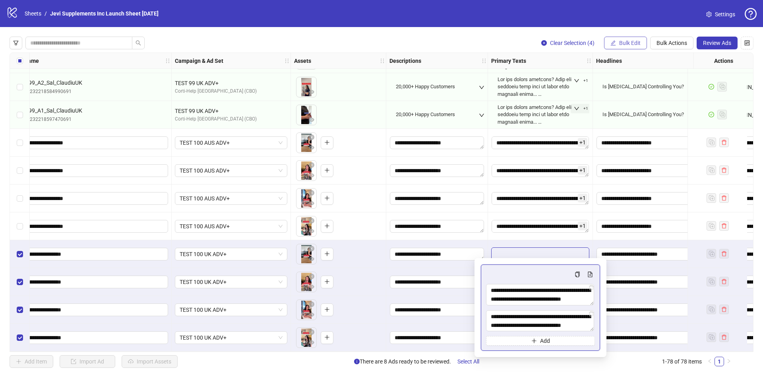
click at [618, 46] on button "Bulk Edit" at bounding box center [625, 43] width 43 height 13
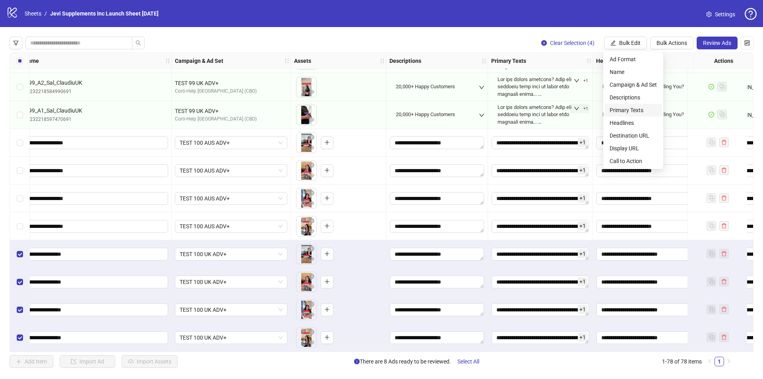
click at [623, 108] on span "Primary Texts" at bounding box center [632, 110] width 47 height 9
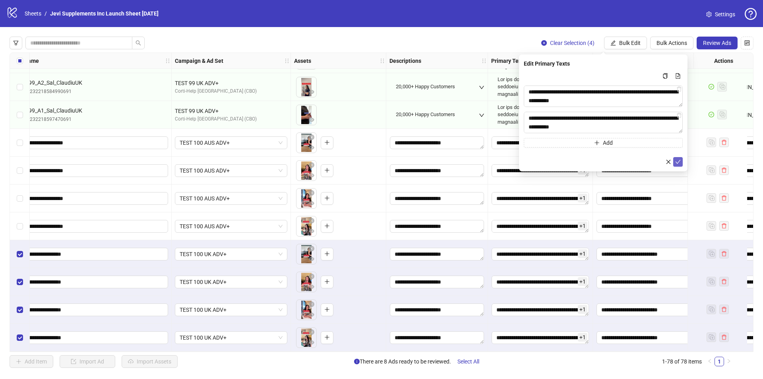
click at [678, 161] on icon "check" at bounding box center [678, 162] width 6 height 6
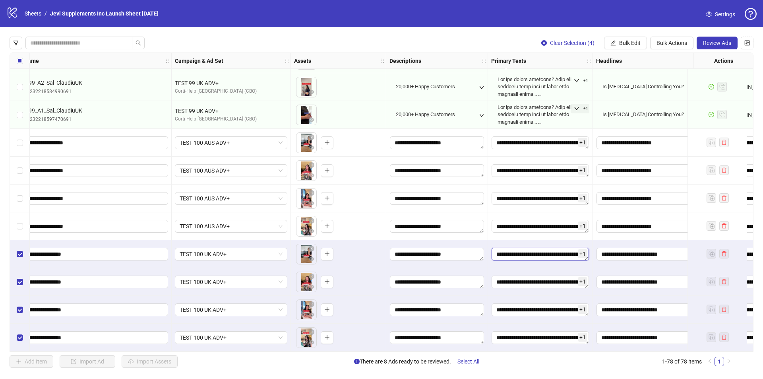
click at [563, 248] on textarea "Edit values" at bounding box center [539, 253] width 97 height 13
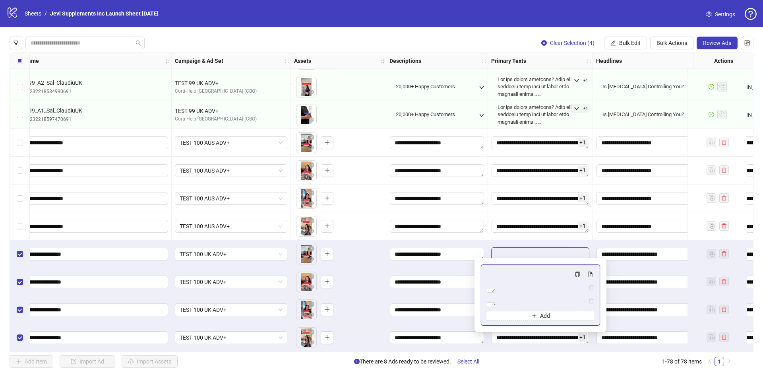
click at [547, 366] on div "Add Item Import Ad Import Assets There are 8 Ads ready to be reviewed. Select A…" at bounding box center [372, 361] width 724 height 13
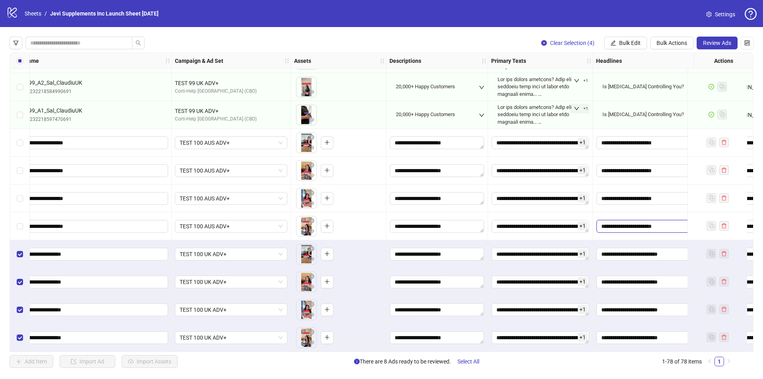
click at [639, 225] on input "**********" at bounding box center [652, 226] width 112 height 13
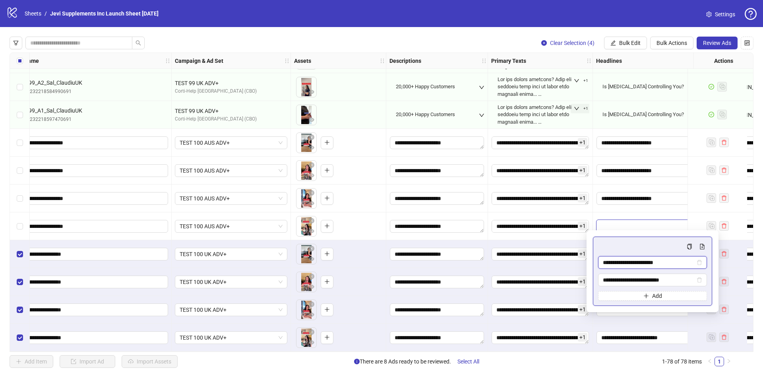
click at [638, 261] on input "**********" at bounding box center [649, 262] width 92 height 9
click at [679, 259] on input "**********" at bounding box center [649, 262] width 92 height 9
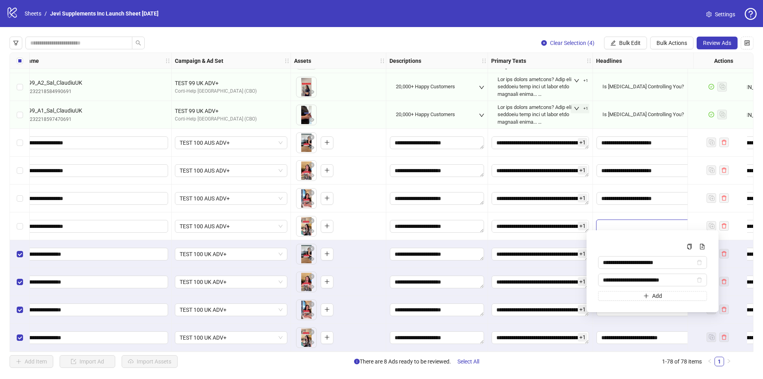
click at [636, 371] on div "Clear Selection (4) Bulk Edit Bulk Actions Review Ads Ad Format Ad Name Campaig…" at bounding box center [381, 202] width 763 height 350
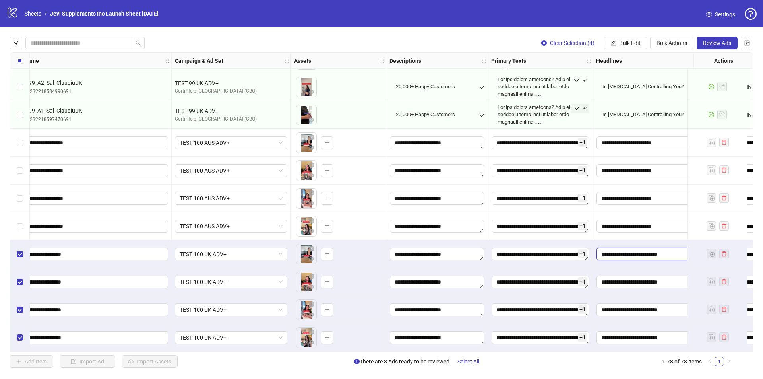
click at [634, 252] on input "**********" at bounding box center [652, 253] width 112 height 13
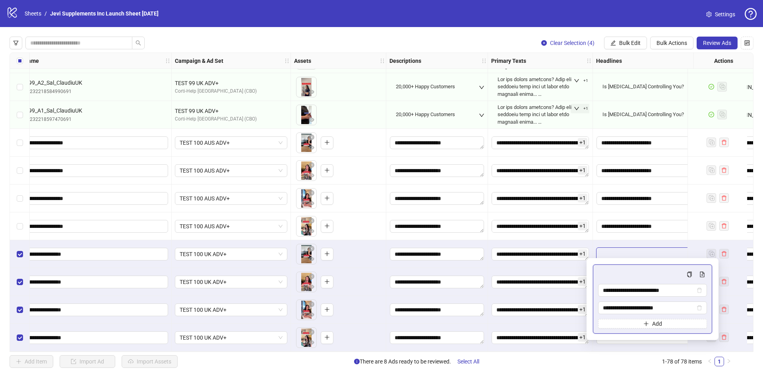
click at [636, 361] on div "Add Item Import Ad Import Assets There are 8 Ads ready to be reviewed. Select A…" at bounding box center [372, 361] width 724 height 13
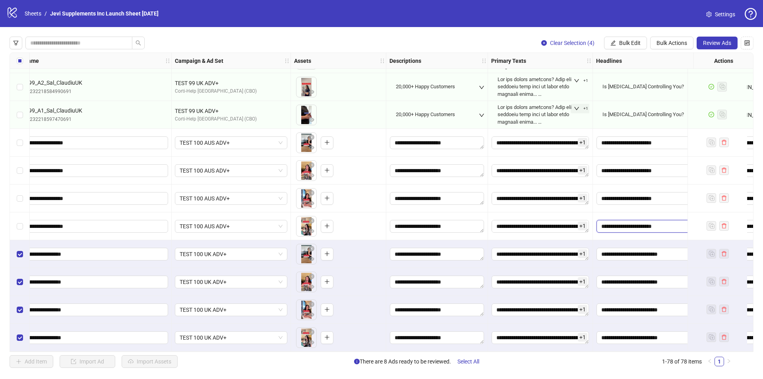
click at [631, 220] on input "**********" at bounding box center [652, 226] width 112 height 13
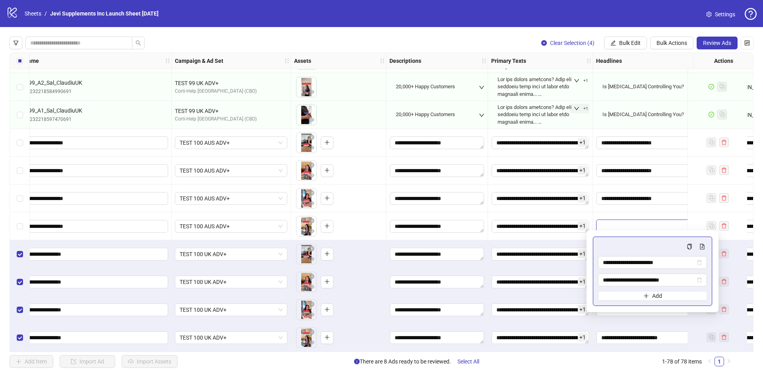
click at [609, 370] on div "Clear Selection (4) Bulk Edit Bulk Actions Review Ads Ad Format Ad Name Campaig…" at bounding box center [381, 202] width 763 height 350
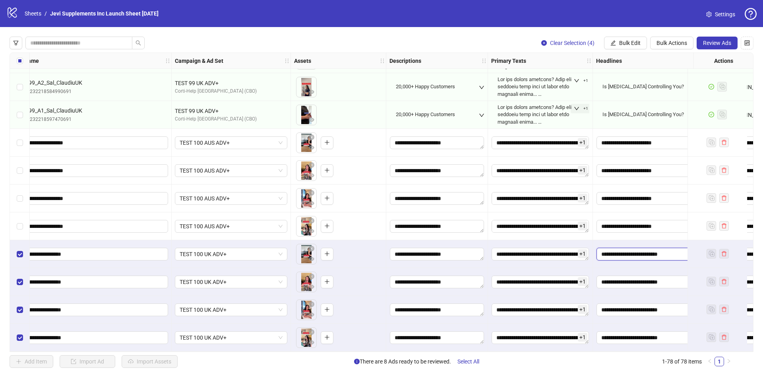
click at [615, 250] on input "**********" at bounding box center [652, 253] width 112 height 13
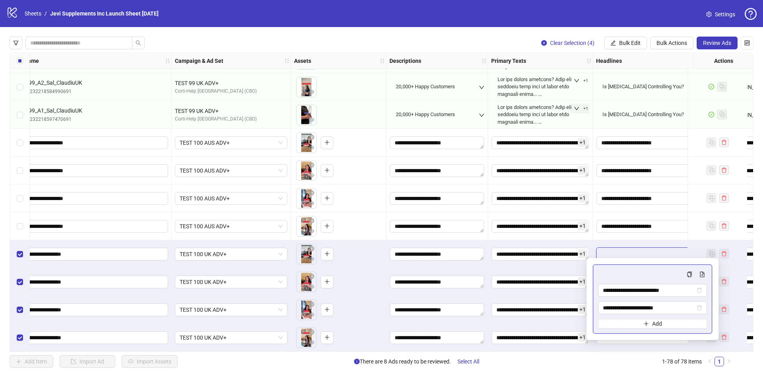
click at [606, 367] on div "Add Item Import Ad Import Assets There are 8 Ads ready to be reviewed. Select A…" at bounding box center [372, 361] width 724 height 13
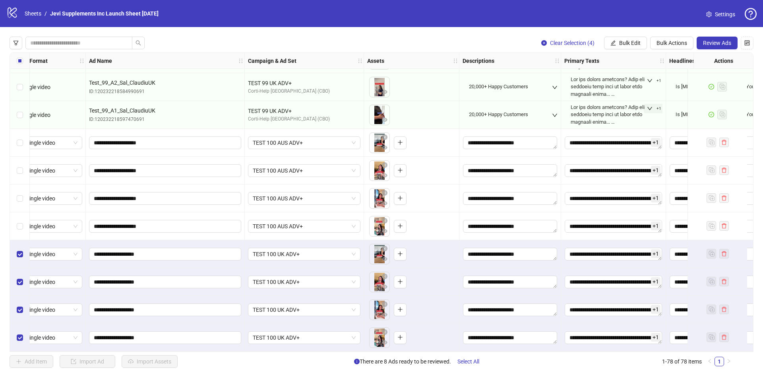
scroll to position [1890, 0]
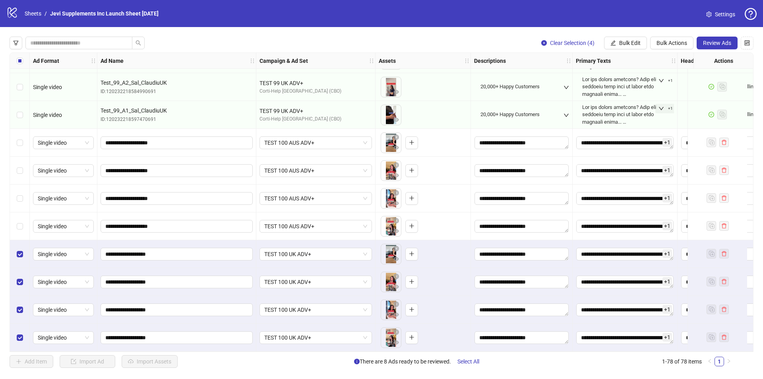
click at [247, 363] on div "Add Item Import Ad Import Assets There are 8 Ads ready to be reviewed. Select A…" at bounding box center [372, 361] width 724 height 13
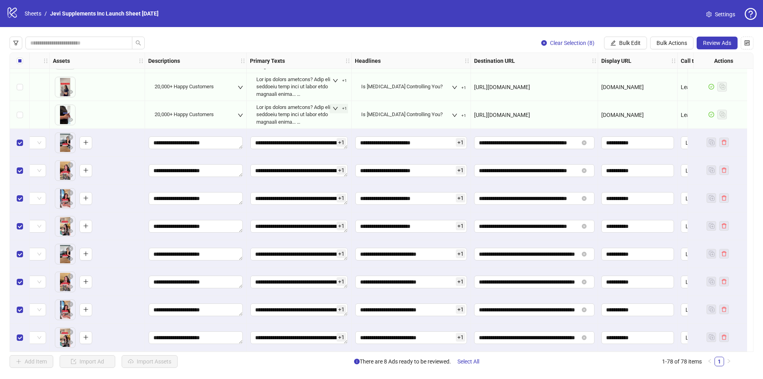
scroll to position [1890, 379]
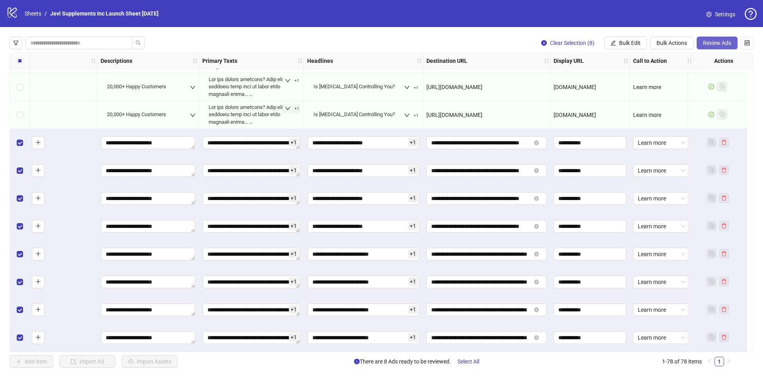
click at [710, 43] on span "Review Ads" at bounding box center [717, 43] width 28 height 6
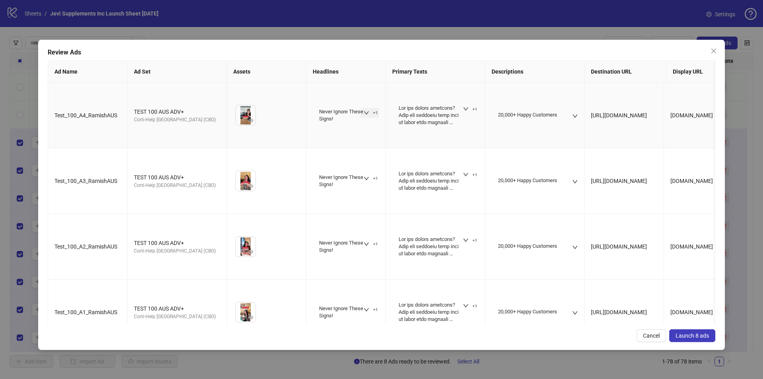
click at [365, 110] on icon "down" at bounding box center [366, 113] width 6 height 6
click at [466, 106] on icon "down" at bounding box center [466, 109] width 6 height 6
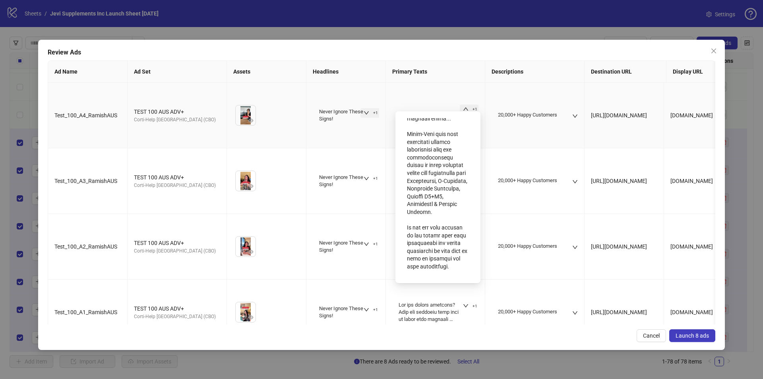
scroll to position [0, 0]
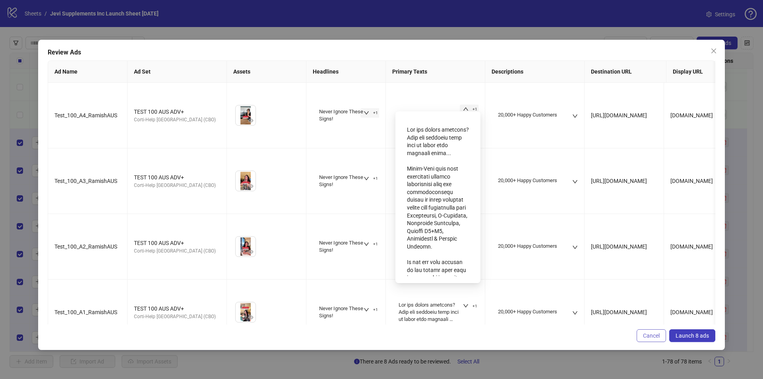
click at [647, 334] on span "Cancel" at bounding box center [651, 335] width 17 height 6
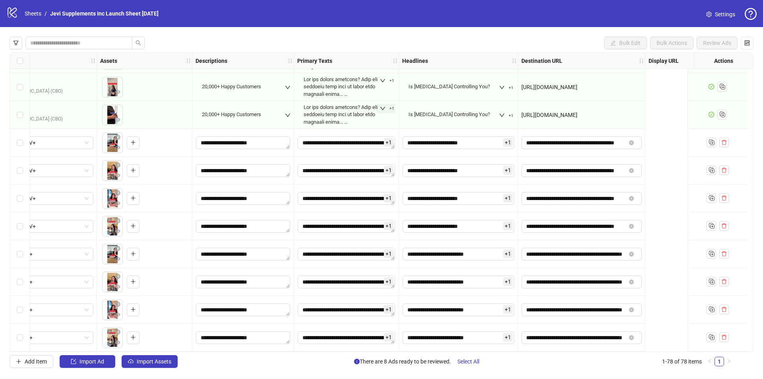
scroll to position [1890, 0]
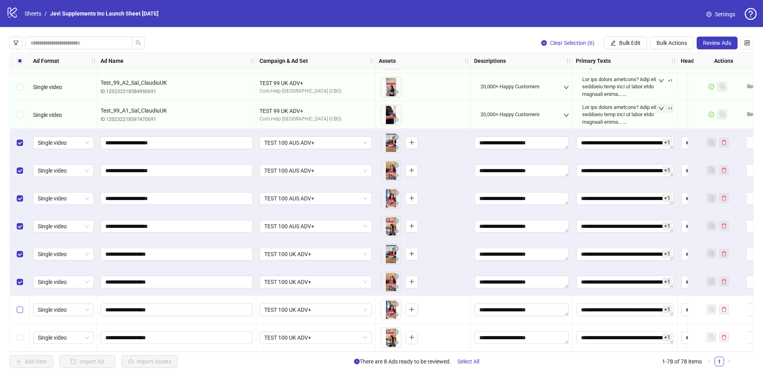
click at [19, 310] on label "Select row 77" at bounding box center [20, 309] width 6 height 9
